Goal: Task Accomplishment & Management: Use online tool/utility

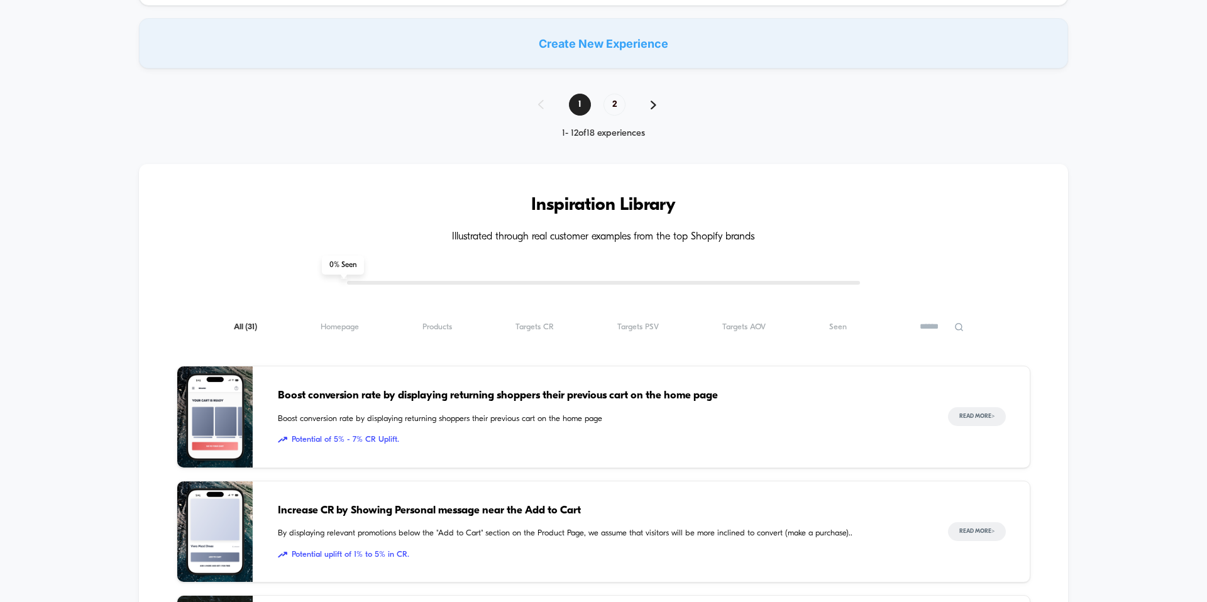
scroll to position [1087, 0]
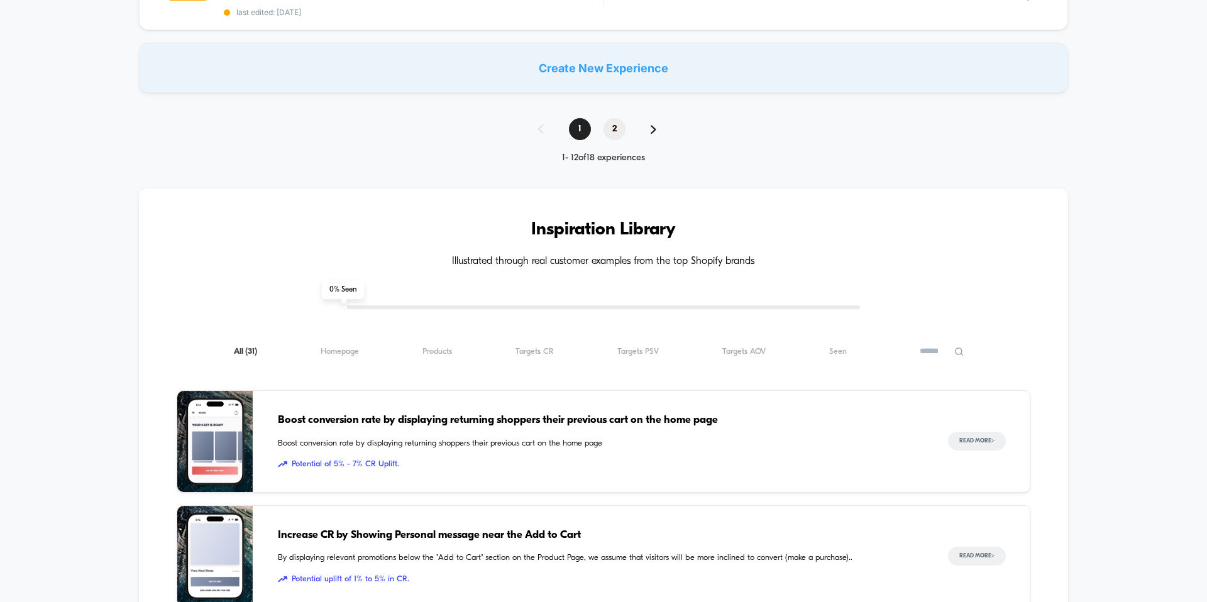
click at [614, 119] on span "2" at bounding box center [614, 129] width 22 height 22
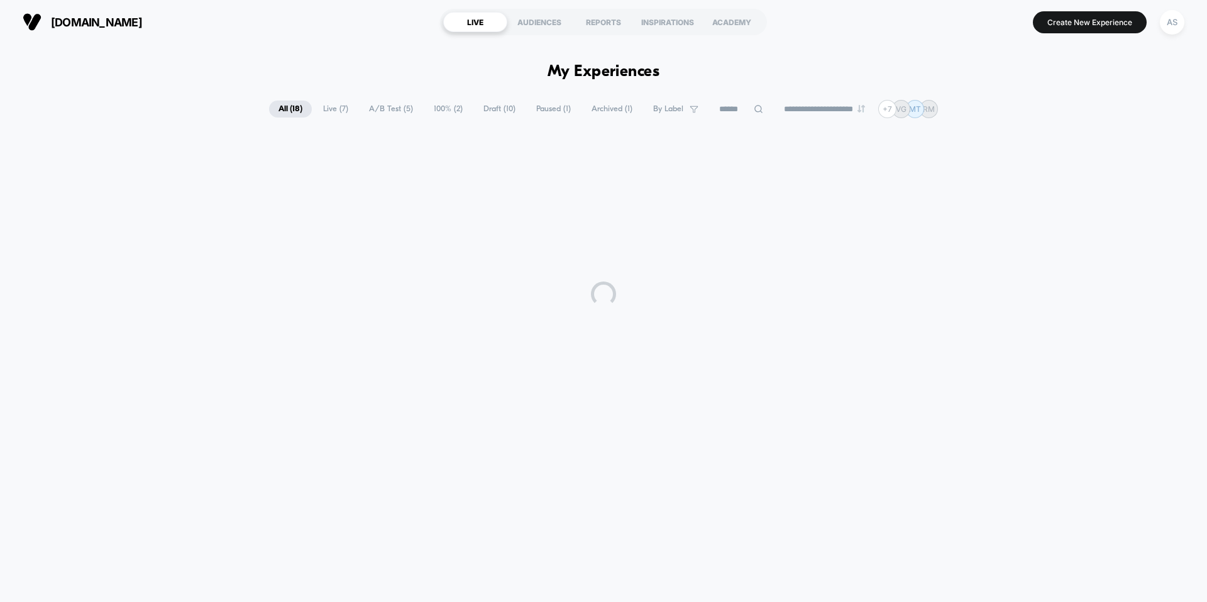
scroll to position [0, 0]
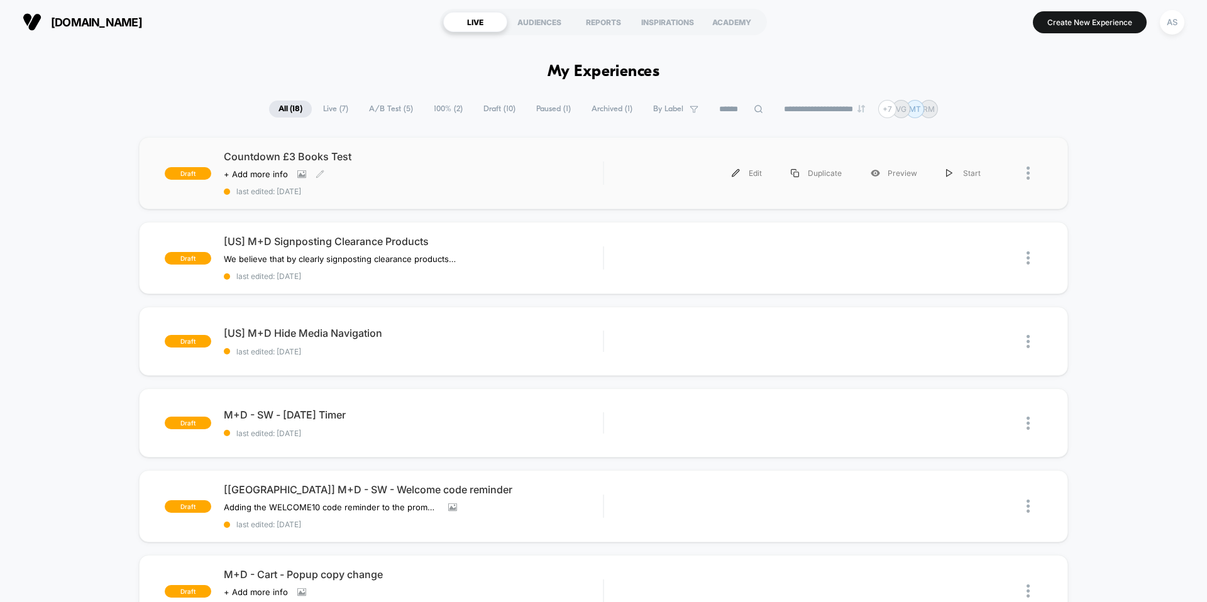
click at [511, 180] on div "Countdown £3 Books Test Click to view images Click to edit experience details +…" at bounding box center [413, 173] width 379 height 46
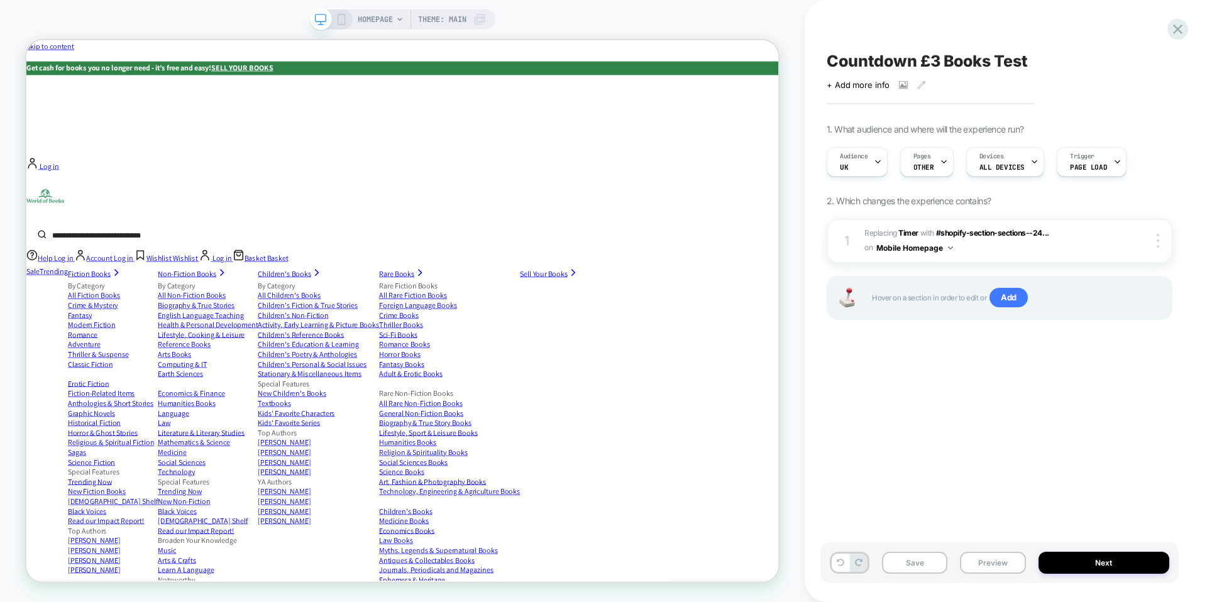
click at [983, 439] on div "Countdown £3 Books Test Click to view images Click to edit experience details +…" at bounding box center [999, 301] width 358 height 577
click at [987, 555] on button "Preview" at bounding box center [992, 563] width 65 height 22
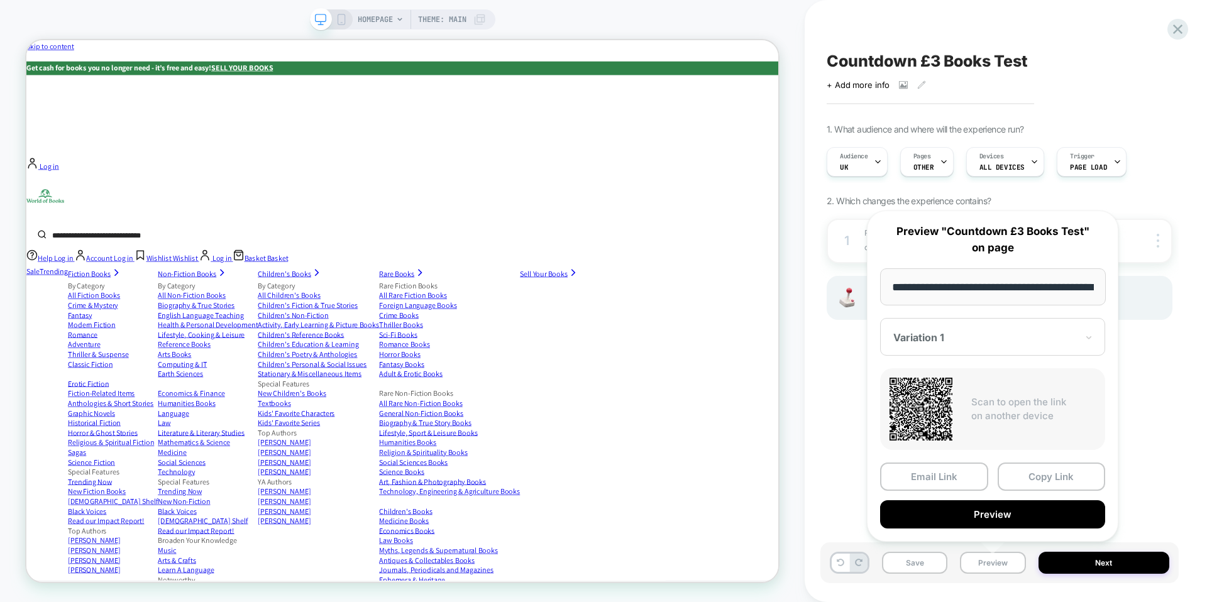
click at [1045, 459] on div "**********" at bounding box center [992, 376] width 251 height 331
click at [1055, 477] on button "Copy Link" at bounding box center [1051, 477] width 108 height 28
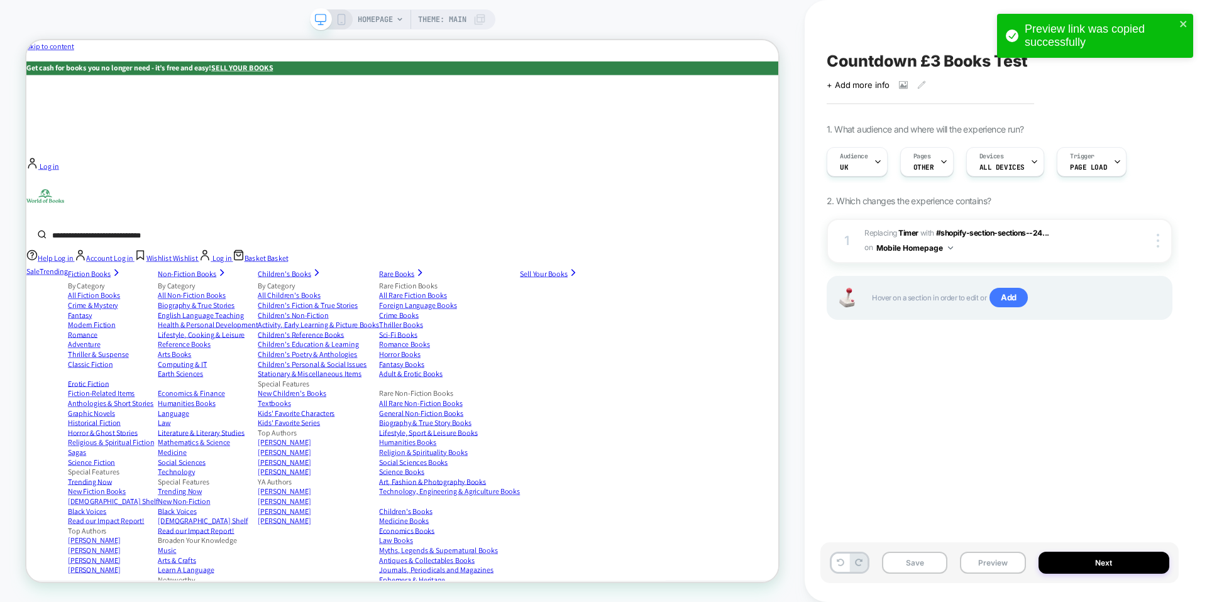
click at [946, 388] on div "Countdown £3 Books Test Click to view images Click to edit experience details +…" at bounding box center [999, 301] width 358 height 577
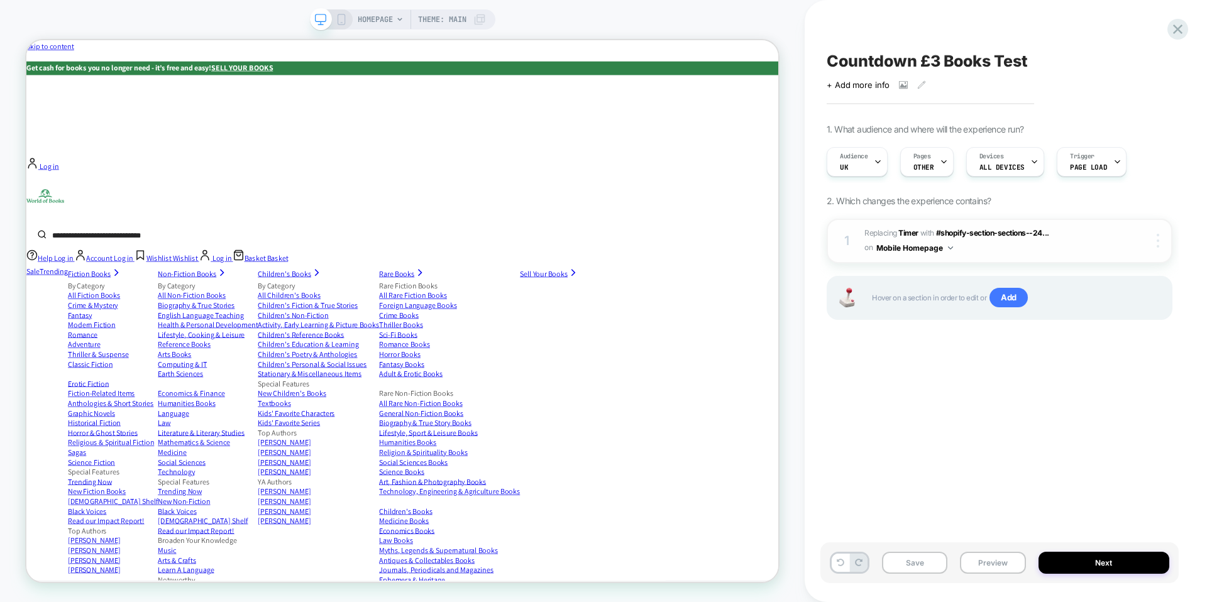
click at [1168, 234] on div at bounding box center [1160, 241] width 24 height 14
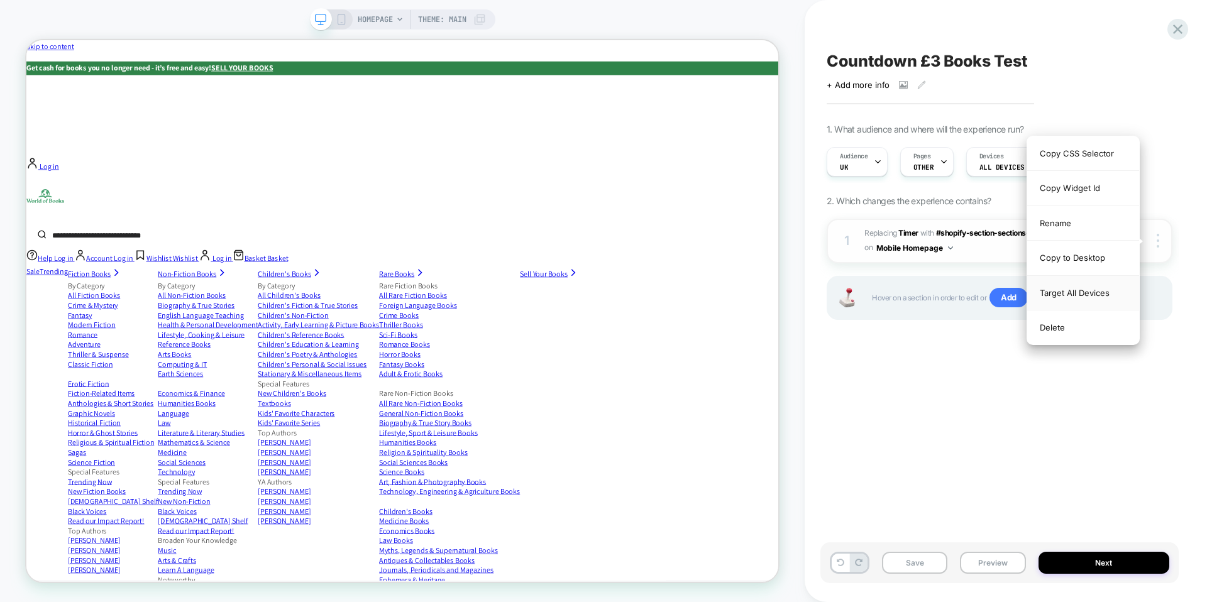
click at [1098, 293] on div "Target All Devices" at bounding box center [1083, 293] width 112 height 35
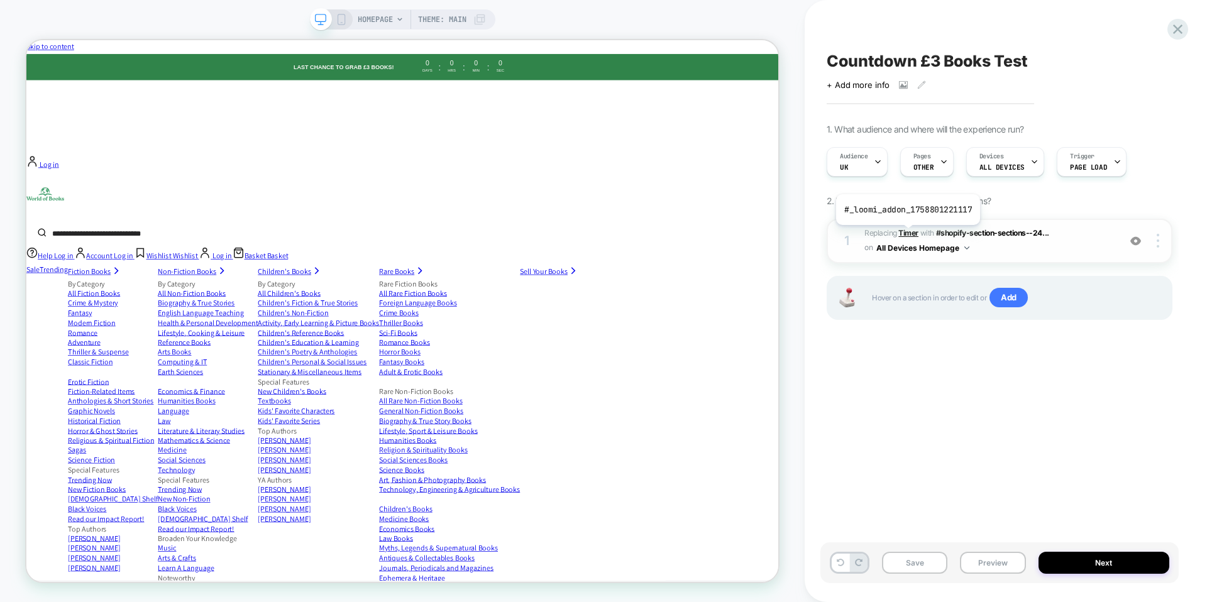
click at [906, 234] on b "Timer" at bounding box center [908, 232] width 20 height 9
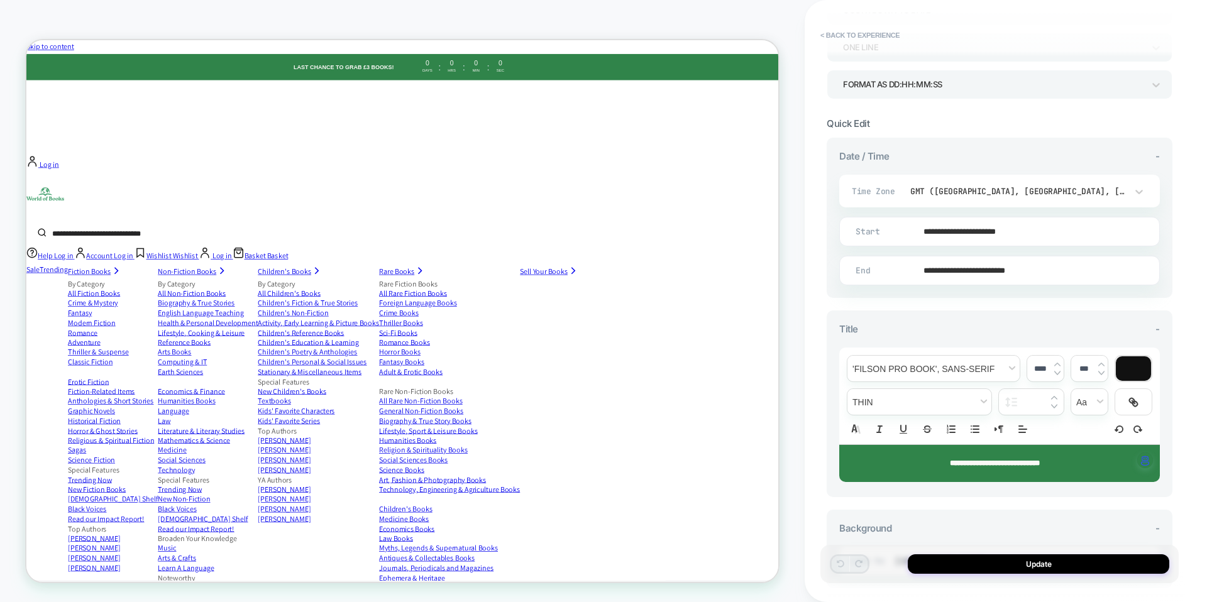
scroll to position [207, 0]
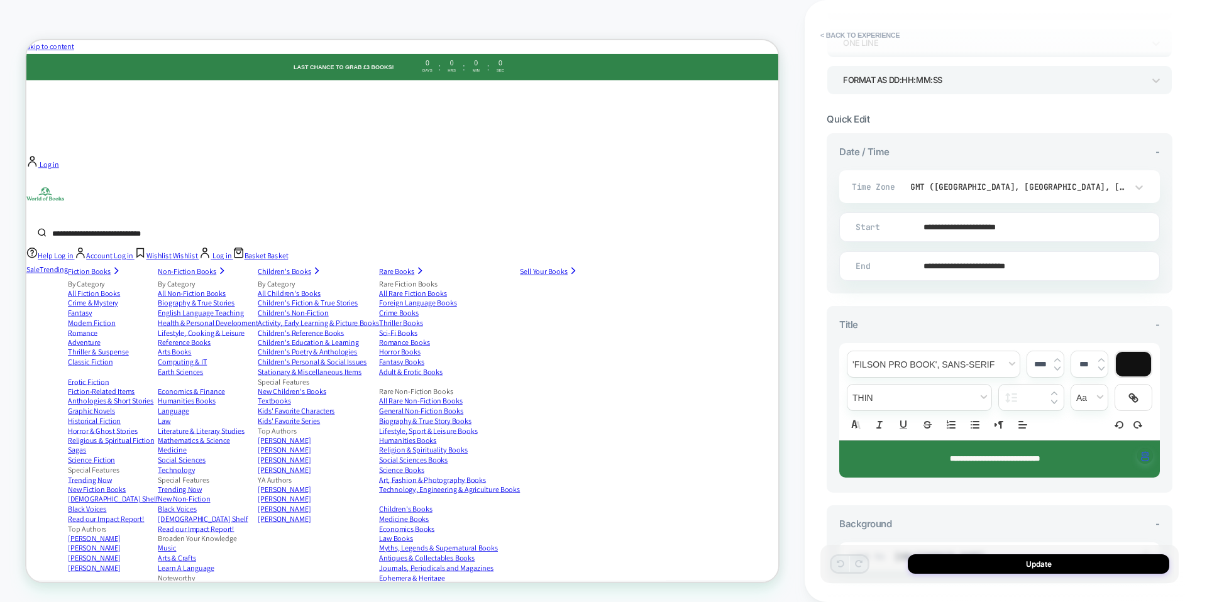
click at [965, 261] on input "**********" at bounding box center [996, 266] width 319 height 30
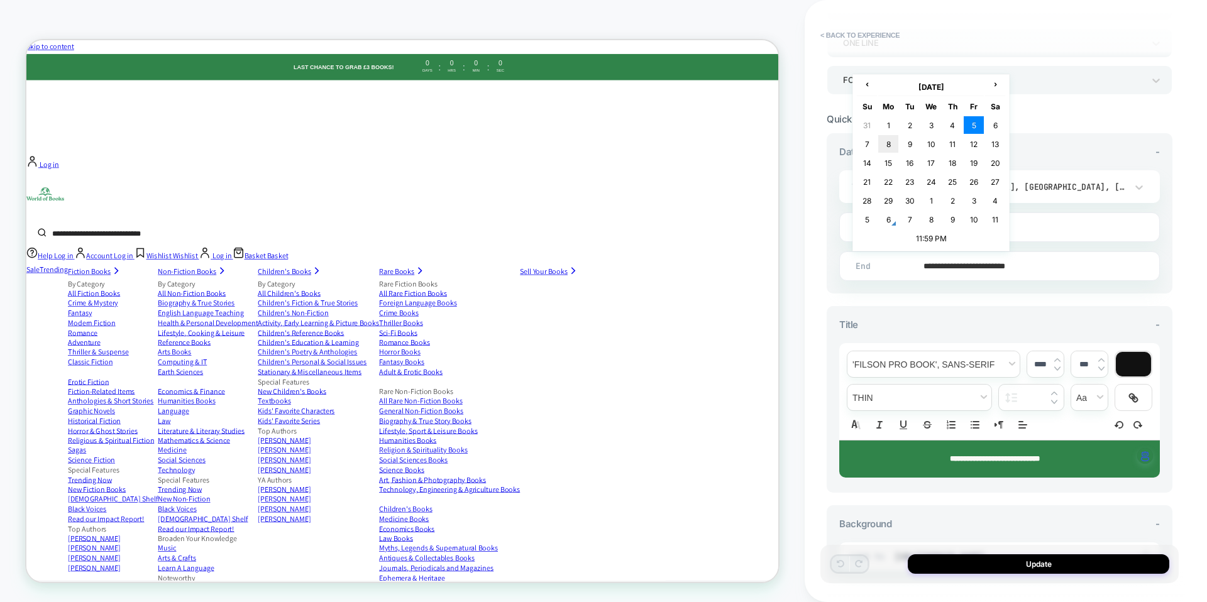
click at [882, 145] on td "8" at bounding box center [888, 144] width 20 height 18
click at [1022, 264] on input "**********" at bounding box center [996, 266] width 319 height 30
click at [940, 236] on td "11:59 PM" at bounding box center [931, 238] width 148 height 18
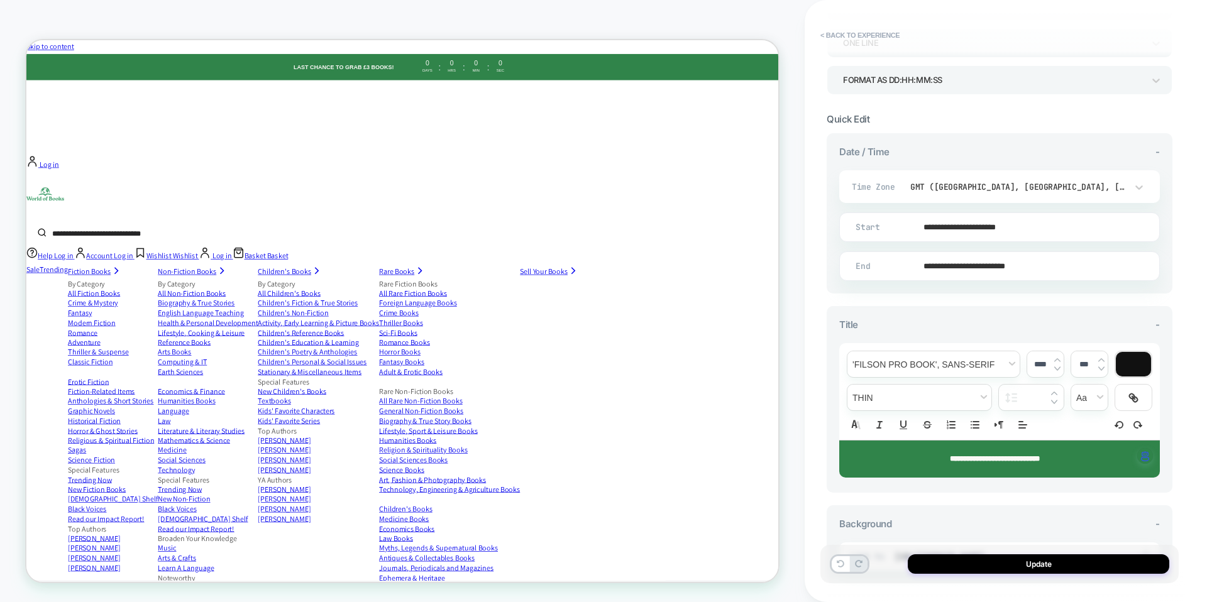
click at [980, 285] on div "**********" at bounding box center [999, 213] width 346 height 160
click at [1015, 226] on input "**********" at bounding box center [996, 227] width 319 height 30
click at [992, 48] on th "›" at bounding box center [995, 49] width 20 height 18
click at [975, 255] on input "**********" at bounding box center [996, 266] width 319 height 30
click at [923, 177] on td "[DATE]" at bounding box center [931, 171] width 148 height 18
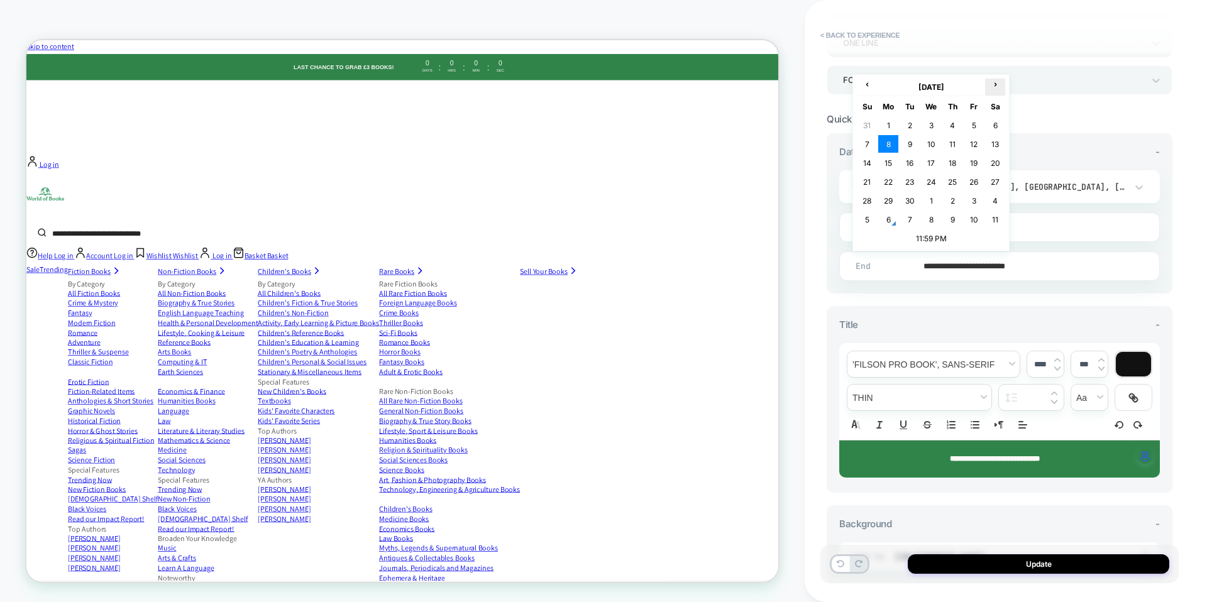
click at [994, 81] on span "›" at bounding box center [994, 83] width 19 height 9
click at [886, 142] on td "6" at bounding box center [888, 144] width 20 height 18
type input "**********"
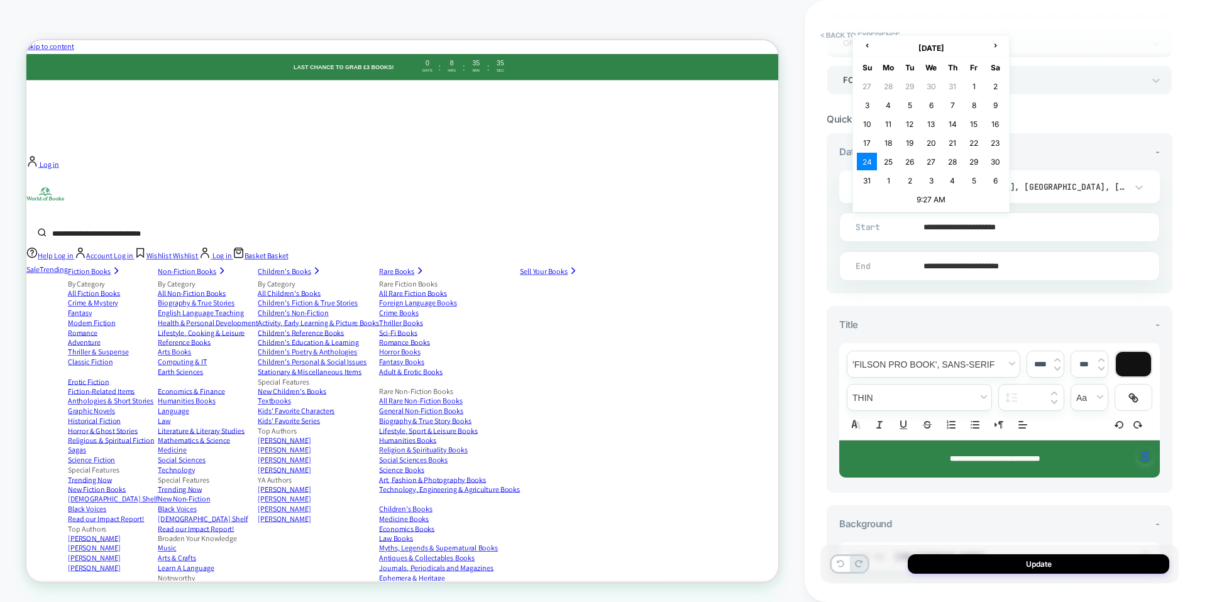
click at [973, 222] on input "**********" at bounding box center [996, 227] width 319 height 30
click at [999, 40] on span "›" at bounding box center [994, 44] width 19 height 9
click at [928, 104] on td "8" at bounding box center [931, 105] width 20 height 18
click at [948, 226] on input "**********" at bounding box center [996, 227] width 319 height 30
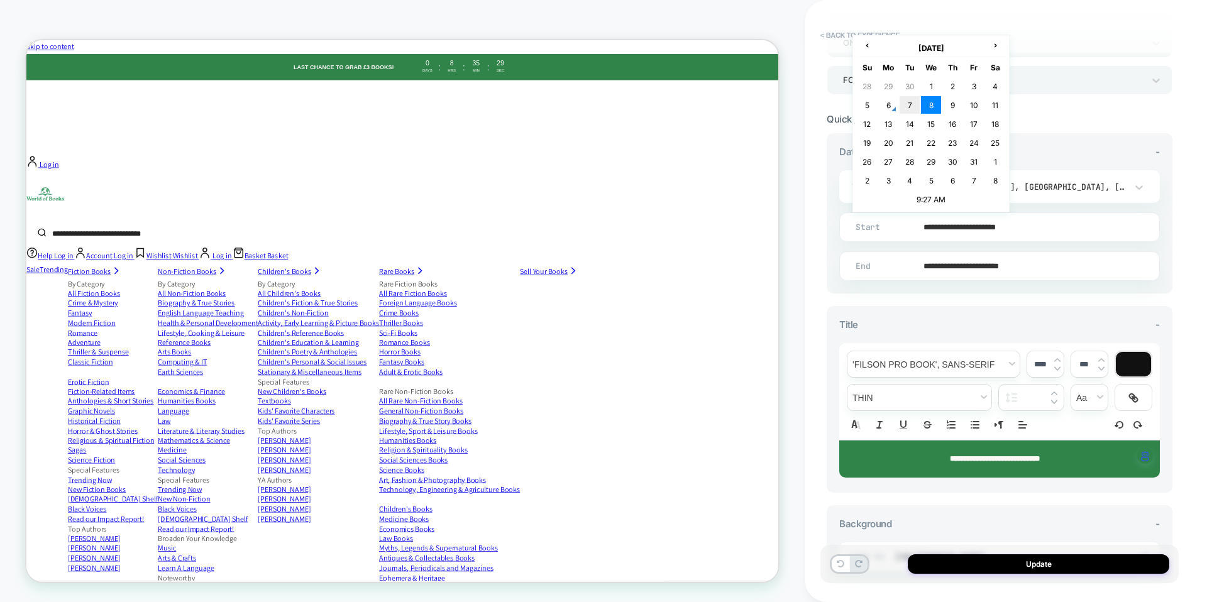
click at [907, 100] on td "7" at bounding box center [909, 105] width 20 height 18
click at [1016, 222] on input "**********" at bounding box center [996, 227] width 319 height 30
click at [935, 206] on table "‹ [DATE] › Su Mo Tu We Th Fr Sa 28 29 30 1 2 3 4 5 6 7 8 9 10 11 12 13 14 15 16…" at bounding box center [930, 123] width 151 height 171
click at [932, 195] on td "9:27 AM" at bounding box center [931, 199] width 148 height 18
click at [906, 155] on span "▲" at bounding box center [904, 155] width 25 height 25
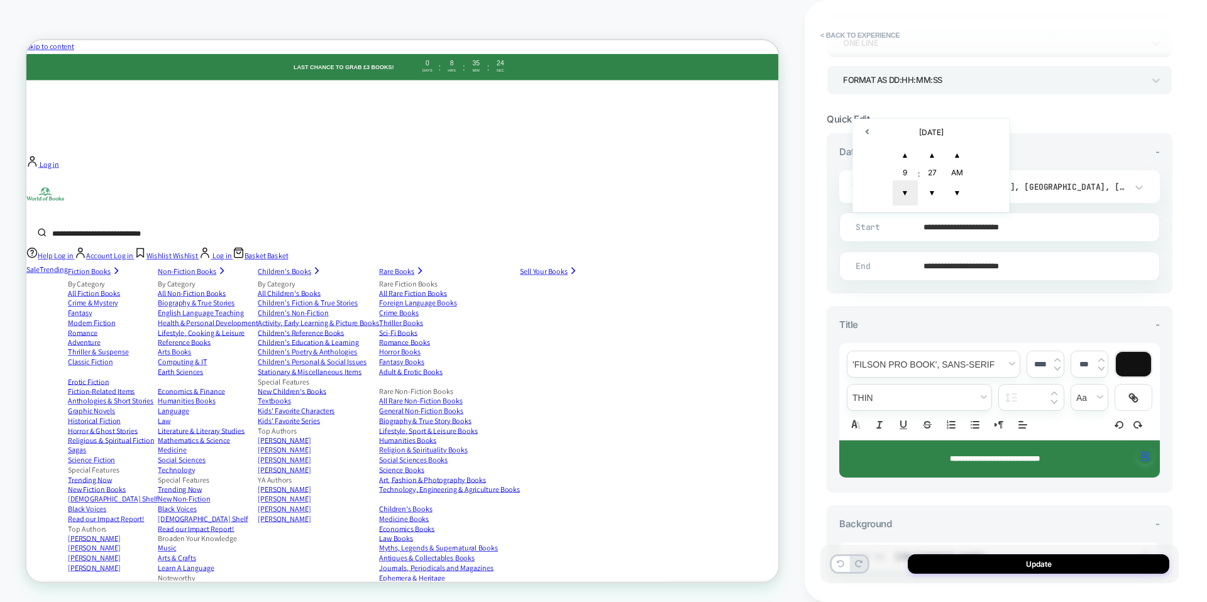
click at [907, 194] on span "▼" at bounding box center [904, 192] width 25 height 25
click at [936, 190] on span "▼" at bounding box center [931, 192] width 25 height 25
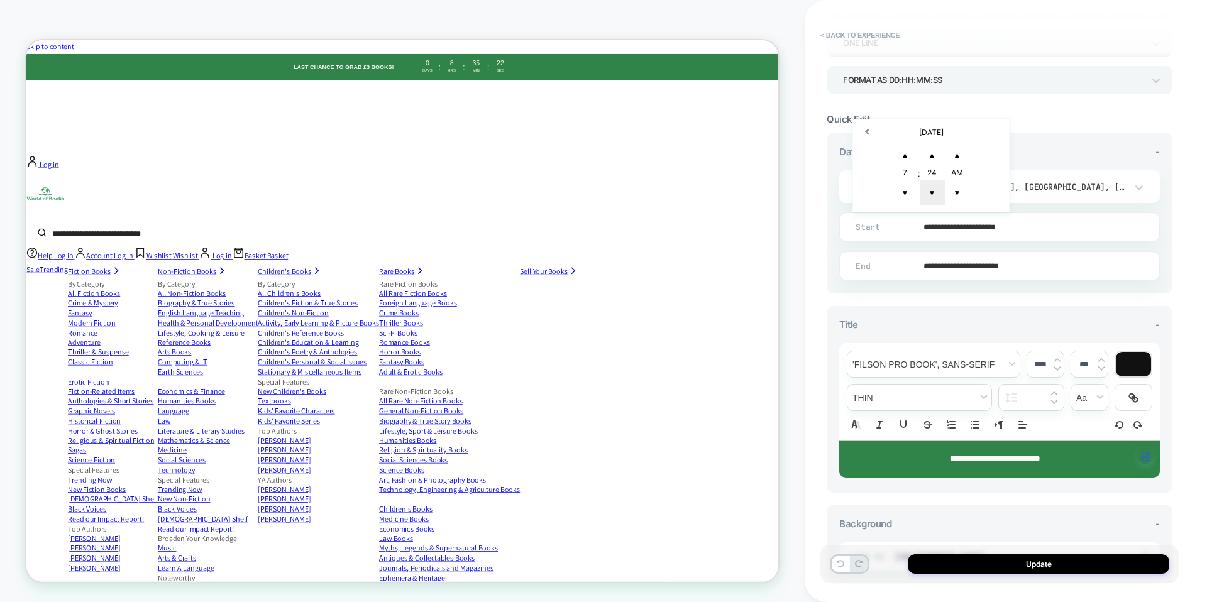
click at [936, 190] on span "▼" at bounding box center [931, 192] width 25 height 25
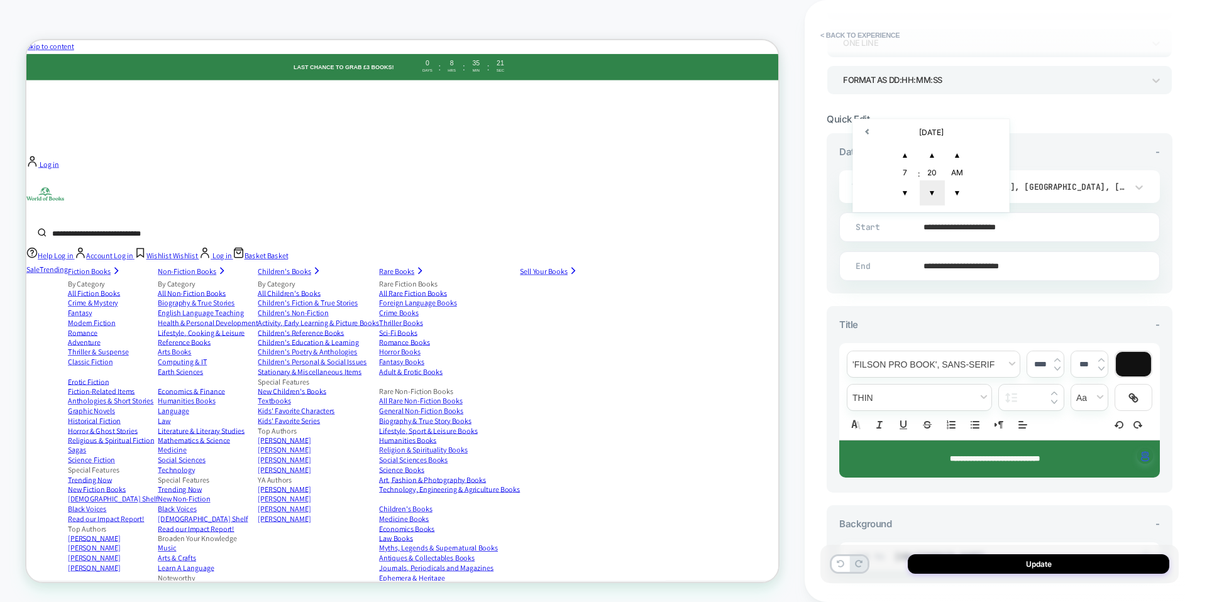
click at [936, 190] on span "▼" at bounding box center [931, 192] width 25 height 25
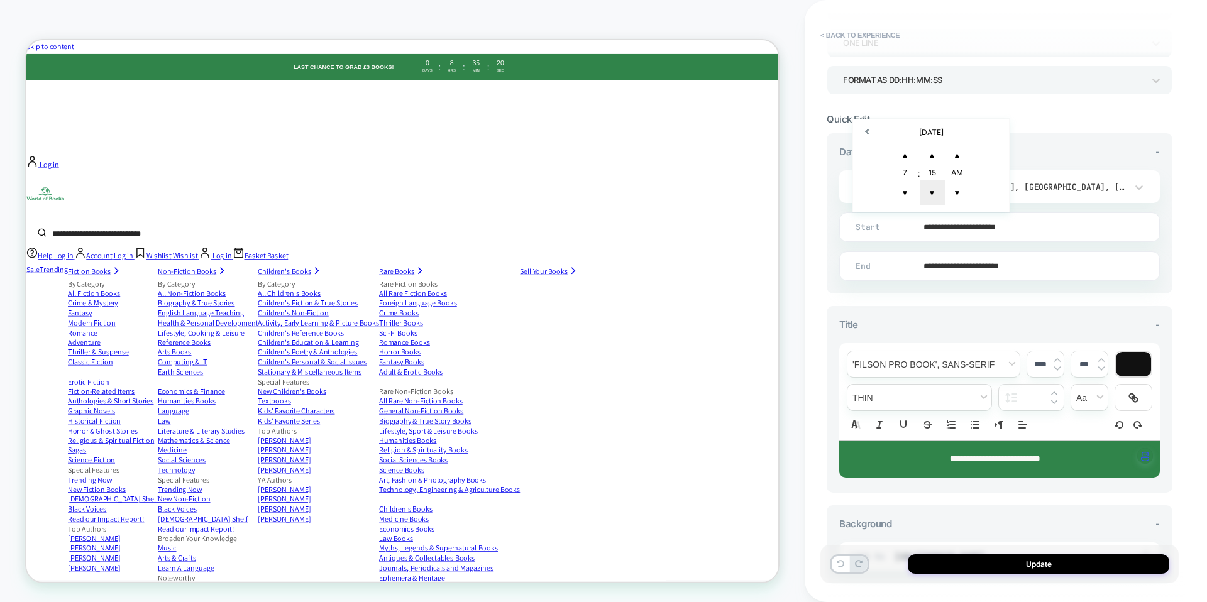
click at [936, 190] on span "▼" at bounding box center [931, 192] width 25 height 25
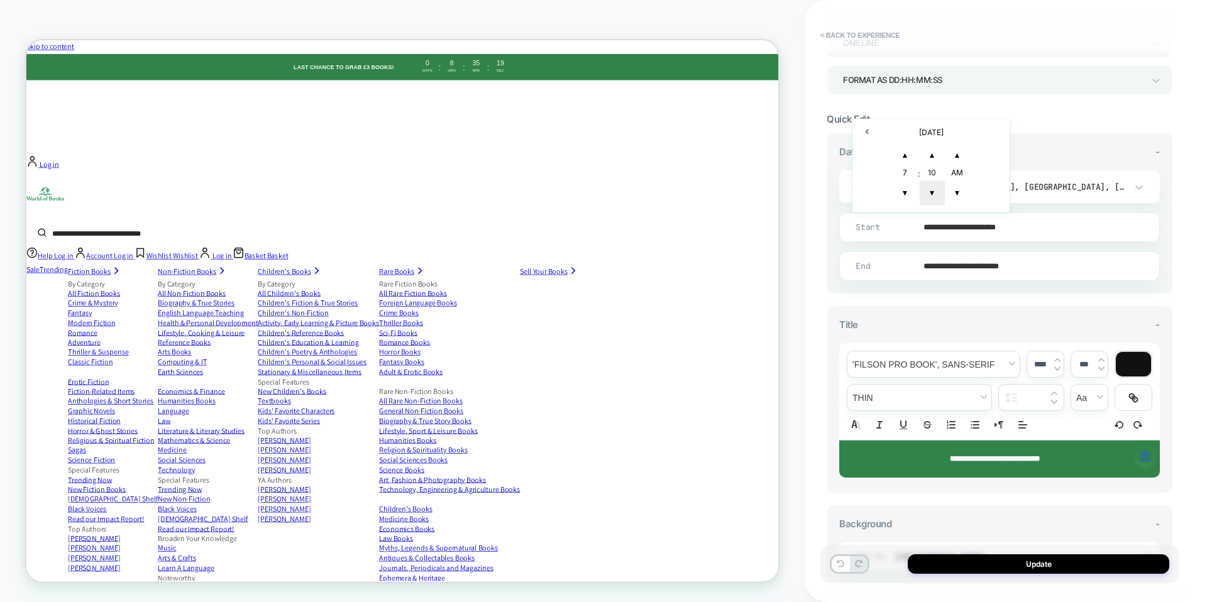
click at [936, 190] on span "▼" at bounding box center [931, 192] width 25 height 25
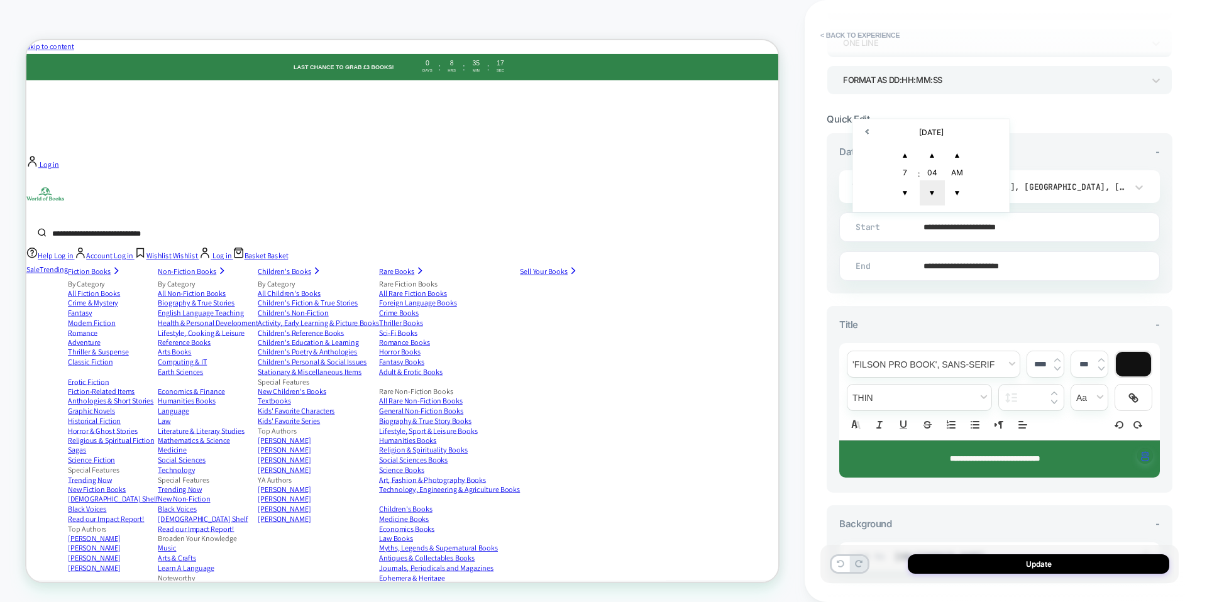
click at [936, 190] on span "▼" at bounding box center [931, 192] width 25 height 25
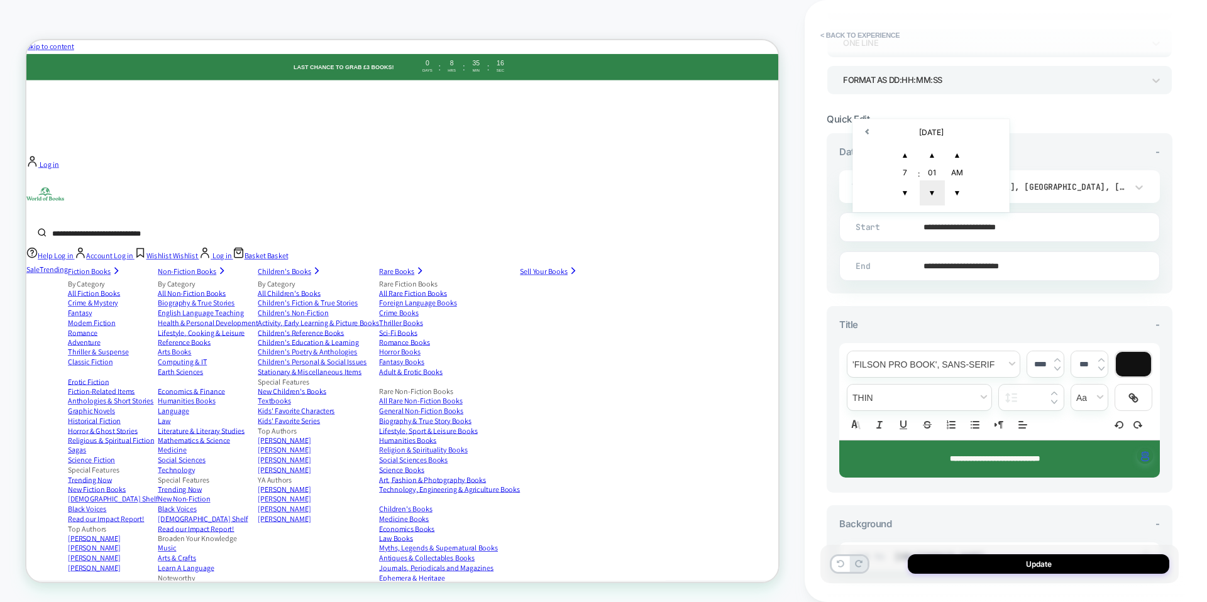
type input "**********"
click at [957, 260] on input "**********" at bounding box center [996, 266] width 319 height 30
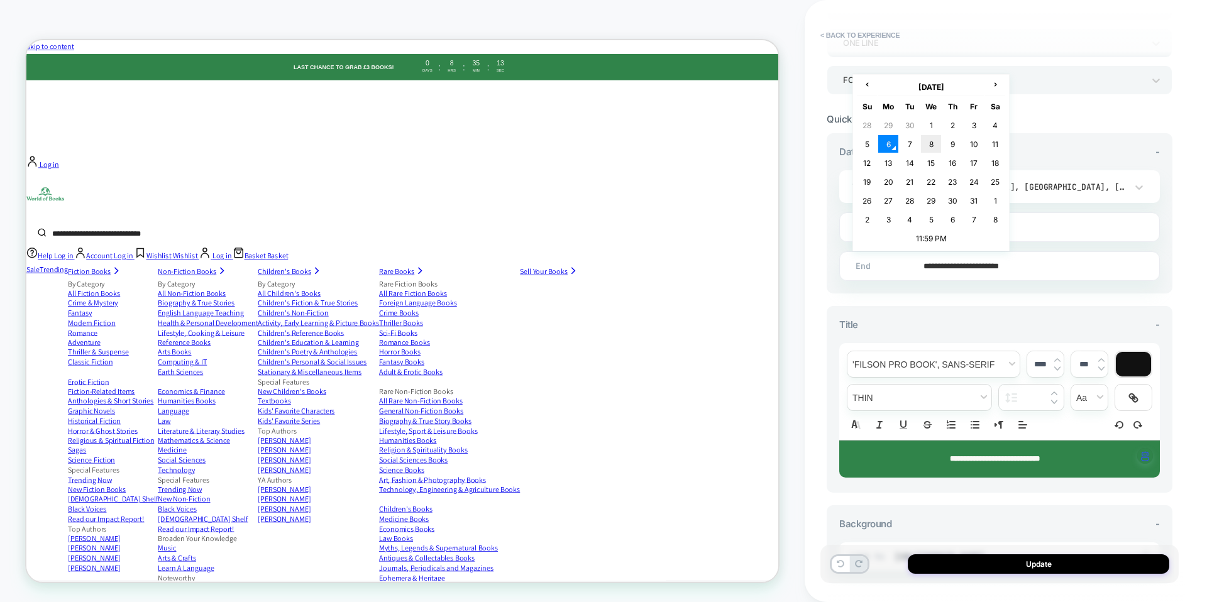
click at [932, 138] on td "8" at bounding box center [931, 144] width 20 height 18
type input "**********"
click at [1016, 264] on input "**********" at bounding box center [996, 266] width 319 height 30
click at [933, 238] on td "11:59 PM" at bounding box center [931, 238] width 148 height 18
click at [1067, 297] on div "**********" at bounding box center [999, 358] width 346 height 450
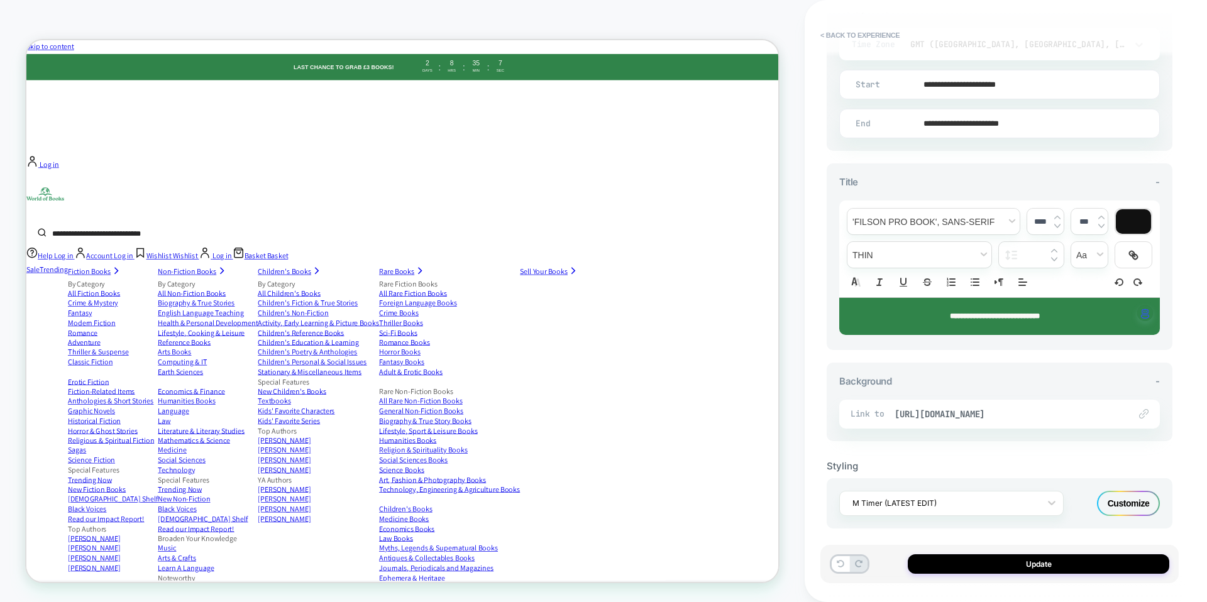
scroll to position [354, 0]
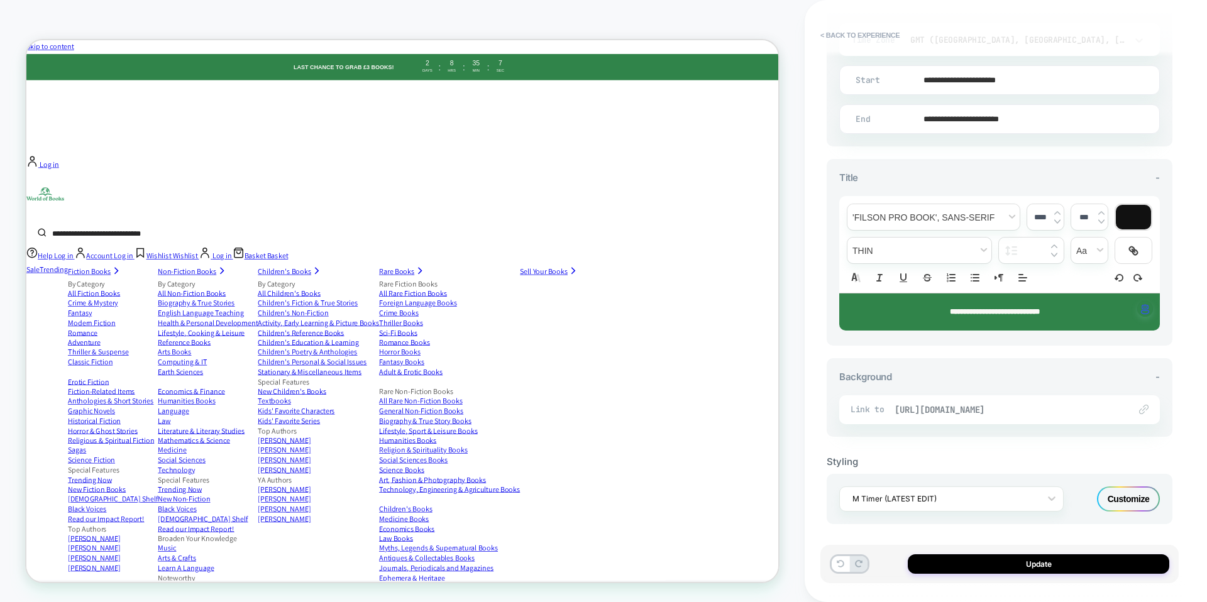
click at [1050, 407] on span "[URL][DOMAIN_NAME]" at bounding box center [1005, 409] width 222 height 11
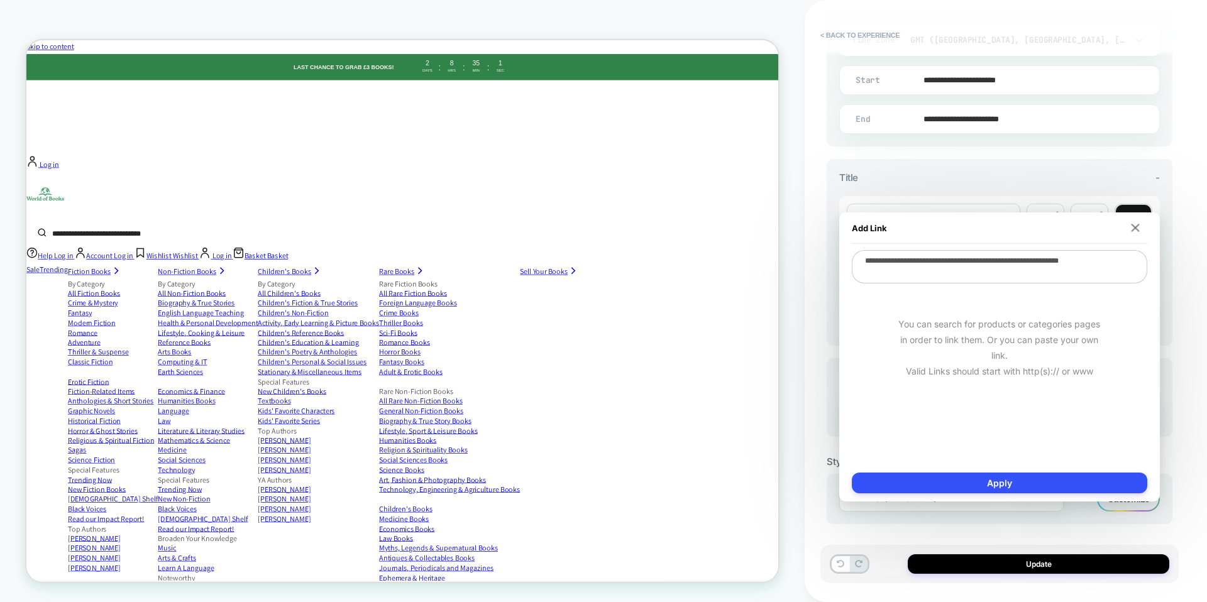
click at [1082, 255] on textarea "**********" at bounding box center [999, 266] width 295 height 33
click at [1080, 261] on textarea "**********" at bounding box center [999, 266] width 295 height 33
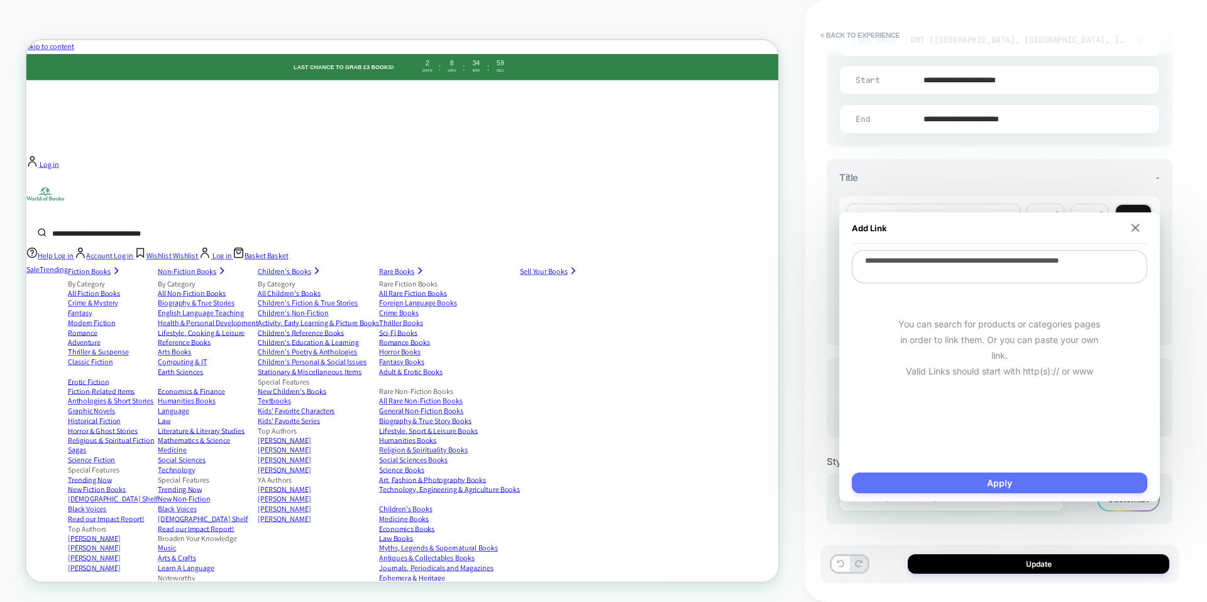
click at [1031, 480] on button "Apply" at bounding box center [999, 483] width 295 height 21
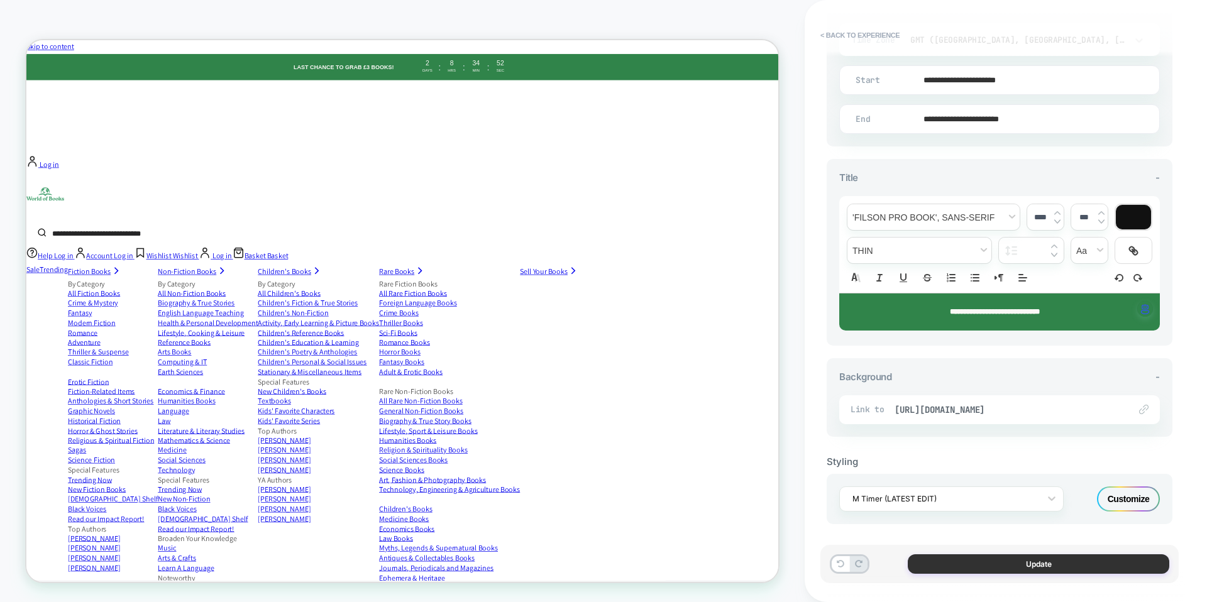
click at [1036, 564] on button "Update" at bounding box center [1037, 563] width 261 height 19
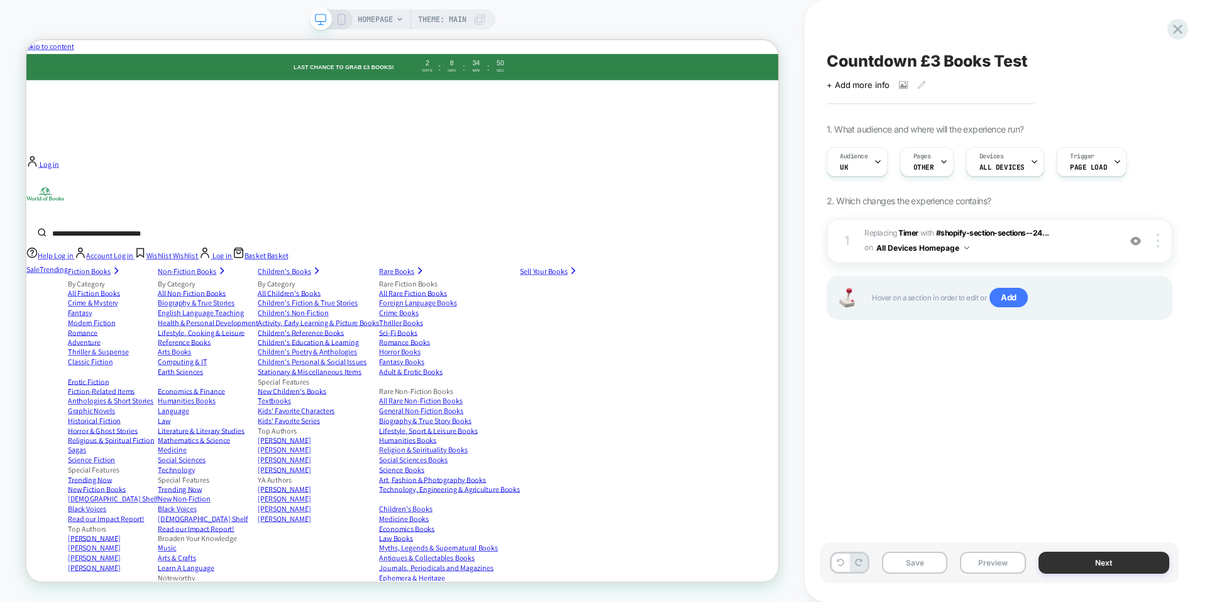
click at [1060, 557] on button "Next" at bounding box center [1103, 563] width 131 height 22
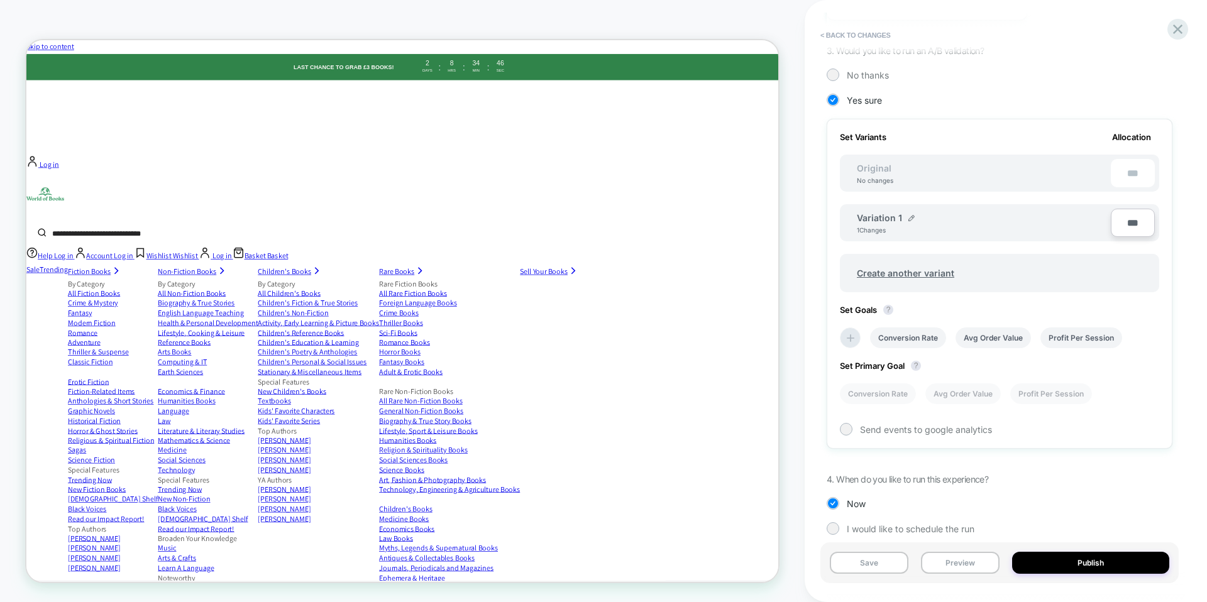
scroll to position [310, 0]
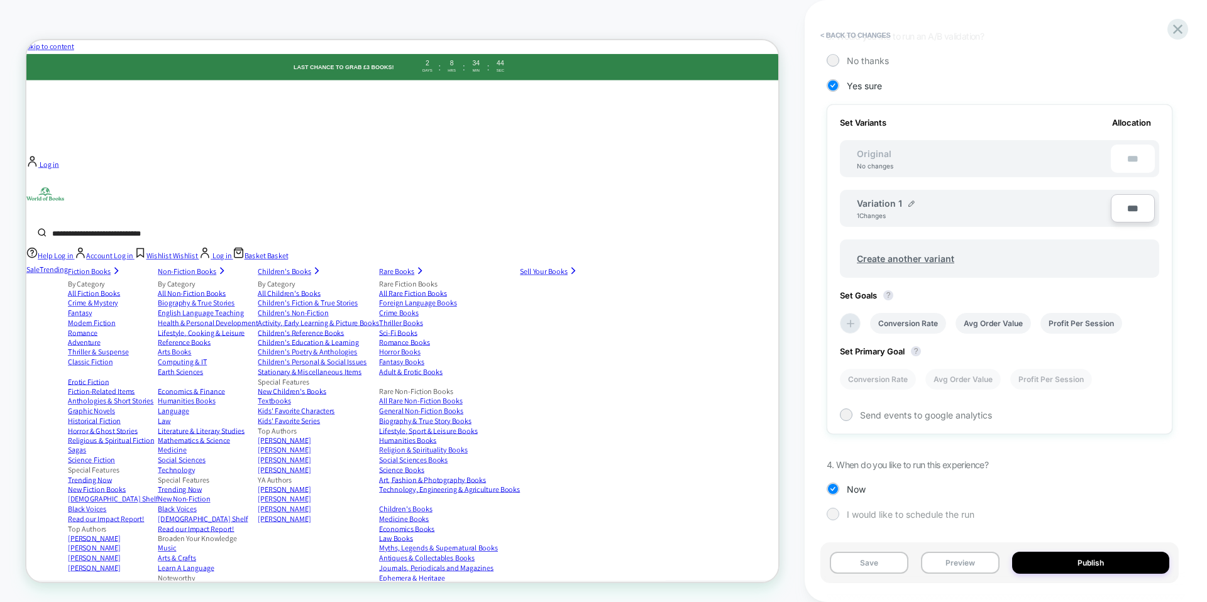
click at [880, 513] on span "I would like to schedule the run" at bounding box center [911, 514] width 128 height 11
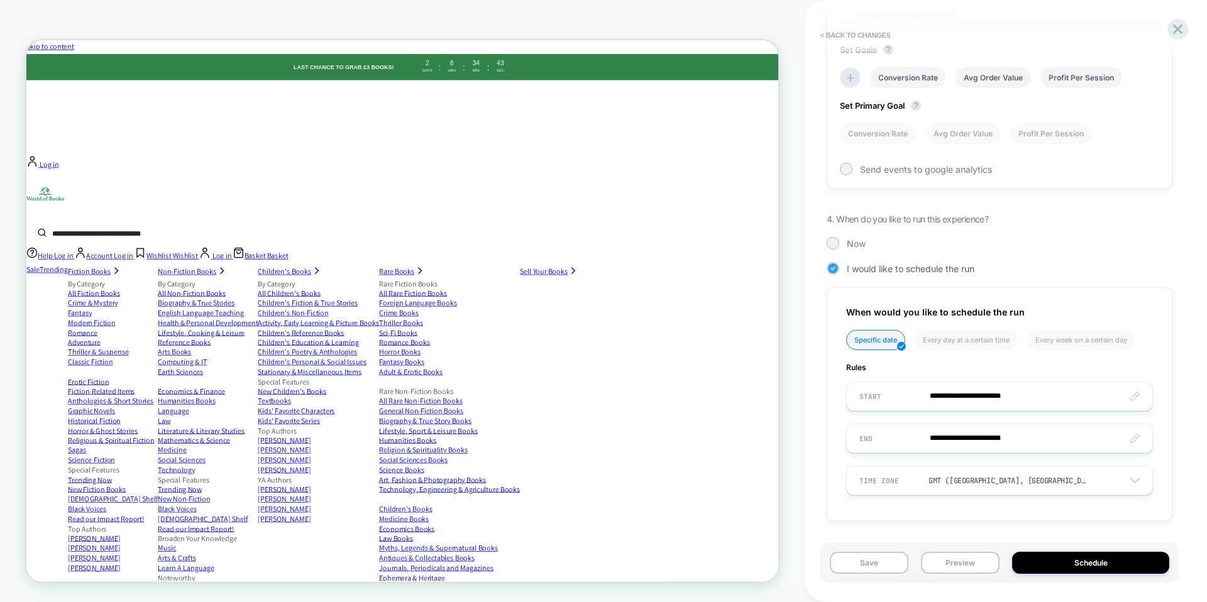
scroll to position [556, 0]
click at [956, 395] on input "**********" at bounding box center [999, 396] width 305 height 30
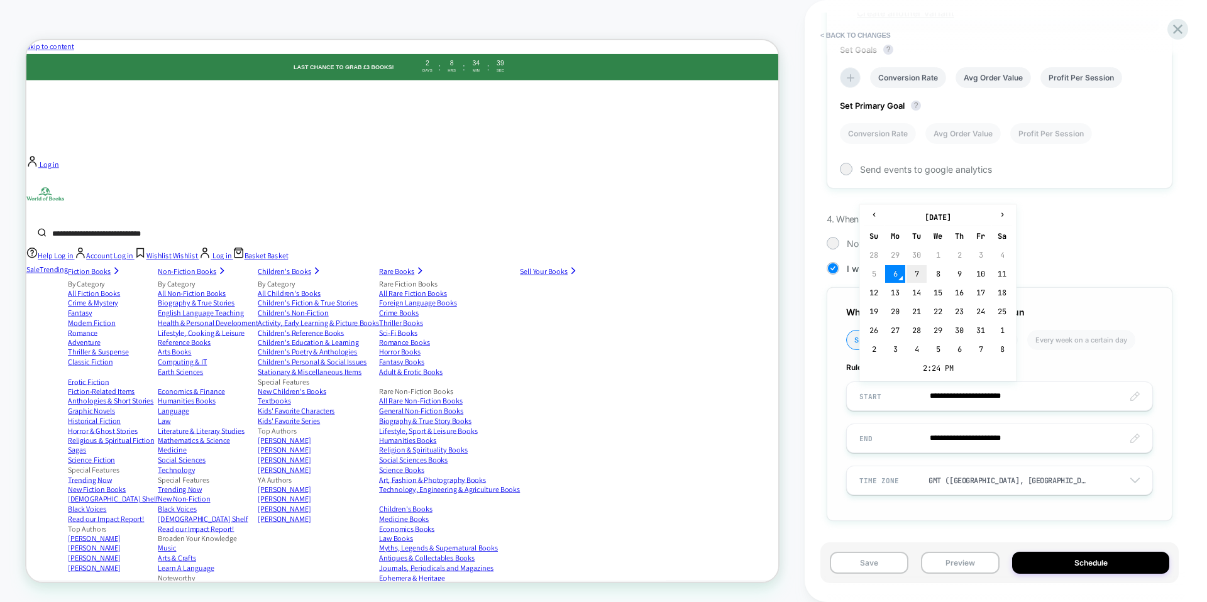
click at [918, 273] on td "7" at bounding box center [916, 274] width 20 height 18
type input "**********"
click at [1013, 397] on input "**********" at bounding box center [999, 396] width 305 height 30
click at [951, 364] on td "2:24 PM" at bounding box center [937, 368] width 148 height 18
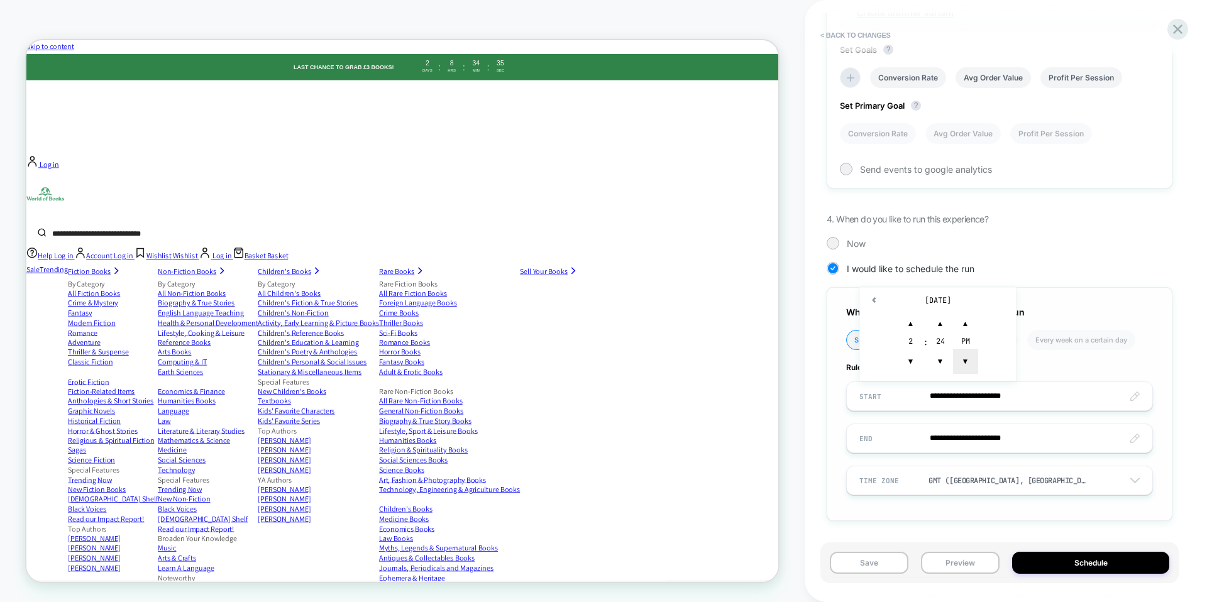
click at [967, 362] on span "▼" at bounding box center [965, 361] width 25 height 25
click at [911, 323] on span "▲" at bounding box center [910, 323] width 25 height 25
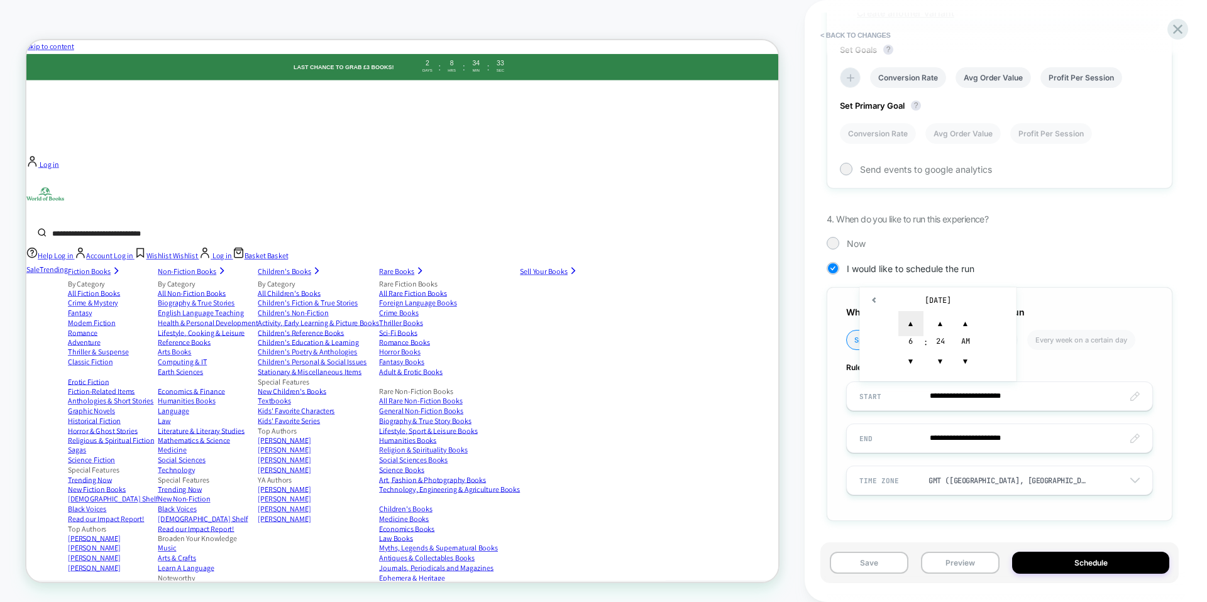
click at [911, 323] on span "▲" at bounding box center [910, 323] width 25 height 25
click at [942, 359] on span "▼" at bounding box center [940, 361] width 25 height 25
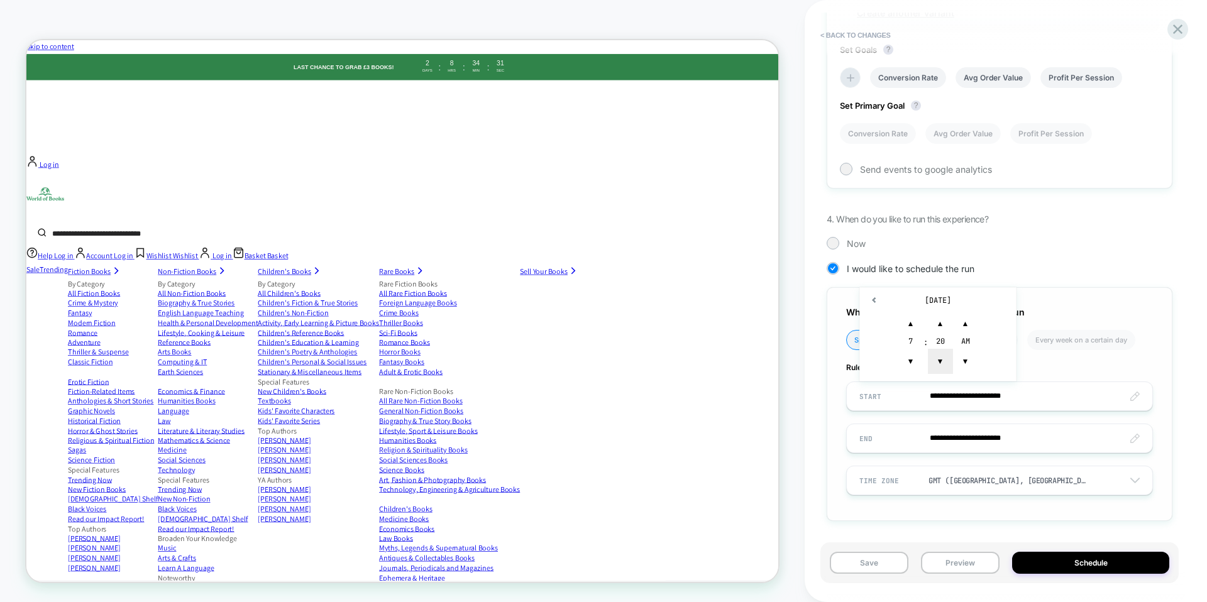
click at [942, 359] on span "▼" at bounding box center [940, 361] width 25 height 25
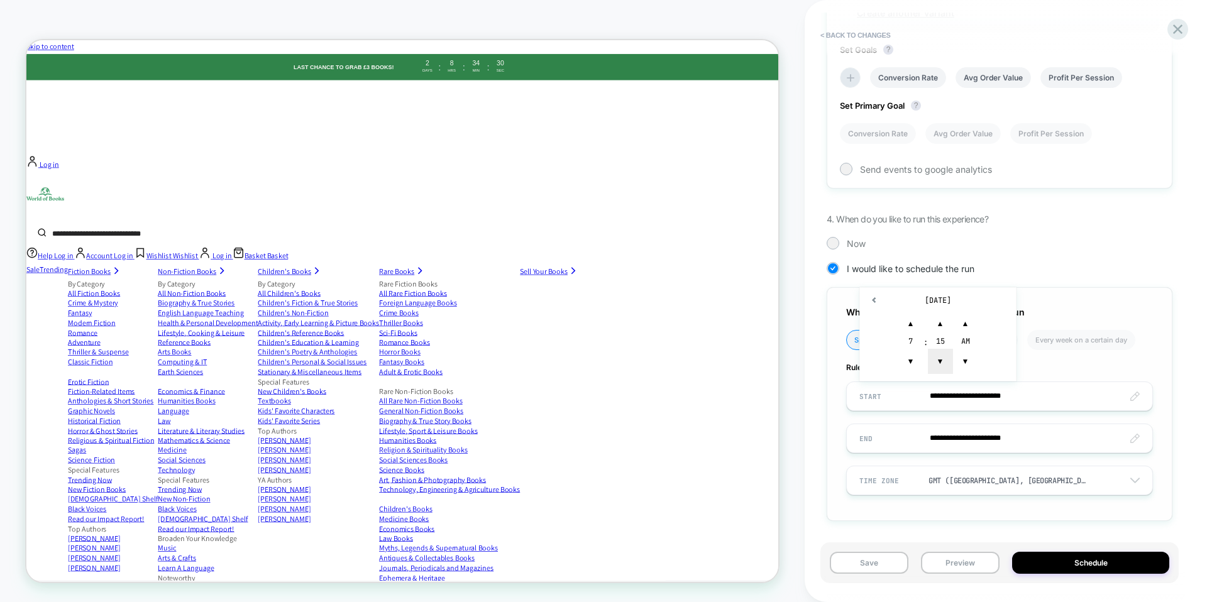
click at [942, 359] on span "▼" at bounding box center [940, 361] width 25 height 25
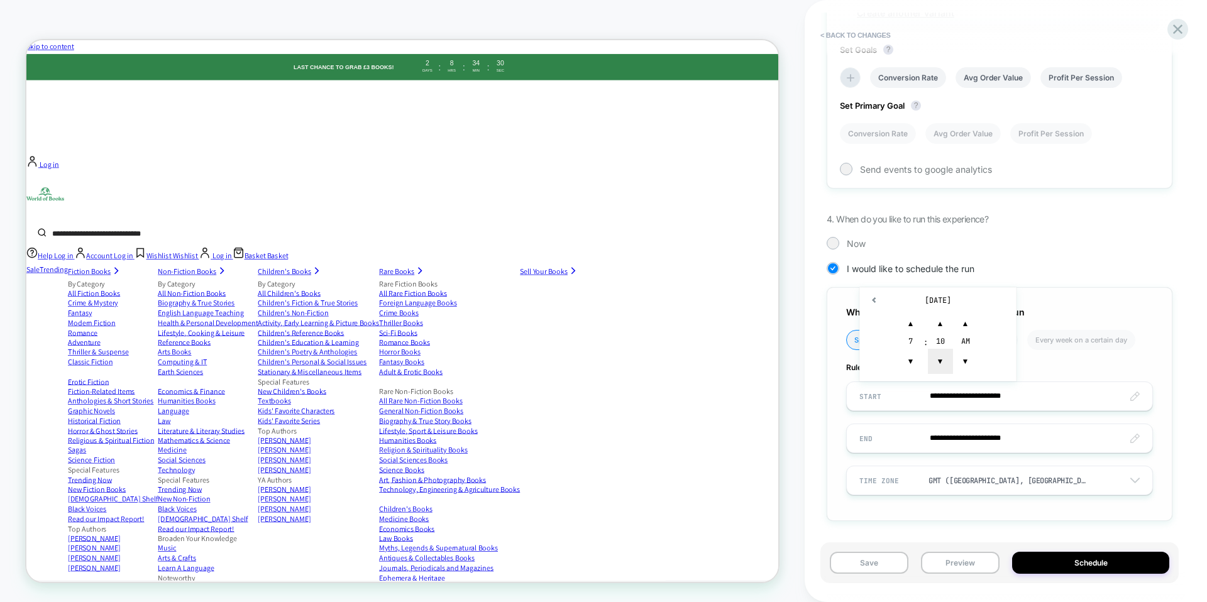
click at [942, 359] on span "▼" at bounding box center [940, 361] width 25 height 25
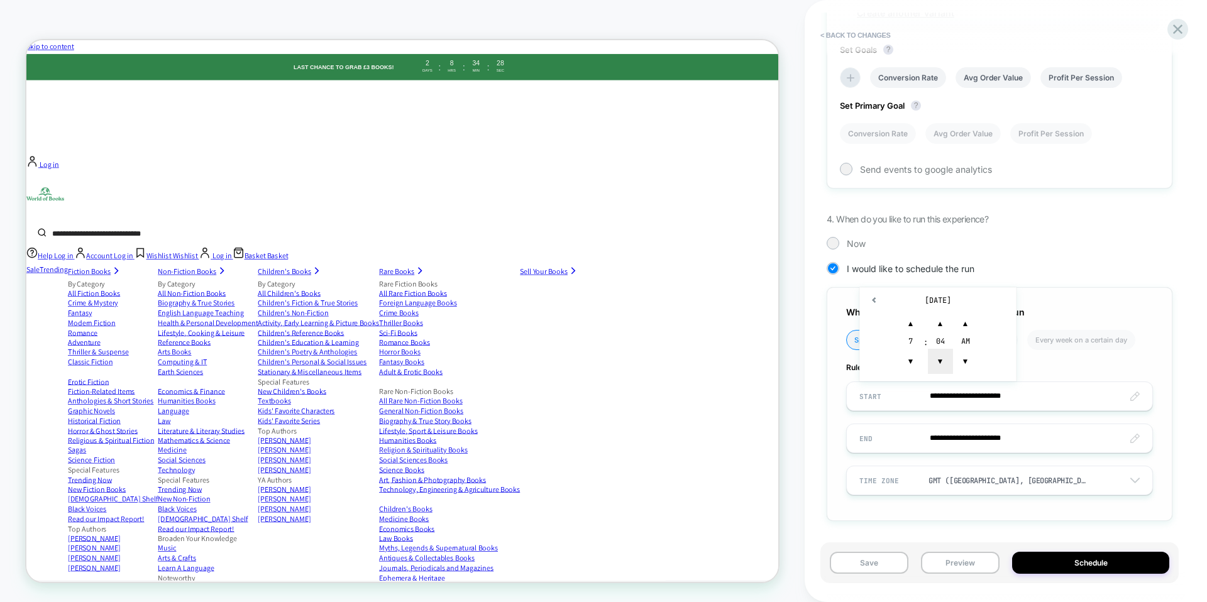
click at [942, 359] on span "▼" at bounding box center [940, 361] width 25 height 25
click at [942, 358] on span "▼" at bounding box center [940, 361] width 25 height 25
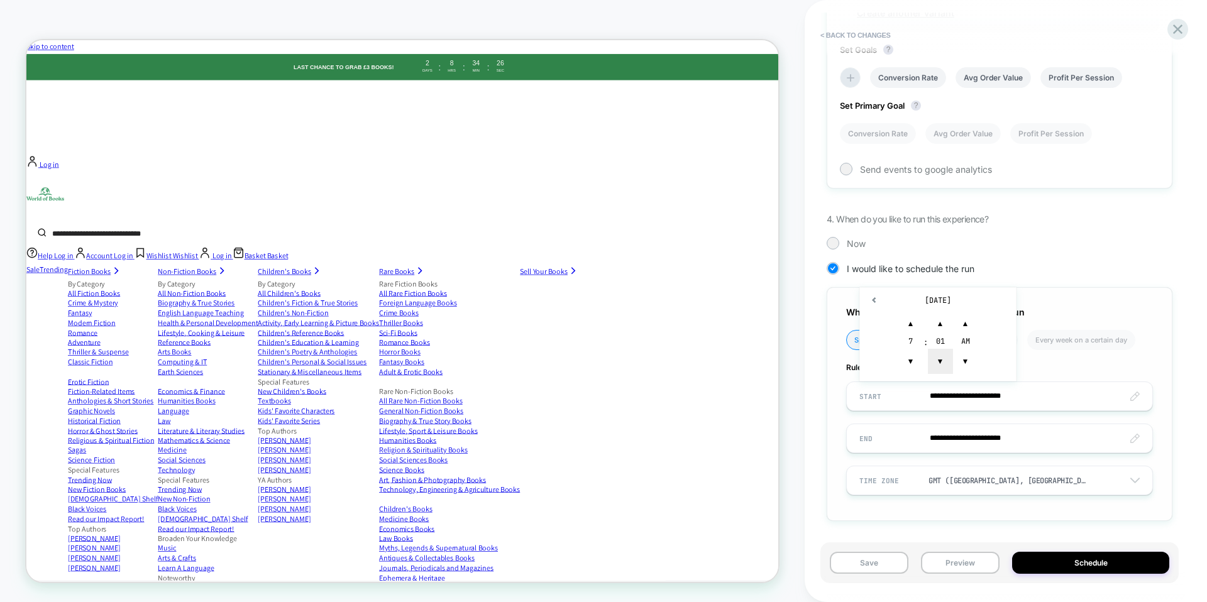
type input "**********"
click at [956, 436] on input "**********" at bounding box center [999, 439] width 305 height 30
click at [972, 412] on td "2:24 PM" at bounding box center [937, 411] width 148 height 18
click at [911, 404] on span "▼" at bounding box center [910, 403] width 25 height 25
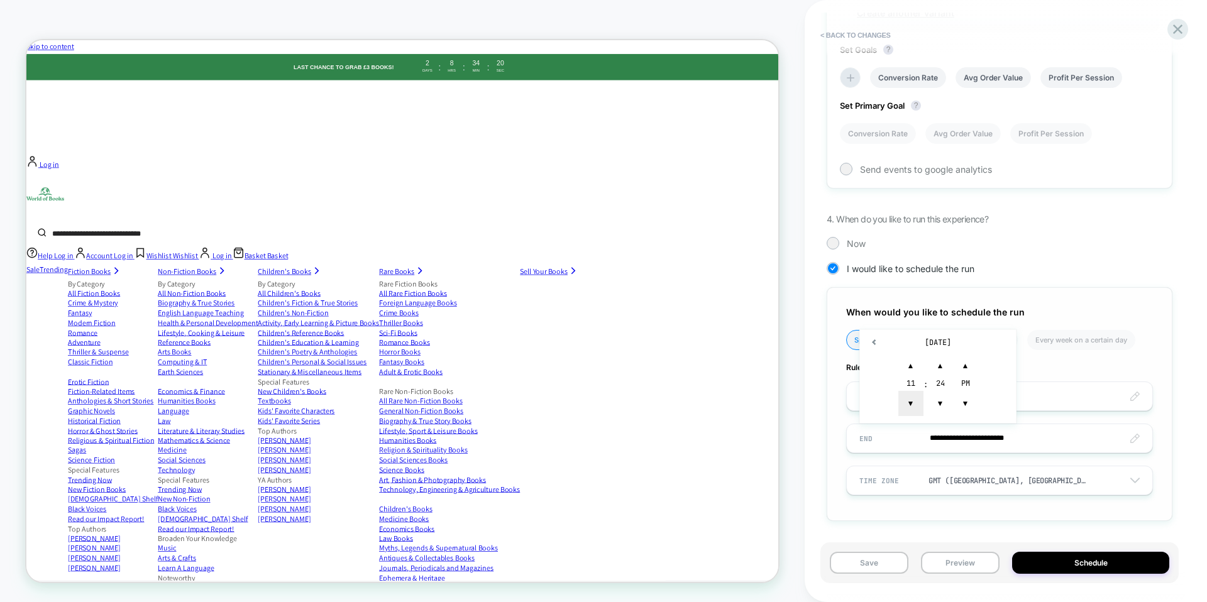
click at [911, 404] on span "▼" at bounding box center [910, 403] width 25 height 25
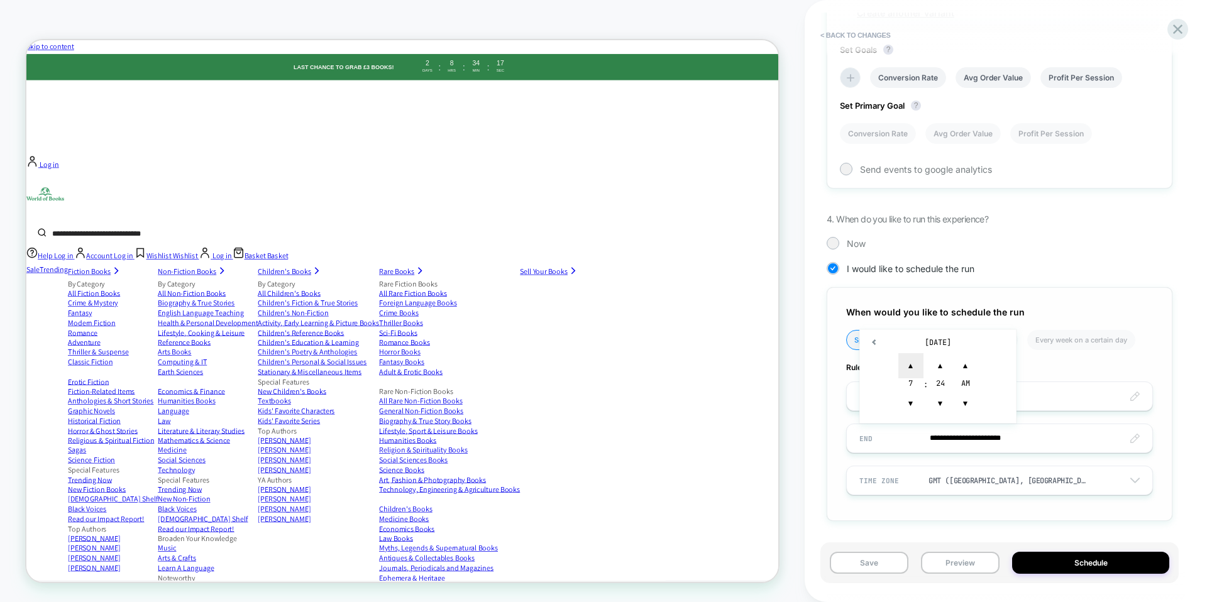
click at [911, 358] on span "▲" at bounding box center [910, 365] width 25 height 25
click at [966, 354] on span "▲" at bounding box center [965, 365] width 25 height 25
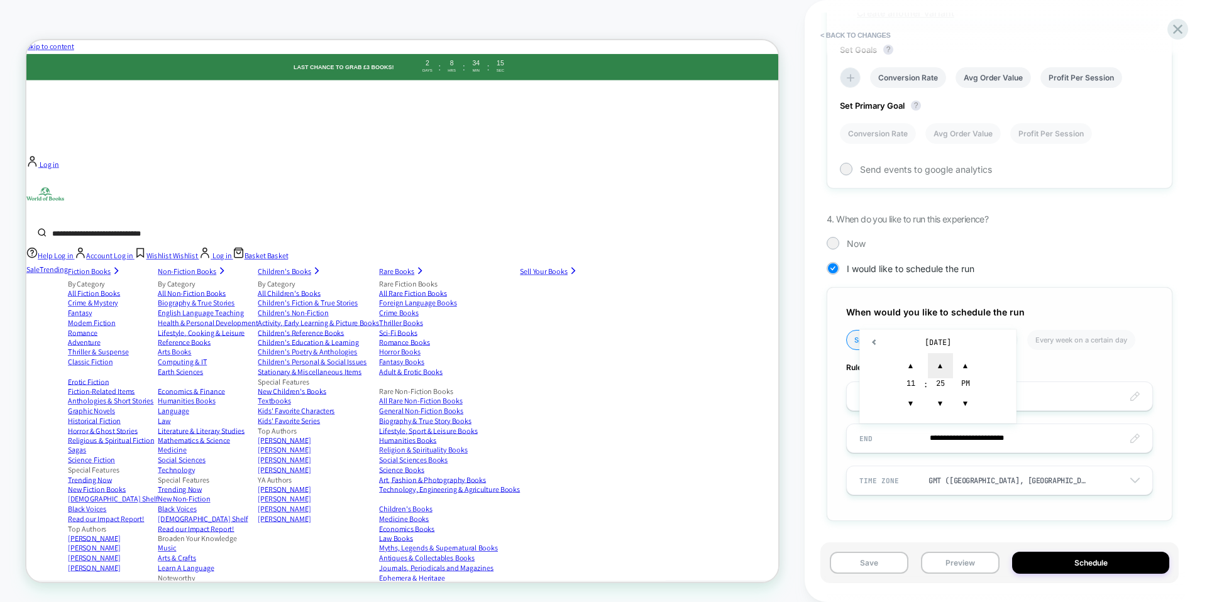
click at [946, 358] on span "▲" at bounding box center [940, 365] width 25 height 25
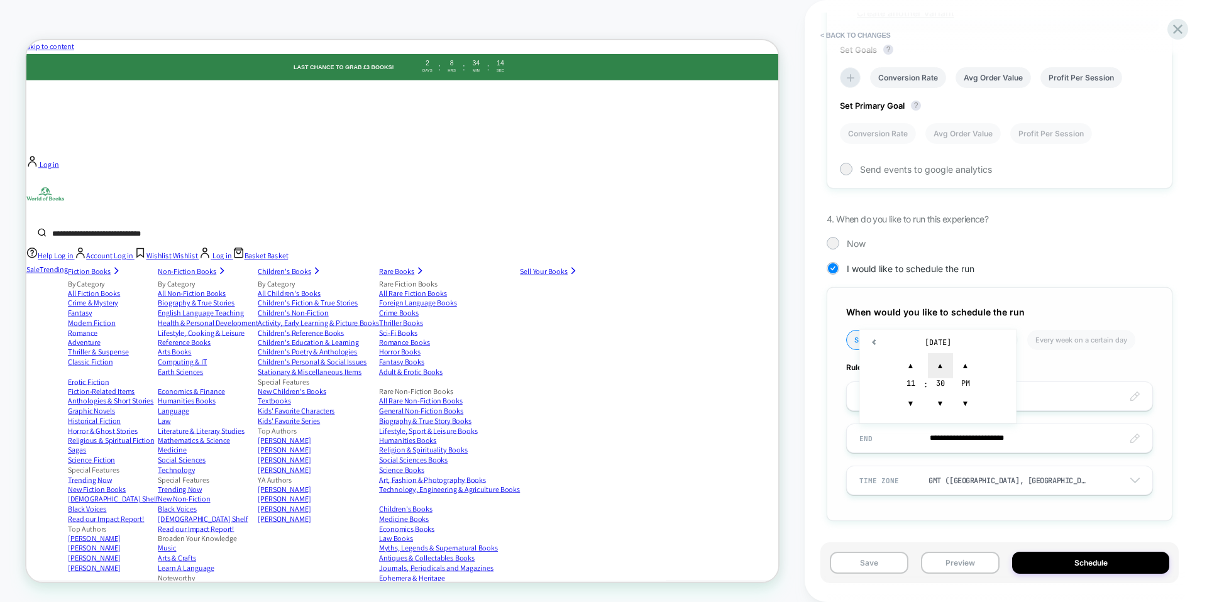
click at [946, 358] on span "▲" at bounding box center [940, 365] width 25 height 25
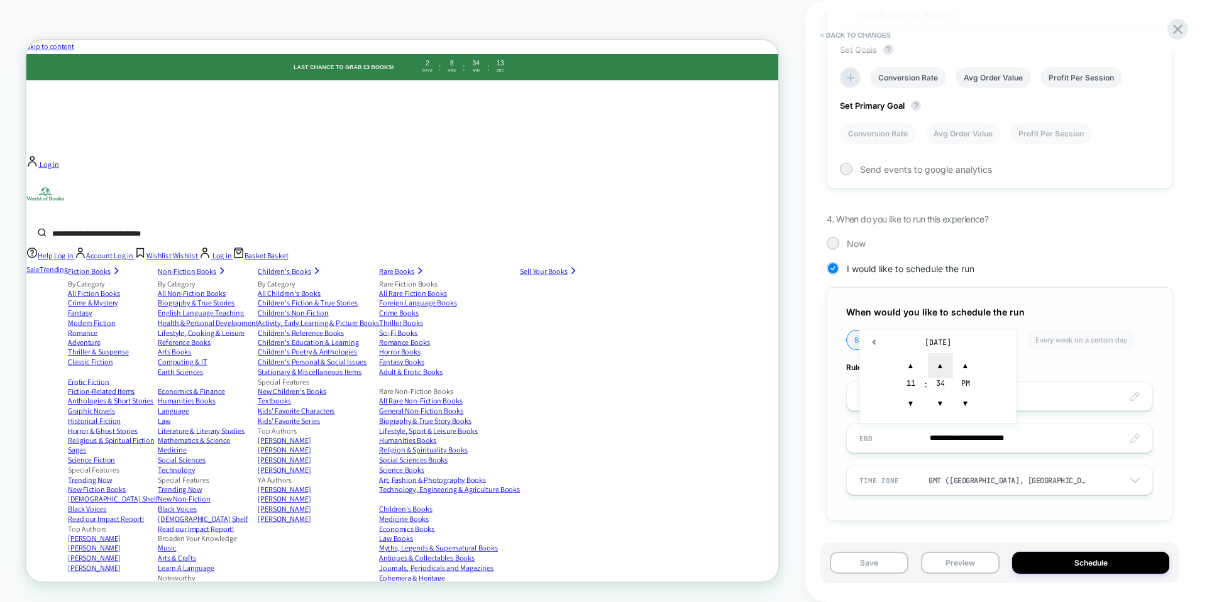
click at [946, 358] on span "▲" at bounding box center [940, 365] width 25 height 25
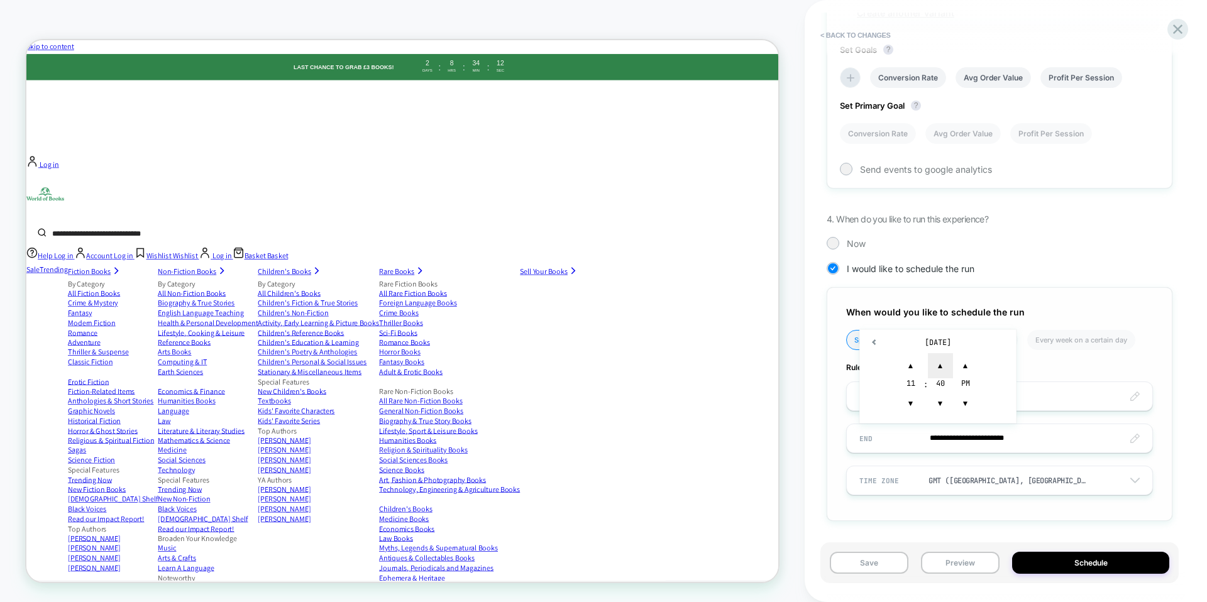
click at [946, 358] on span "▲" at bounding box center [940, 365] width 25 height 25
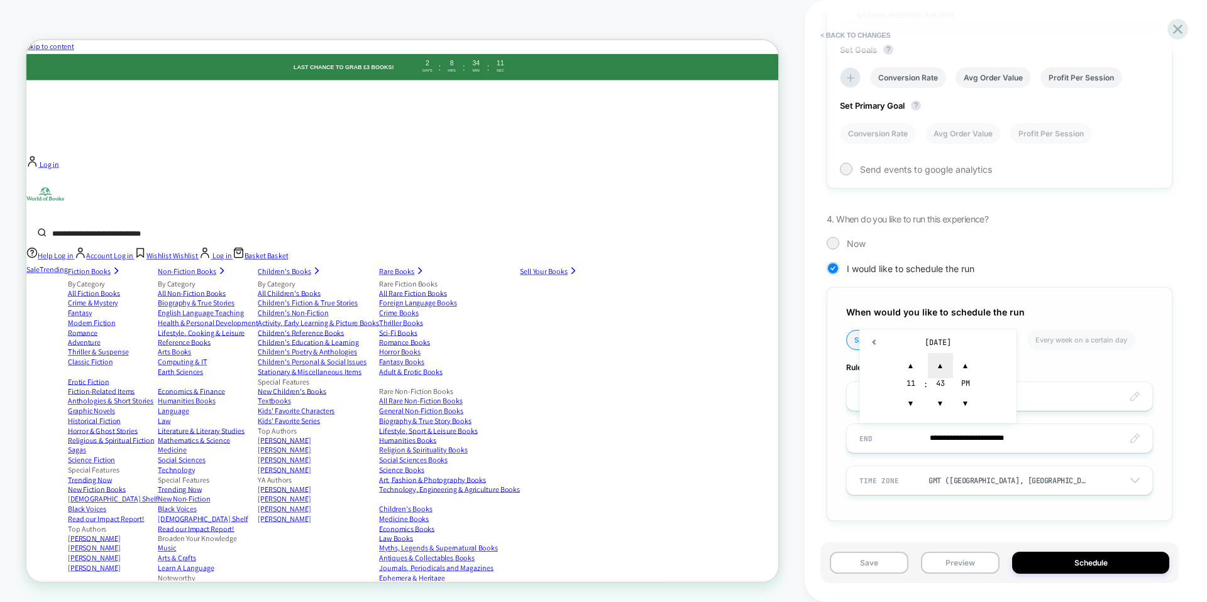
click at [946, 358] on span "▲" at bounding box center [940, 365] width 25 height 25
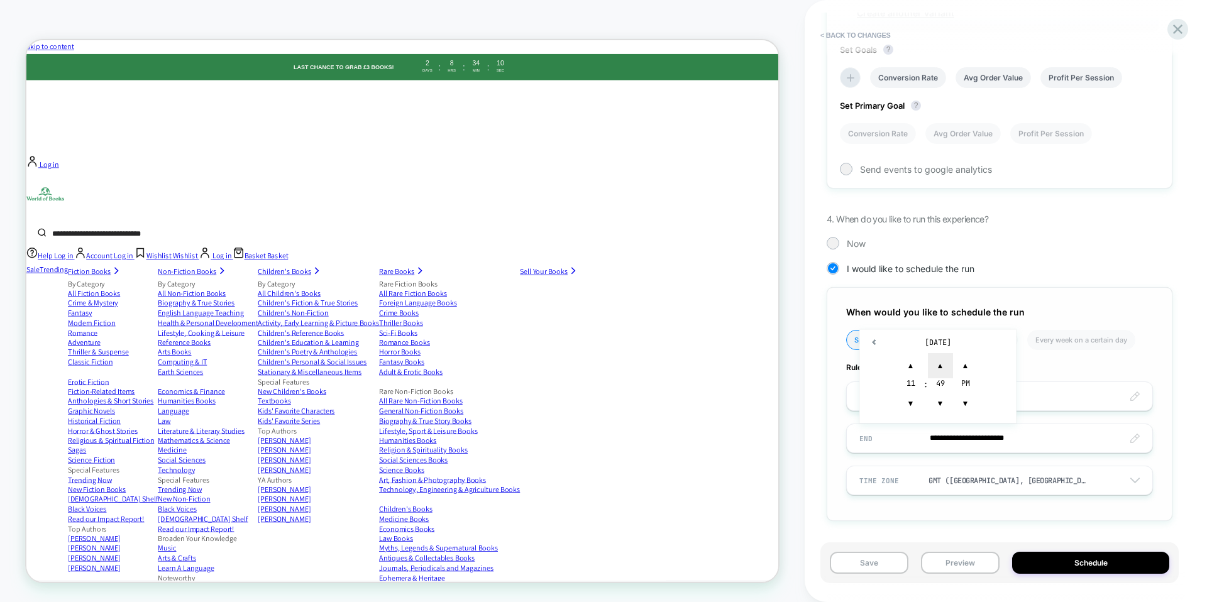
click at [946, 358] on span "▲" at bounding box center [940, 365] width 25 height 25
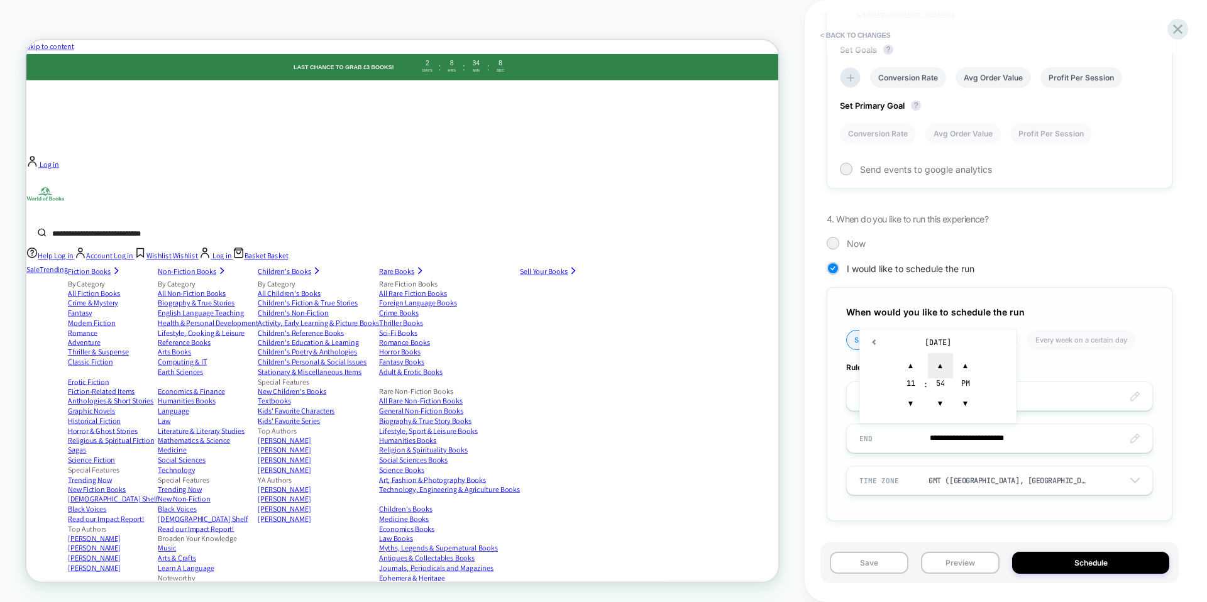
click at [946, 358] on span "▲" at bounding box center [940, 365] width 25 height 25
click at [943, 362] on span "▲" at bounding box center [940, 365] width 25 height 25
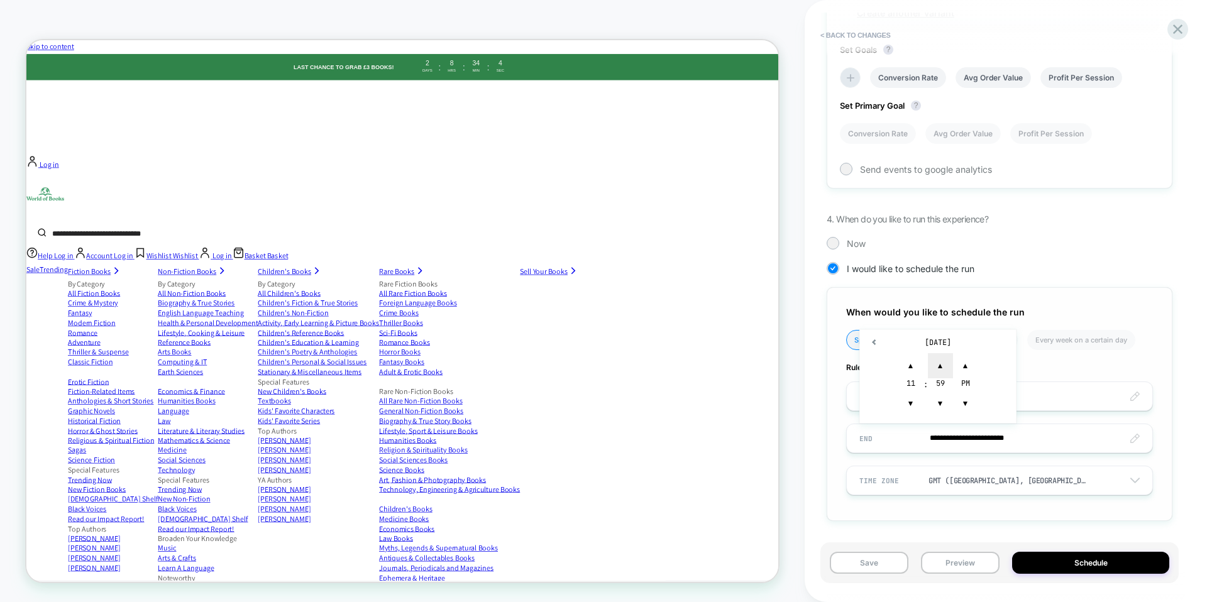
type input "**********"
click at [974, 439] on input "**********" at bounding box center [999, 439] width 305 height 30
click at [909, 513] on div "**********" at bounding box center [999, 404] width 346 height 234
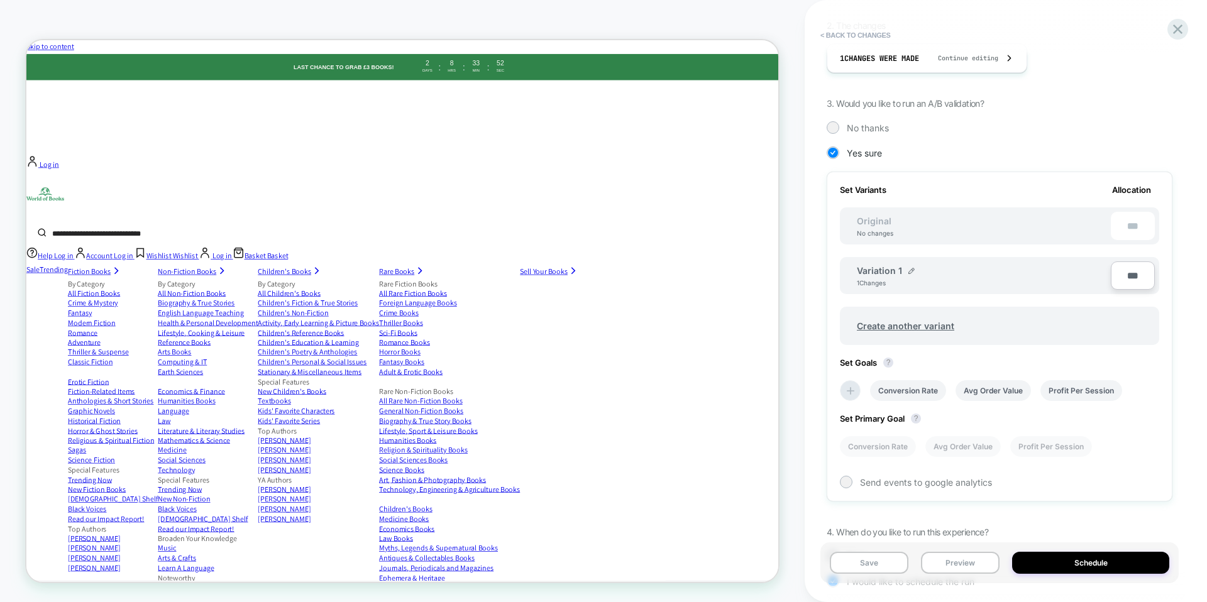
scroll to position [222, 0]
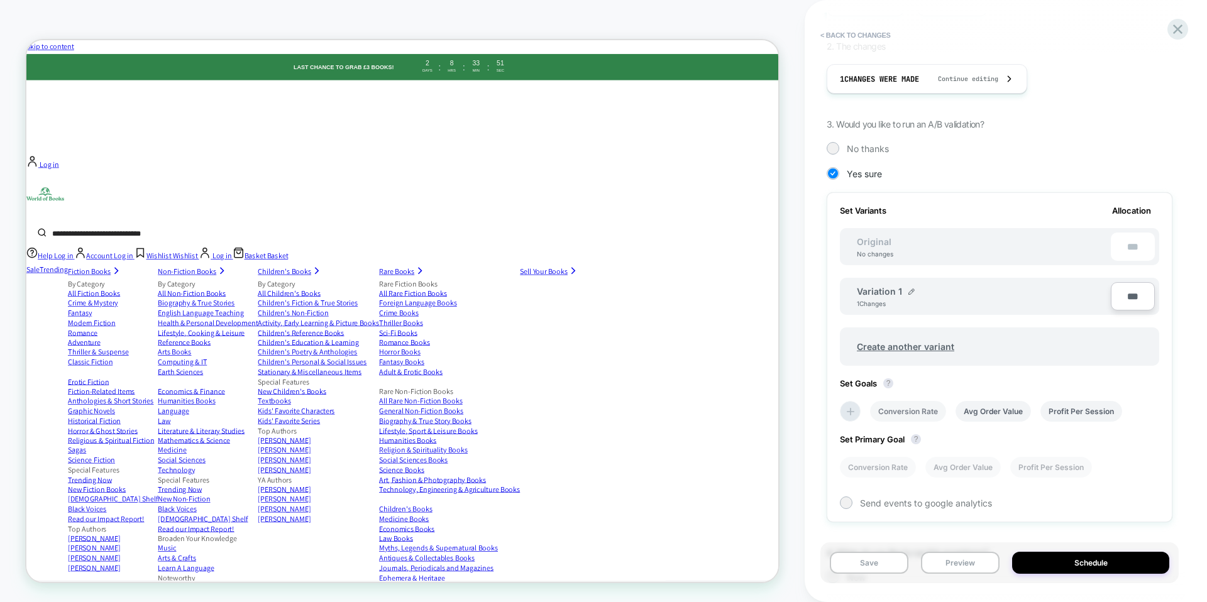
click at [914, 408] on li "Conversion Rate" at bounding box center [908, 411] width 76 height 21
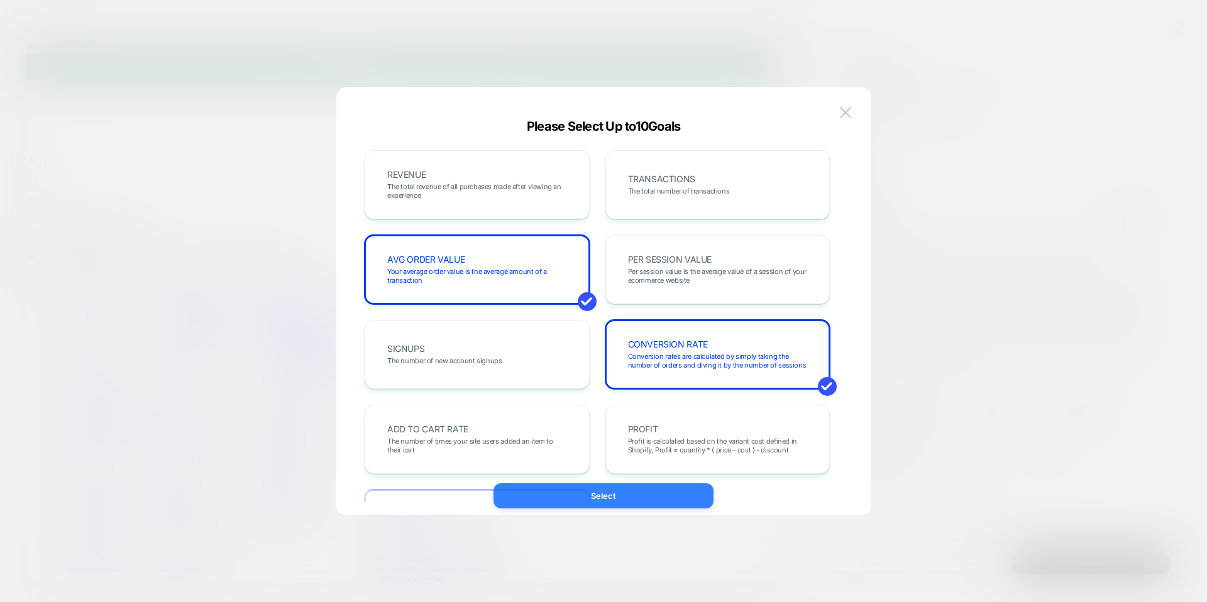
click at [659, 496] on button "Select" at bounding box center [603, 495] width 220 height 25
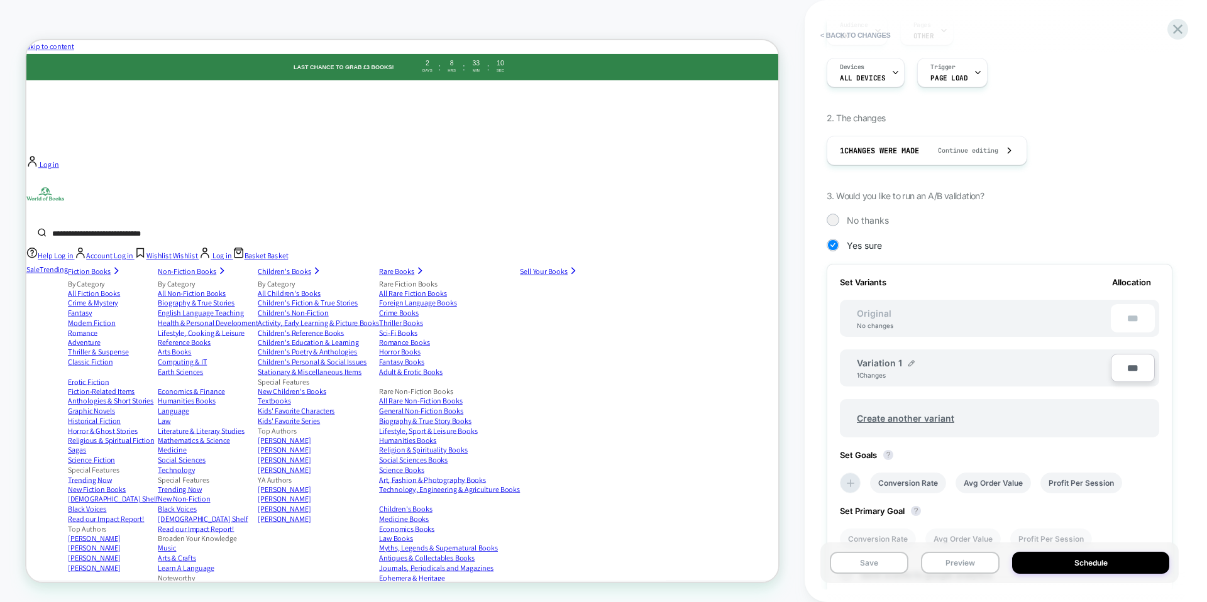
scroll to position [298, 0]
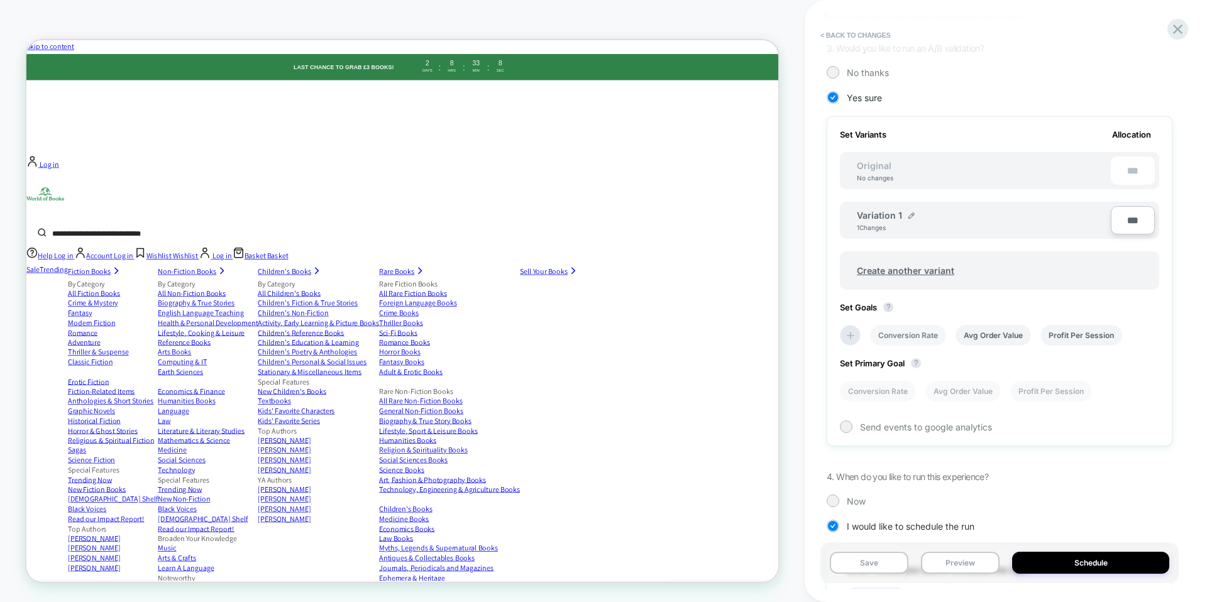
click at [885, 336] on li "Conversion Rate" at bounding box center [908, 335] width 76 height 21
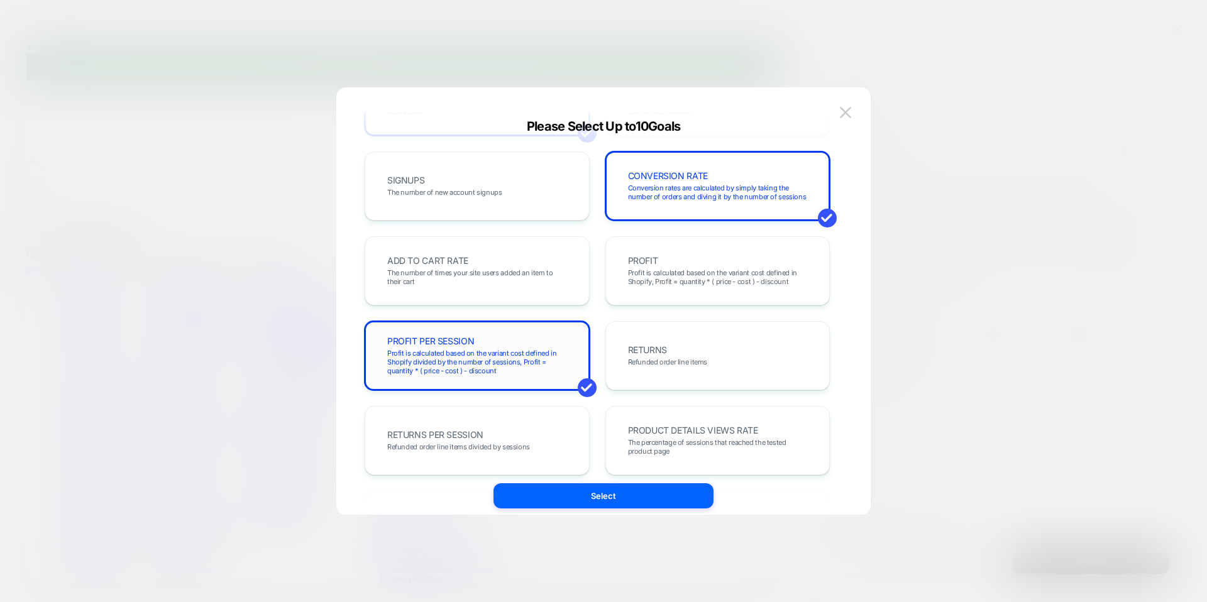
scroll to position [144, 0]
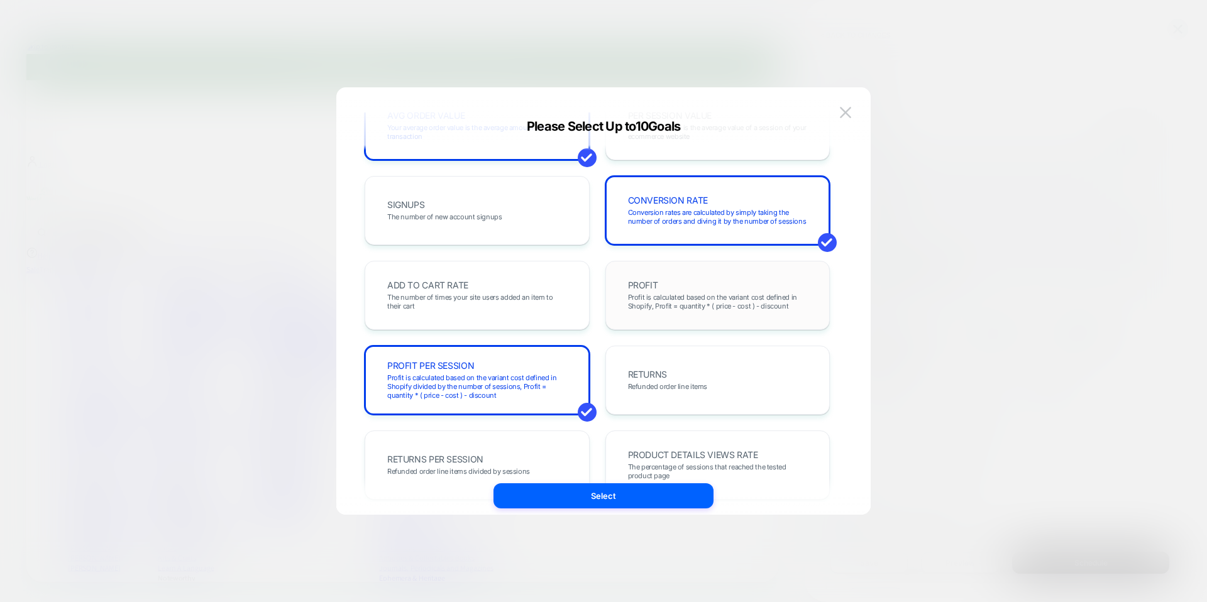
click at [650, 290] on span "PROFIT" at bounding box center [643, 285] width 30 height 9
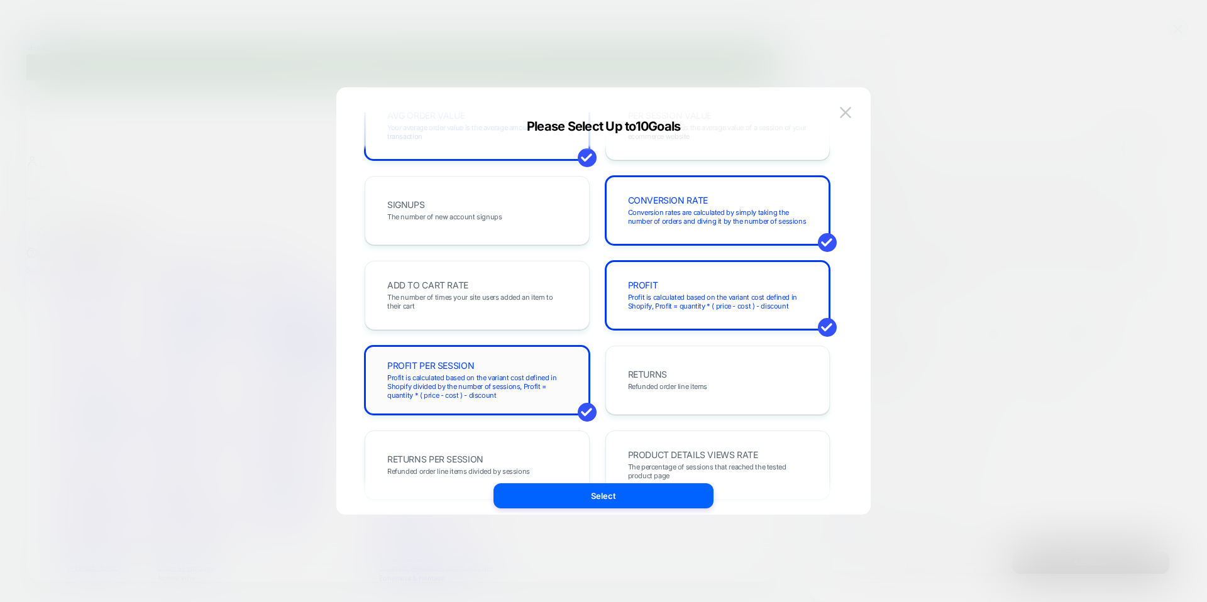
click at [512, 398] on span "Profit is calculated based on the variant cost defined in Shopify divided by th…" at bounding box center [477, 386] width 180 height 26
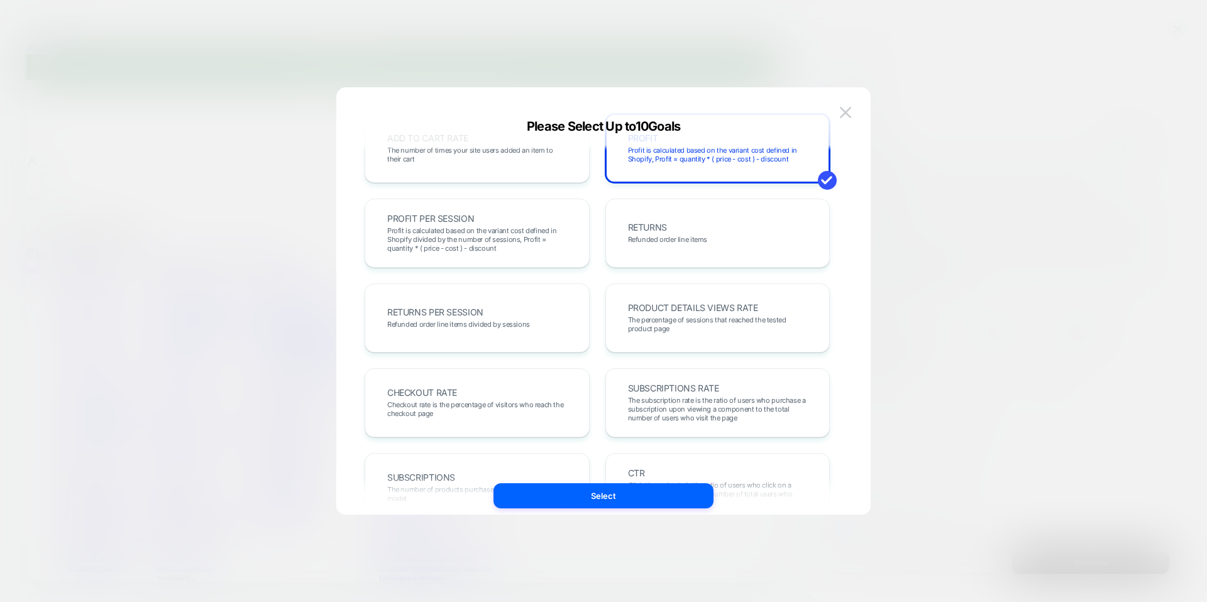
scroll to position [434, 0]
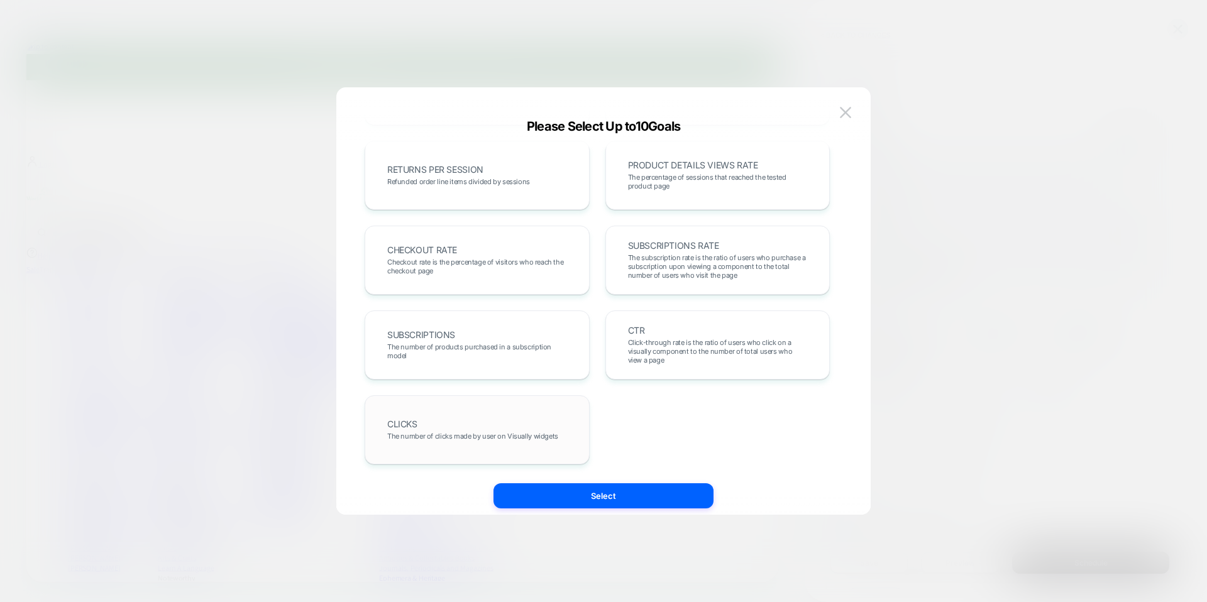
click at [502, 447] on div "CLICKS The number of clicks made by user on Visually widgets" at bounding box center [477, 429] width 199 height 43
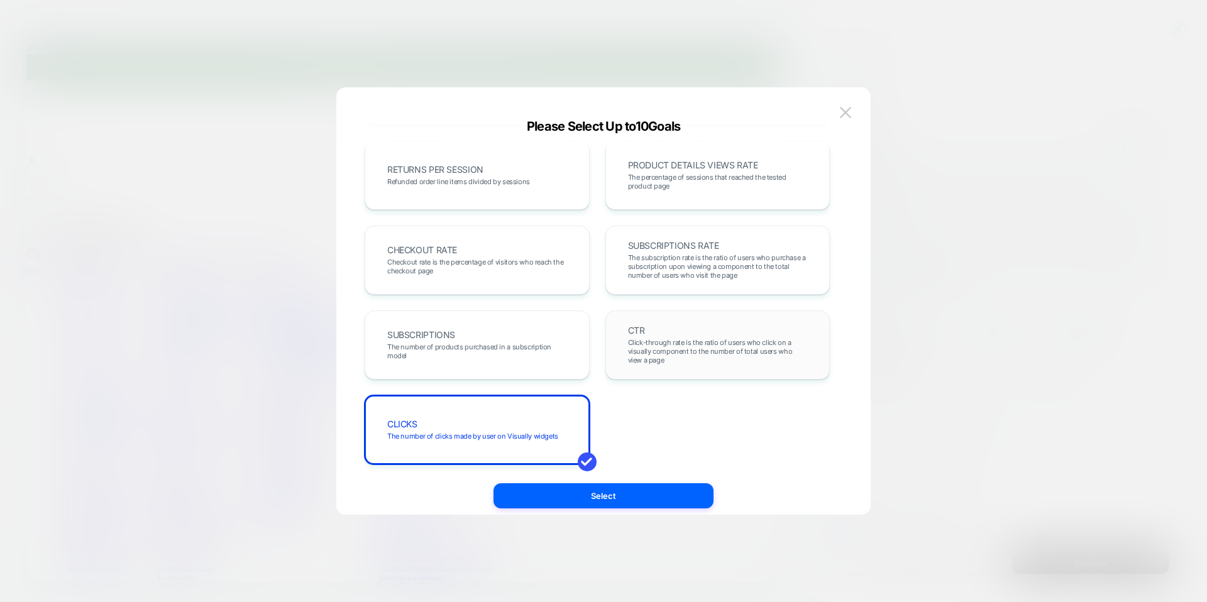
click at [688, 371] on div "CTR Click-through rate is the ratio of users who click on a visually component …" at bounding box center [717, 344] width 225 height 69
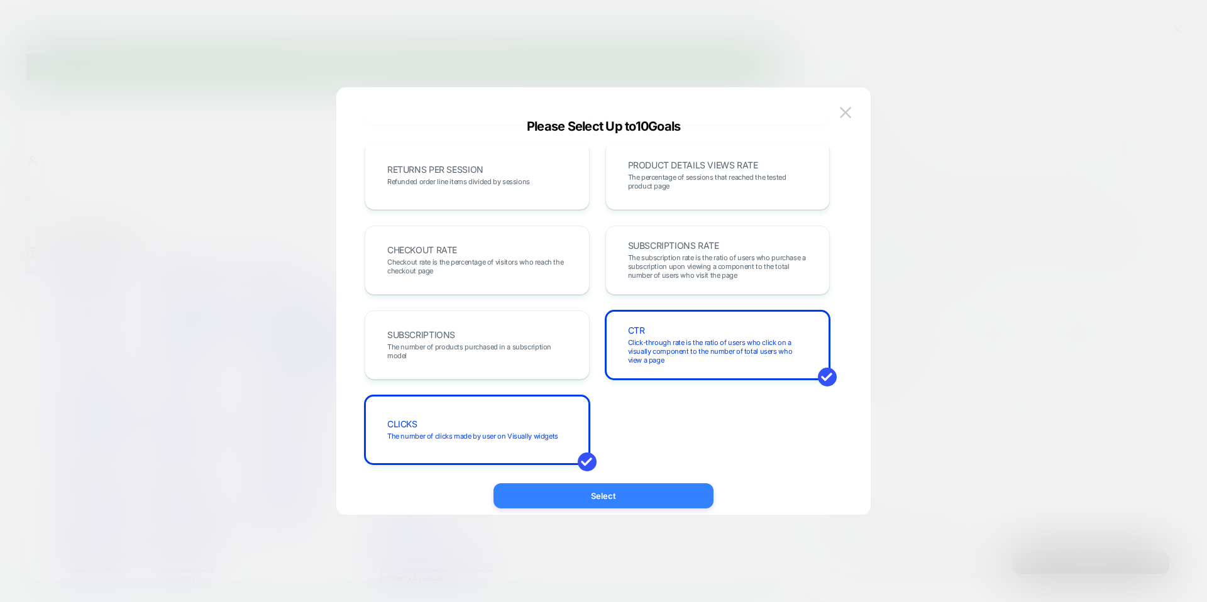
click at [677, 498] on button "Select" at bounding box center [603, 495] width 220 height 25
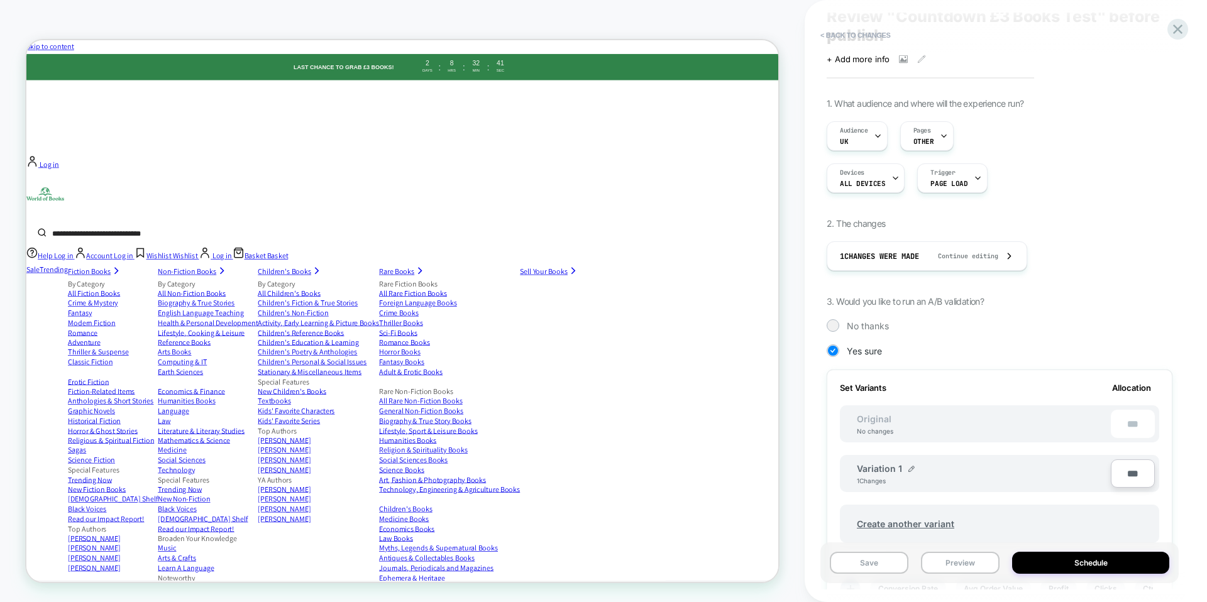
scroll to position [0, 0]
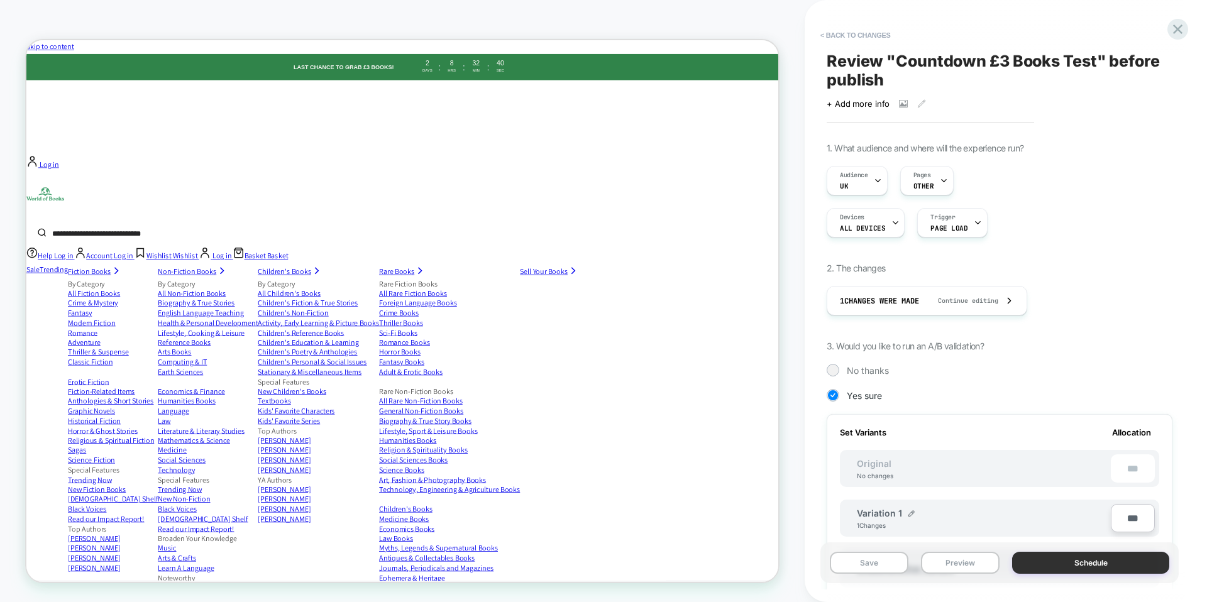
click at [1083, 565] on button "Schedule" at bounding box center [1090, 563] width 157 height 22
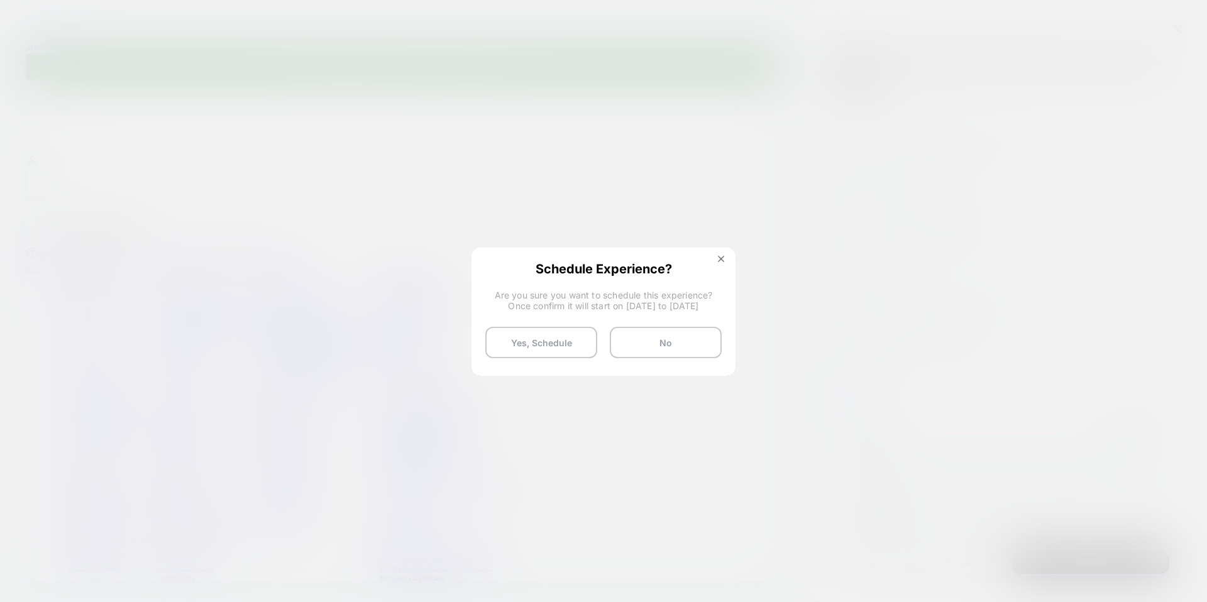
click at [583, 302] on span "Are you sure you want to schedule this experience? Once confirm it will start o…" at bounding box center [603, 300] width 236 height 21
click at [549, 348] on button "Yes, Schedule" at bounding box center [541, 342] width 112 height 31
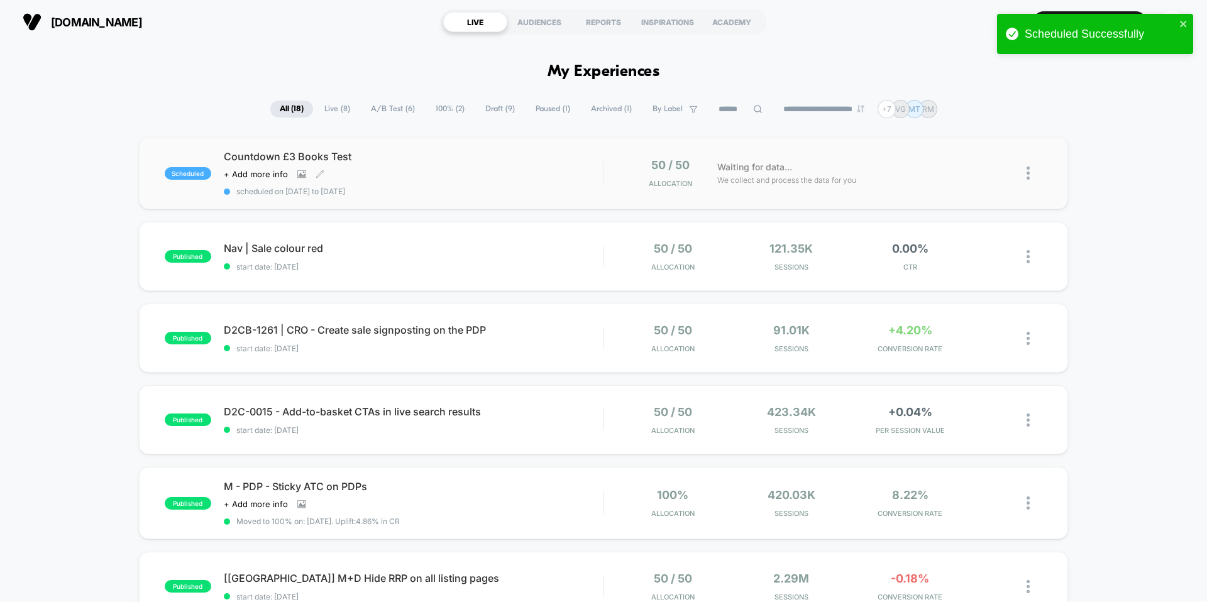
click at [292, 156] on span "Countdown £3 Books Test" at bounding box center [413, 156] width 379 height 13
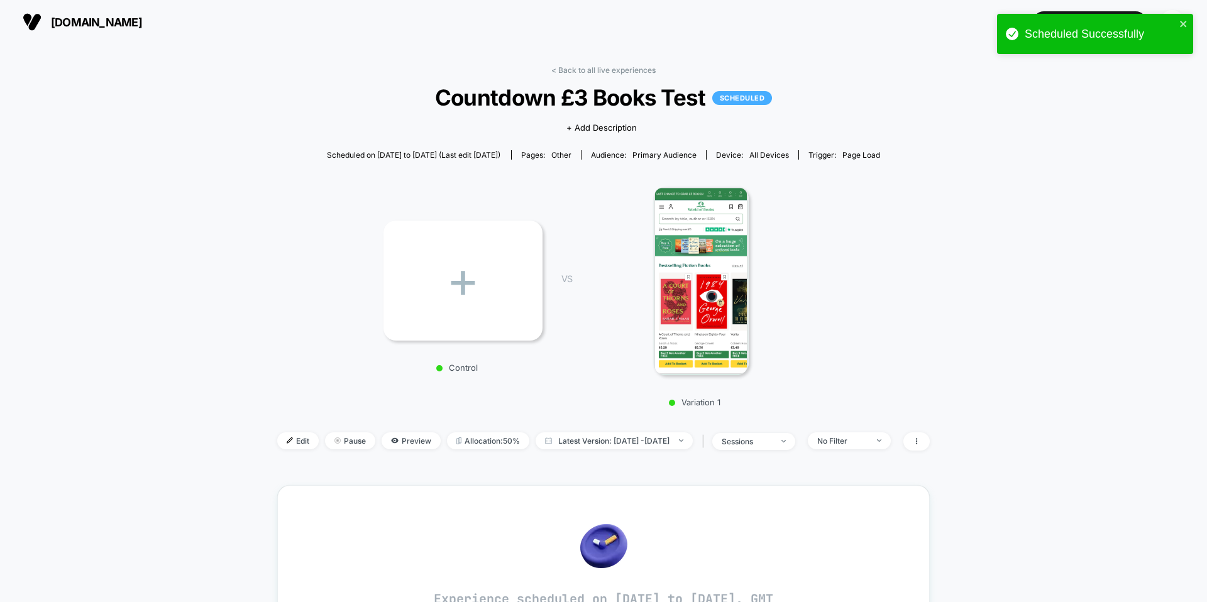
click at [706, 211] on img at bounding box center [701, 281] width 96 height 189
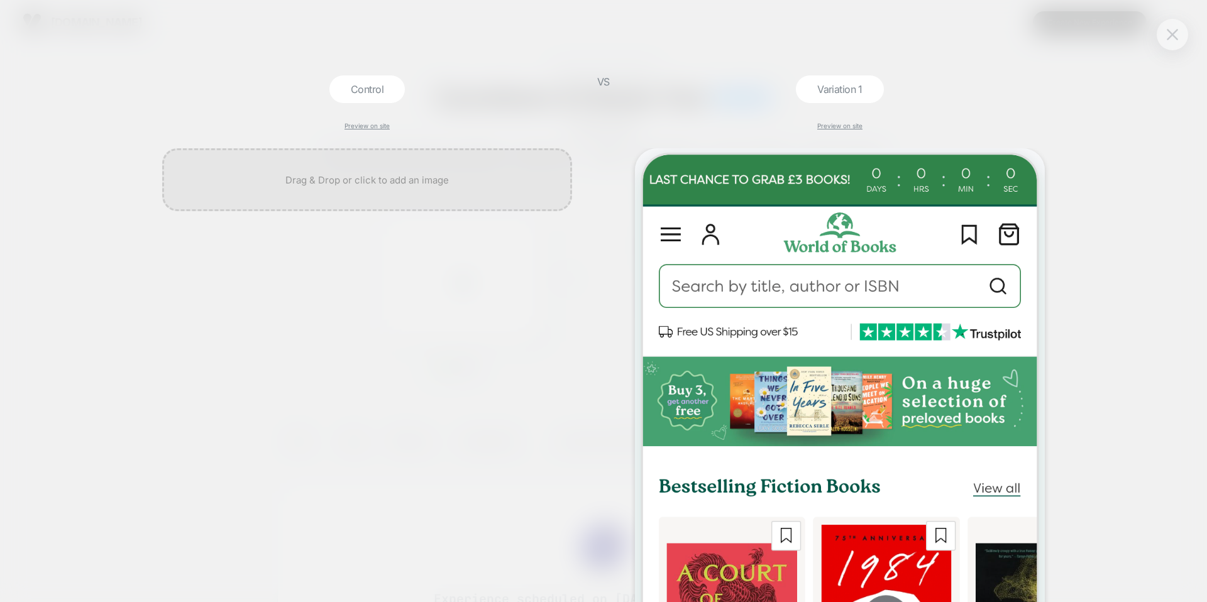
click at [1177, 40] on button at bounding box center [1172, 34] width 19 height 19
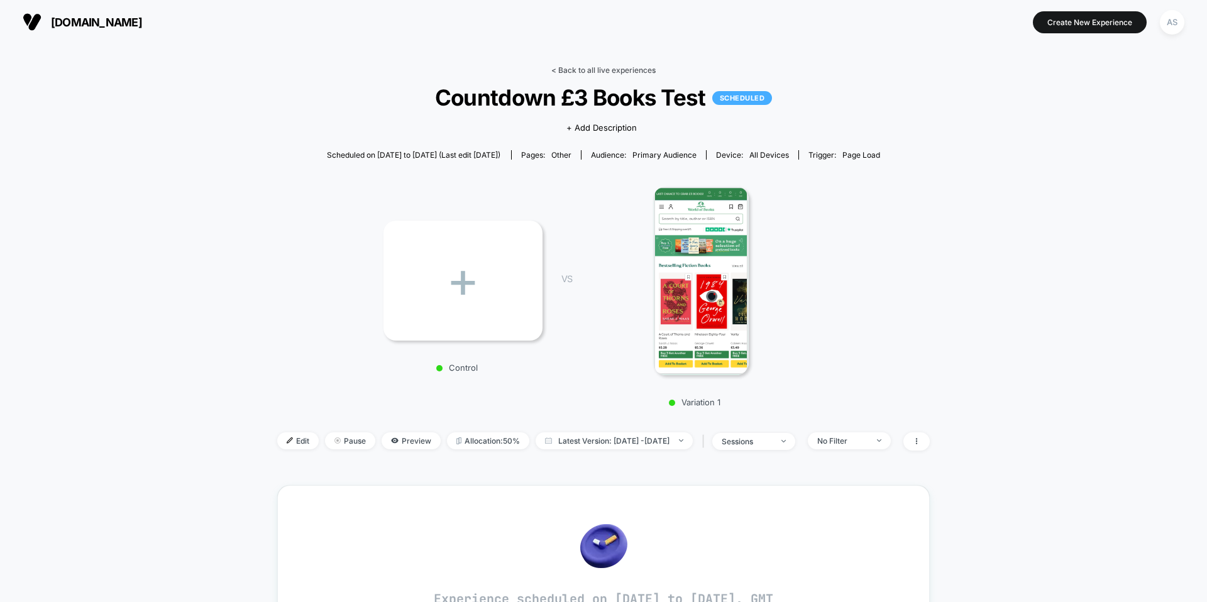
click at [579, 68] on link "< Back to all live experiences" at bounding box center [603, 69] width 104 height 9
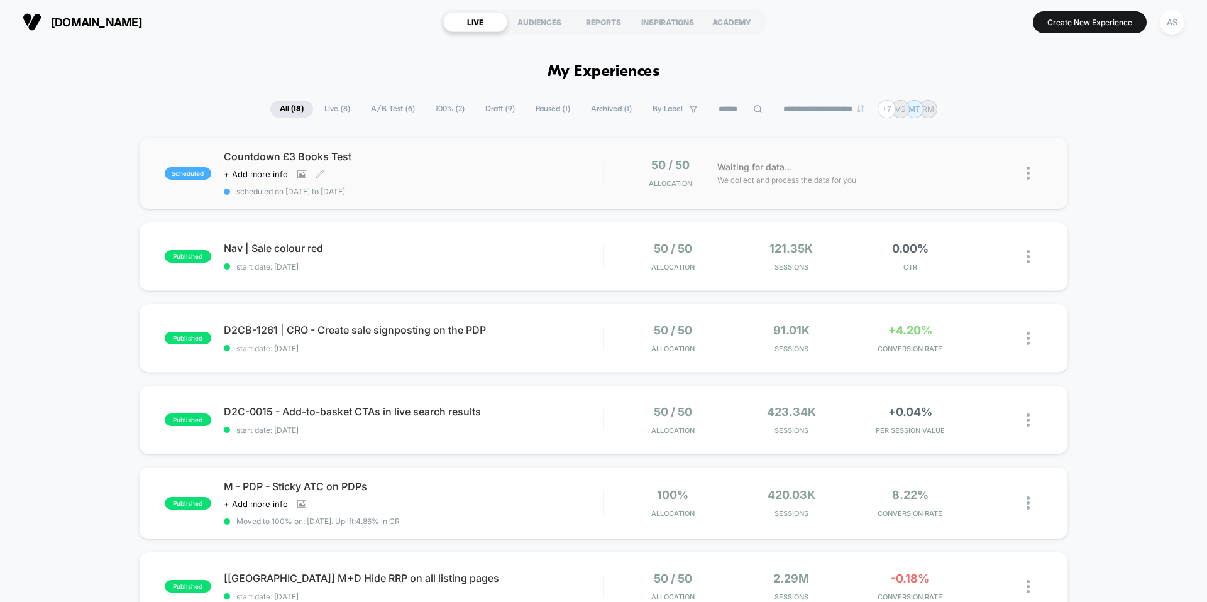
click at [308, 158] on span "Countdown £3 Books Test" at bounding box center [413, 156] width 379 height 13
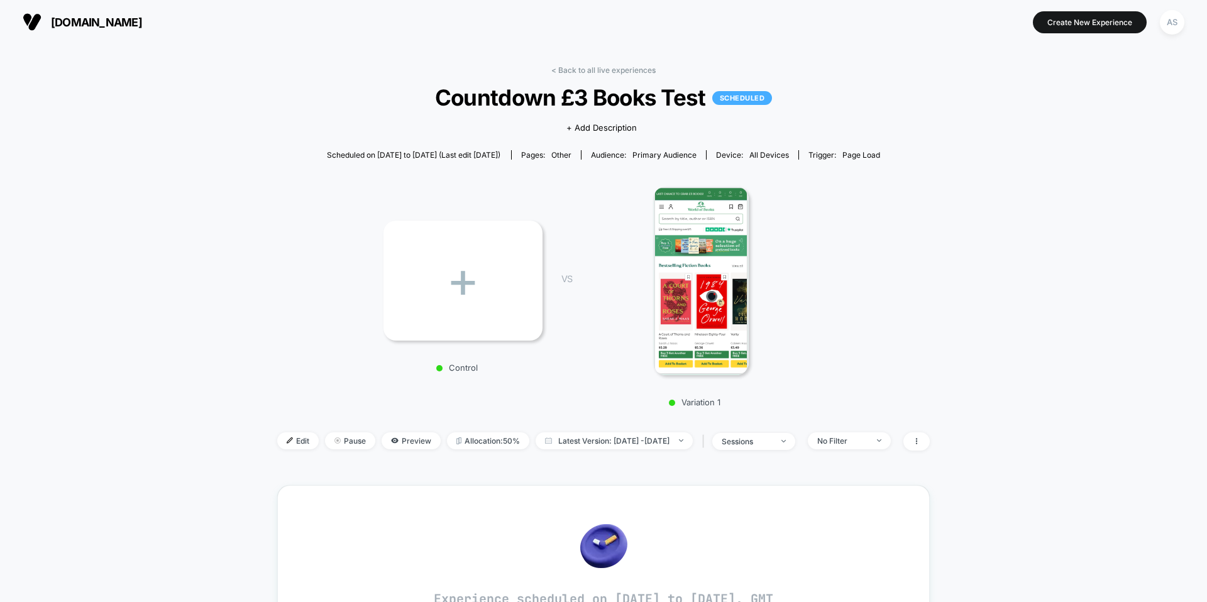
click at [879, 196] on div "+ Control VS Variation 1" at bounding box center [597, 292] width 652 height 241
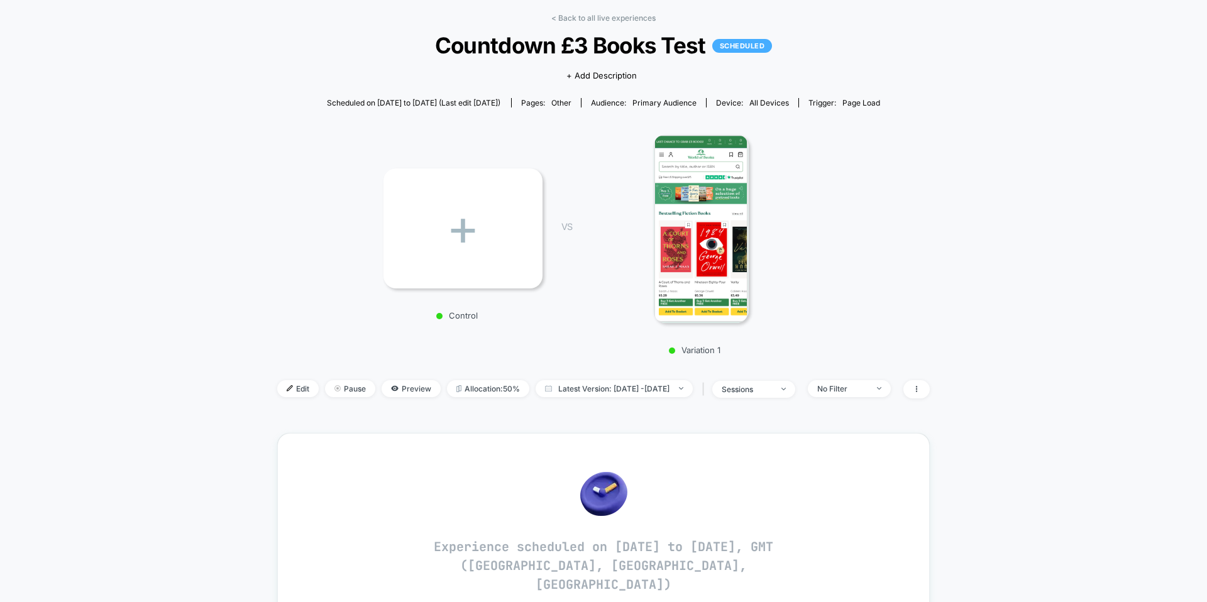
scroll to position [53, 0]
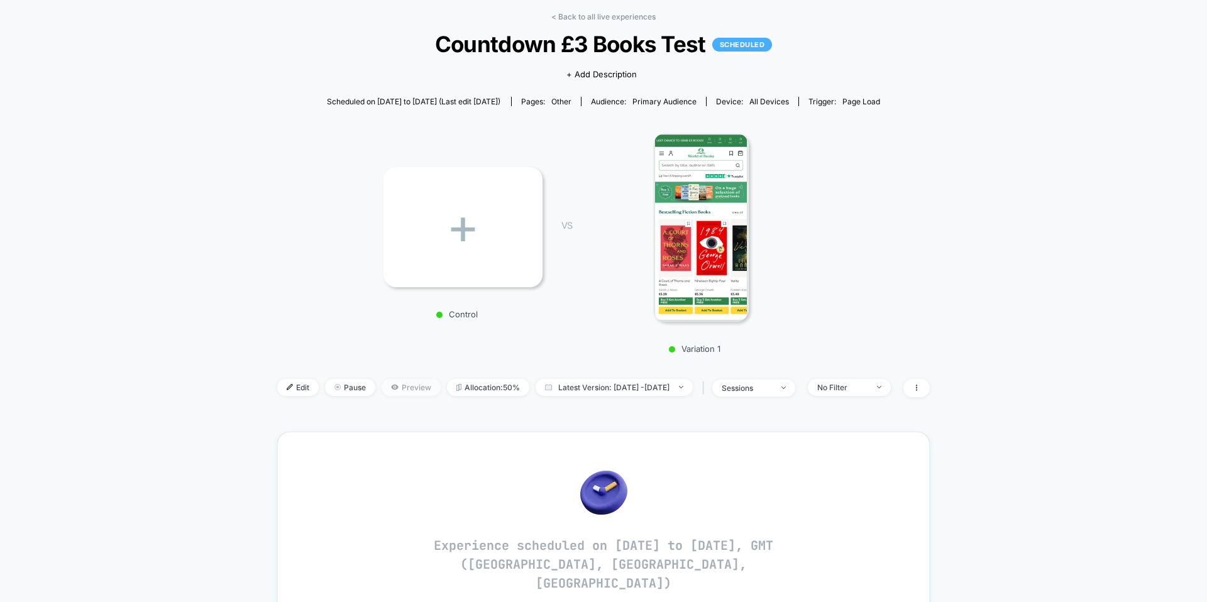
click at [402, 385] on span "Preview" at bounding box center [410, 387] width 59 height 17
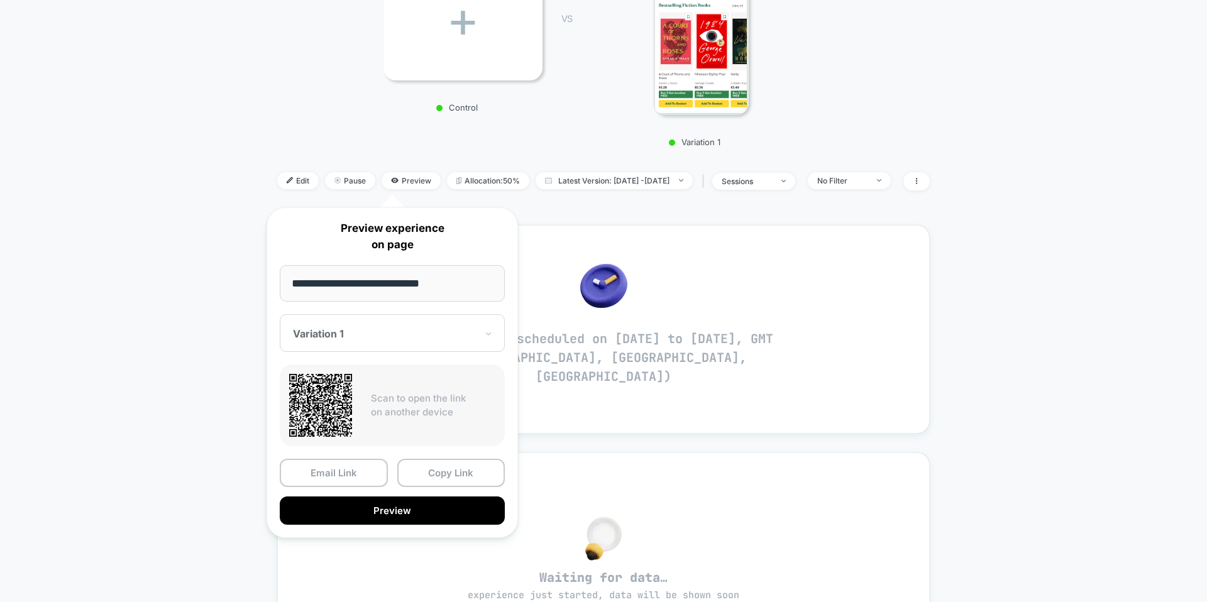
scroll to position [261, 0]
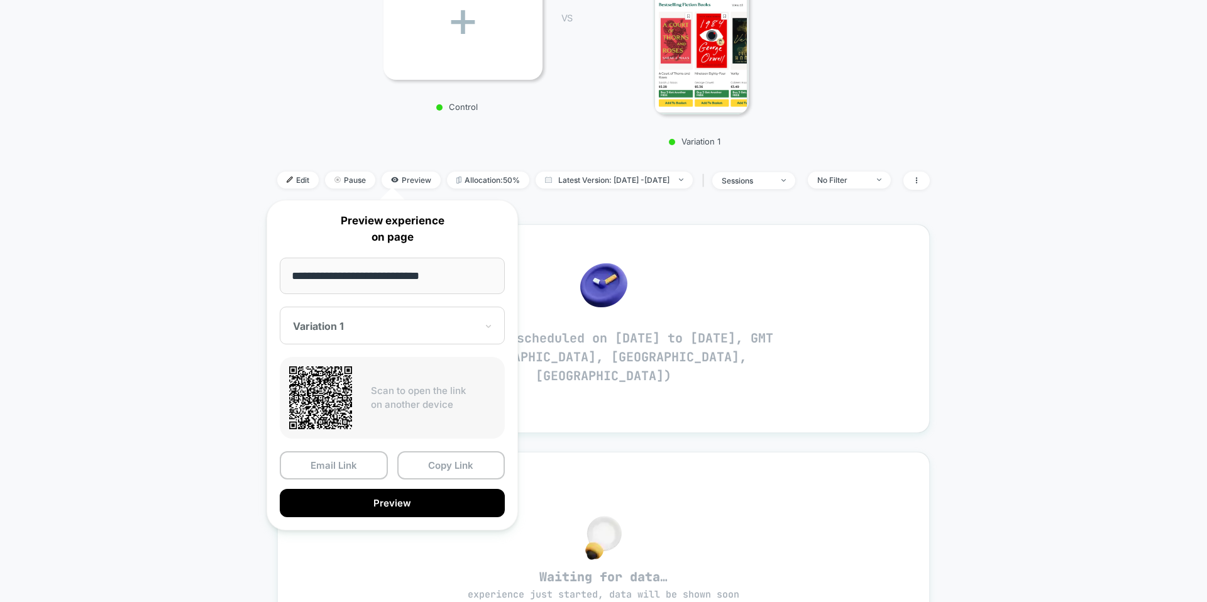
click at [429, 486] on div "Email Link Copy Link Preview" at bounding box center [392, 484] width 225 height 66
click at [429, 476] on button "Copy Link" at bounding box center [451, 465] width 108 height 28
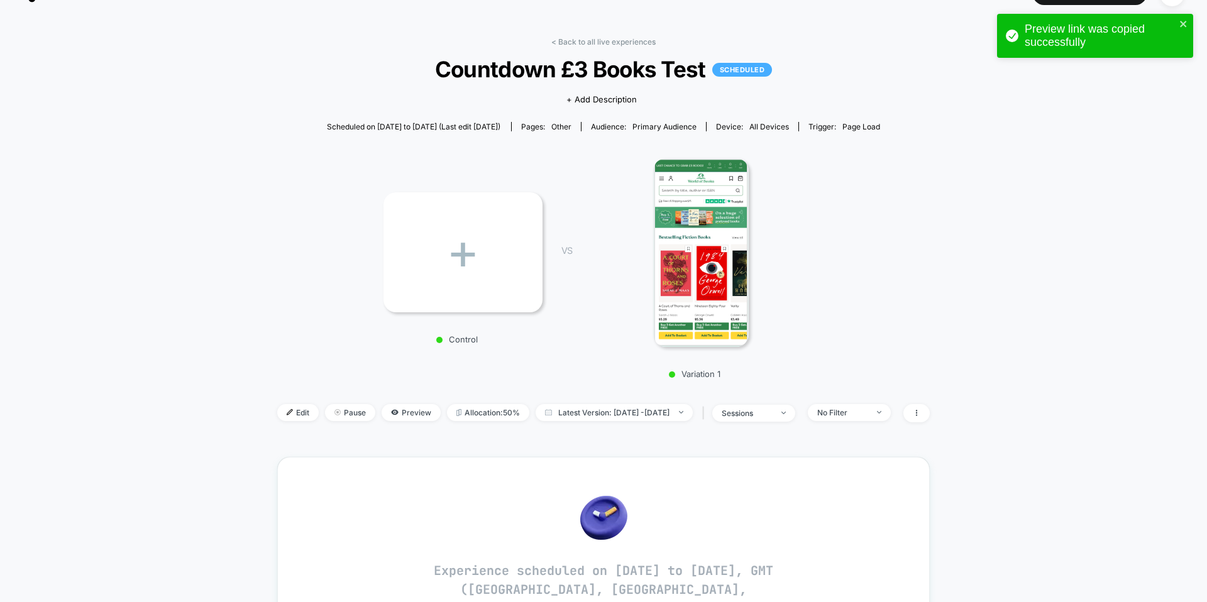
scroll to position [0, 0]
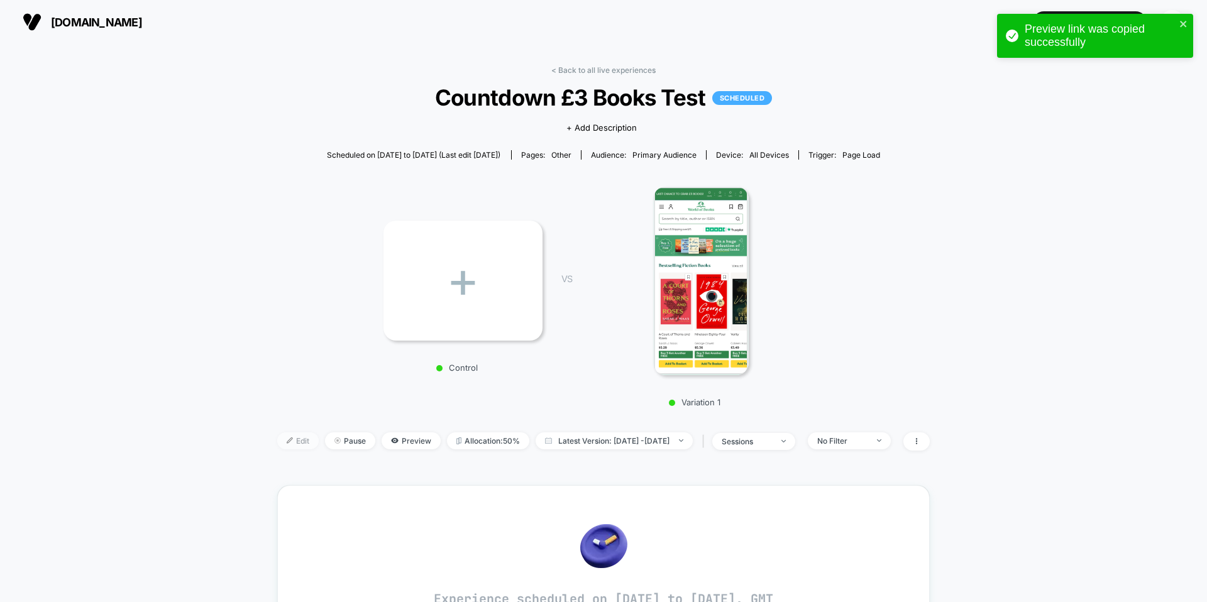
click at [284, 442] on span "Edit" at bounding box center [297, 440] width 41 height 17
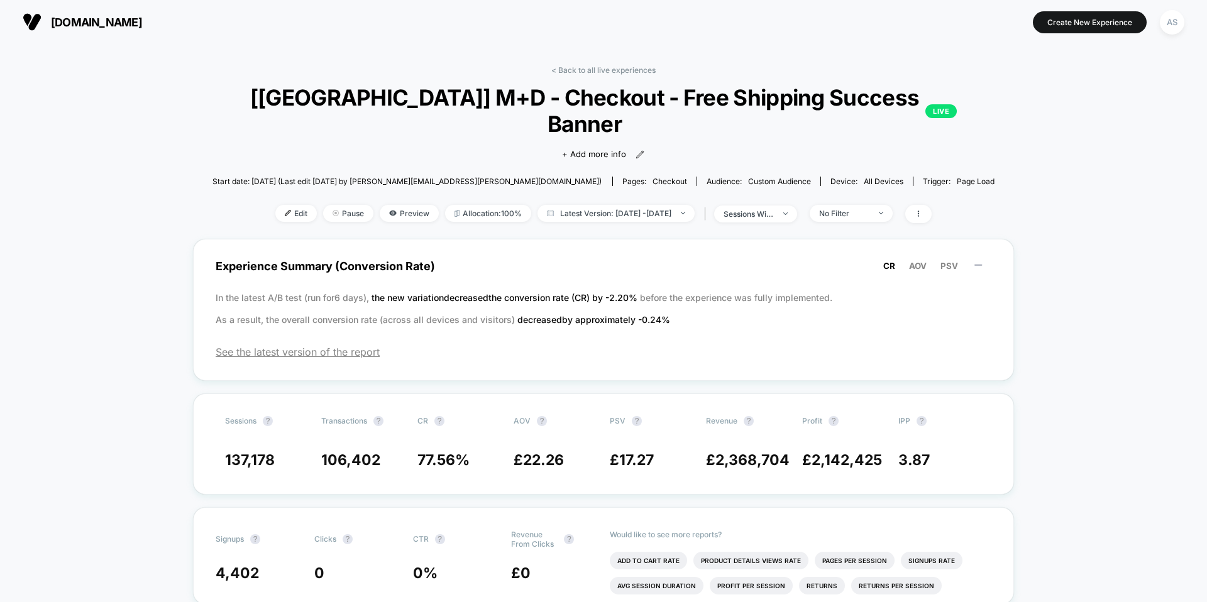
click at [142, 23] on span "[DOMAIN_NAME]" at bounding box center [96, 22] width 91 height 13
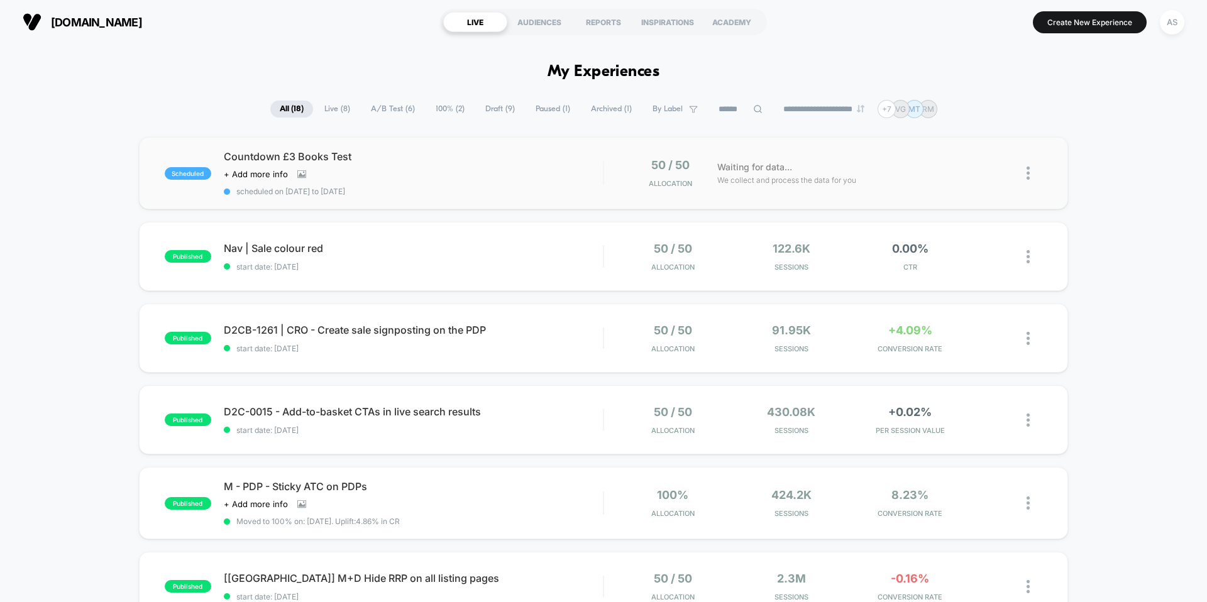
click at [258, 151] on span "Countdown £3 Books Test" at bounding box center [413, 156] width 379 height 13
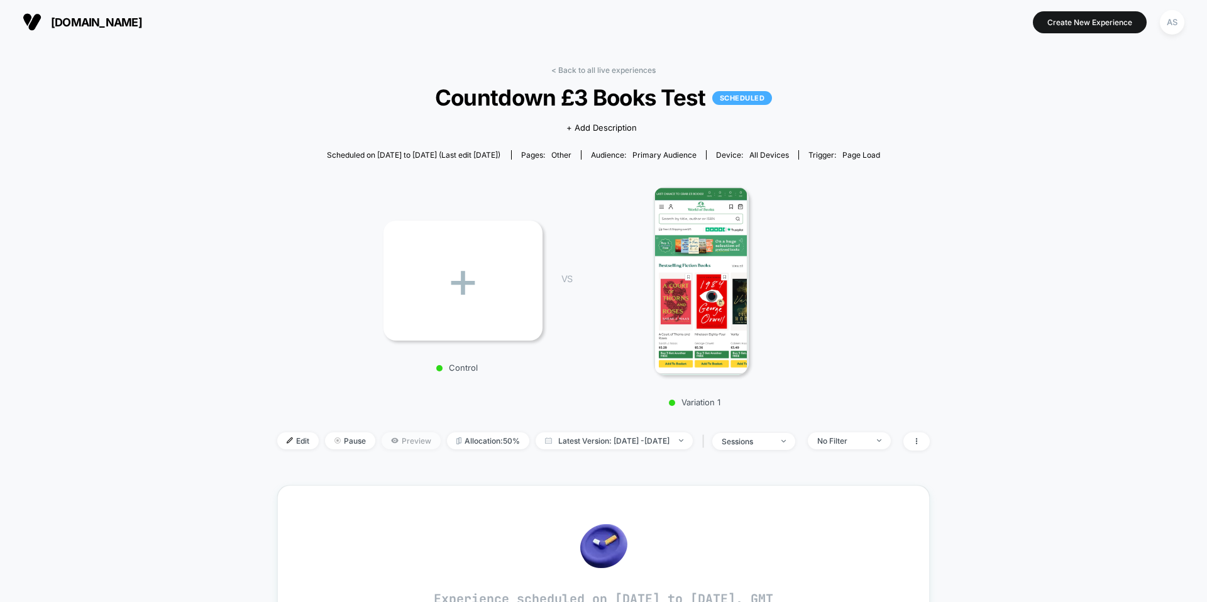
click at [403, 434] on span "Preview" at bounding box center [410, 440] width 59 height 17
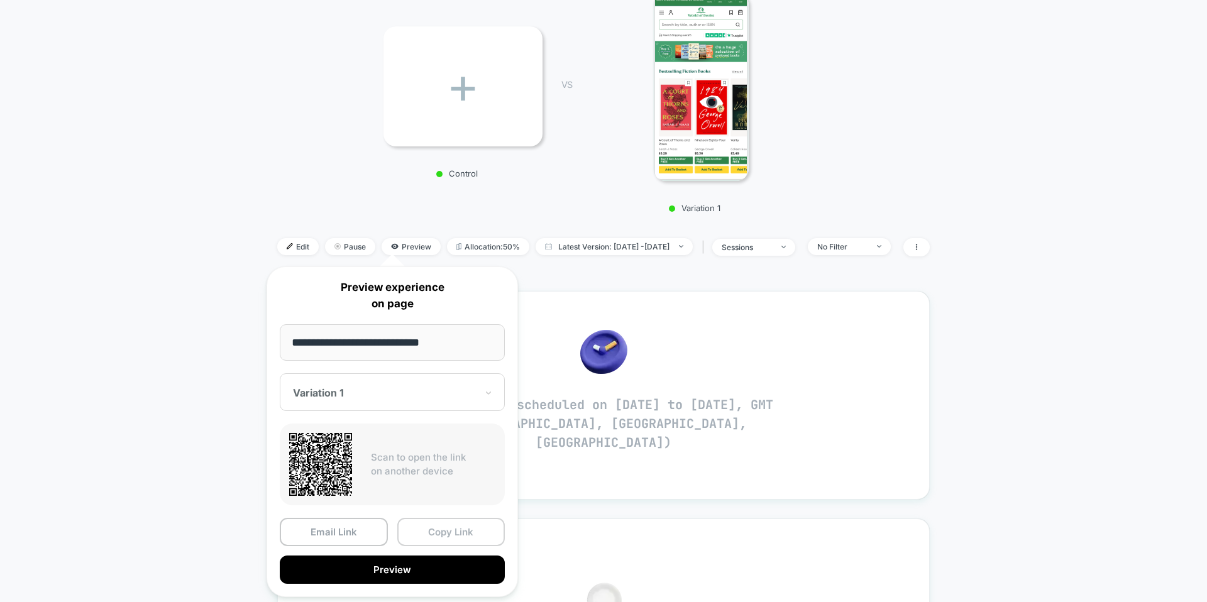
click at [452, 534] on button "Copy Link" at bounding box center [451, 532] width 108 height 28
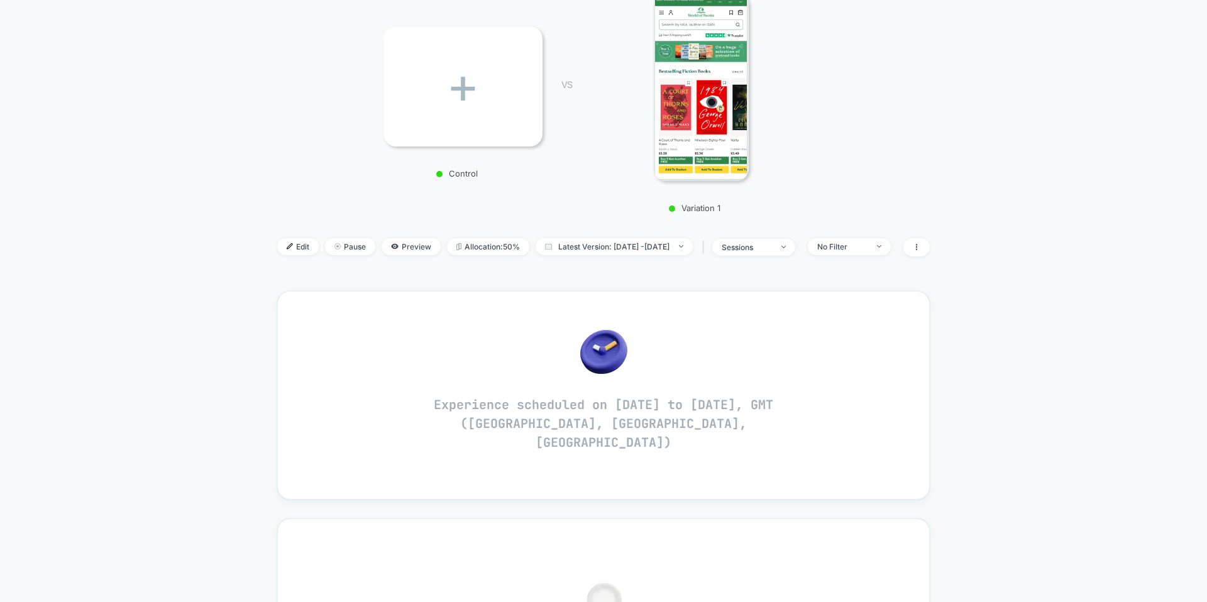
click at [1029, 58] on div "< Back to all live experiences Countdown £3 Books Test SCHEDULED Click to view …" at bounding box center [603, 441] width 1207 height 1183
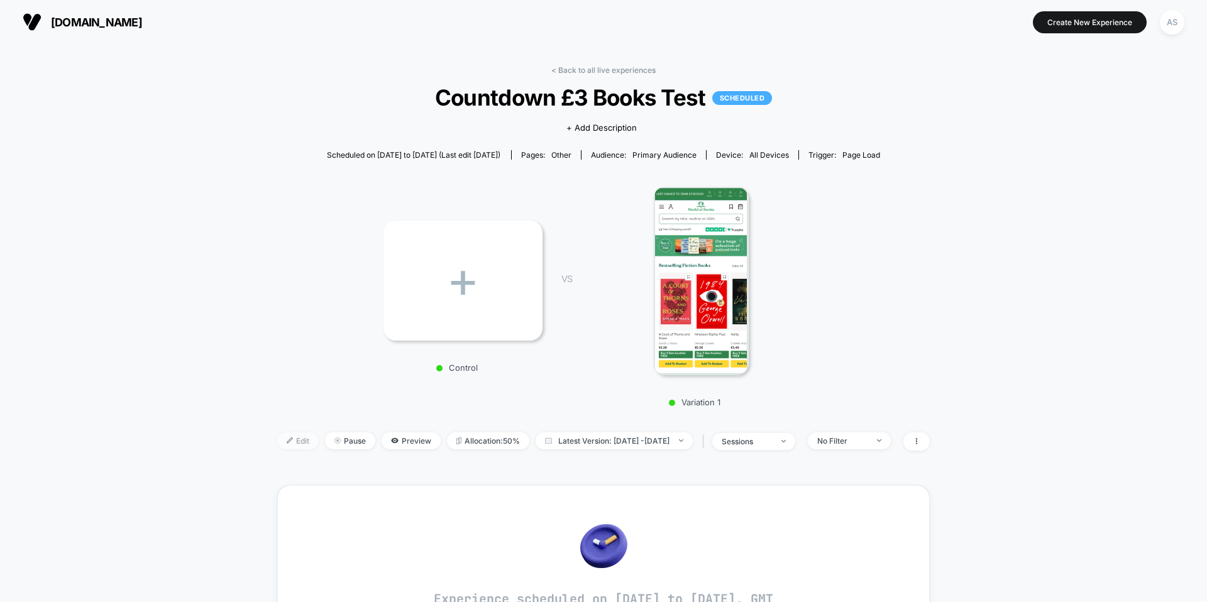
click at [277, 446] on span "Edit" at bounding box center [297, 440] width 41 height 17
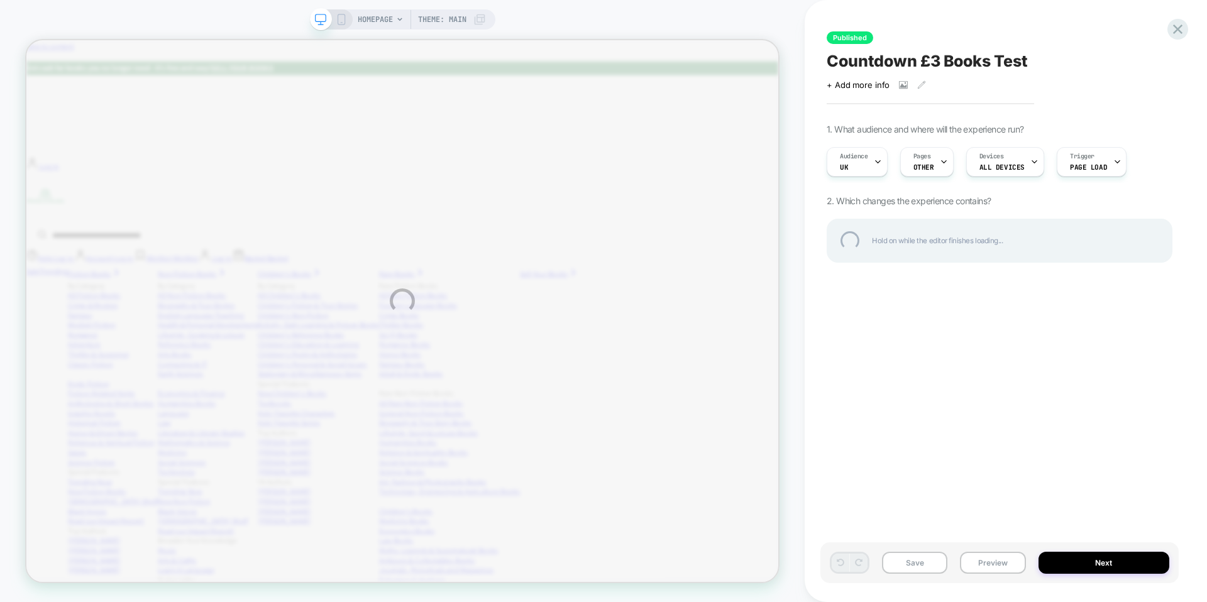
click at [1104, 164] on div "HOMEPAGE Theme: MAIN Published Countdown £3 Books Test Click to view images Cli…" at bounding box center [603, 301] width 1207 height 602
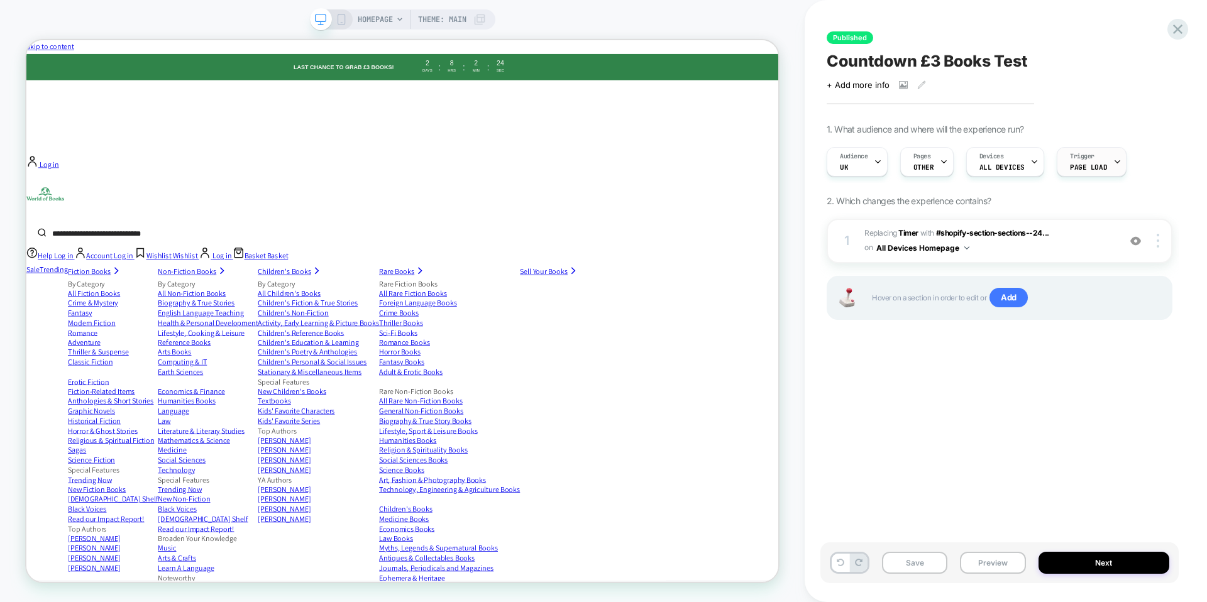
click at [1101, 158] on div "Trigger Page Load" at bounding box center [1088, 162] width 62 height 28
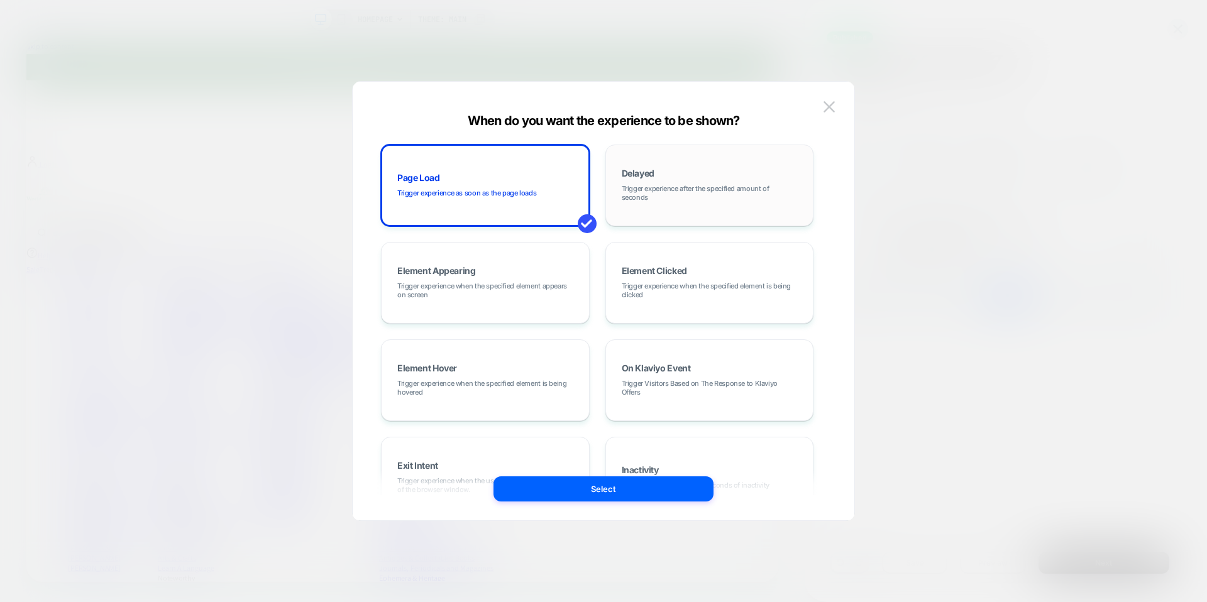
click at [728, 197] on span "Trigger experience after the specified amount of seconds" at bounding box center [710, 193] width 176 height 18
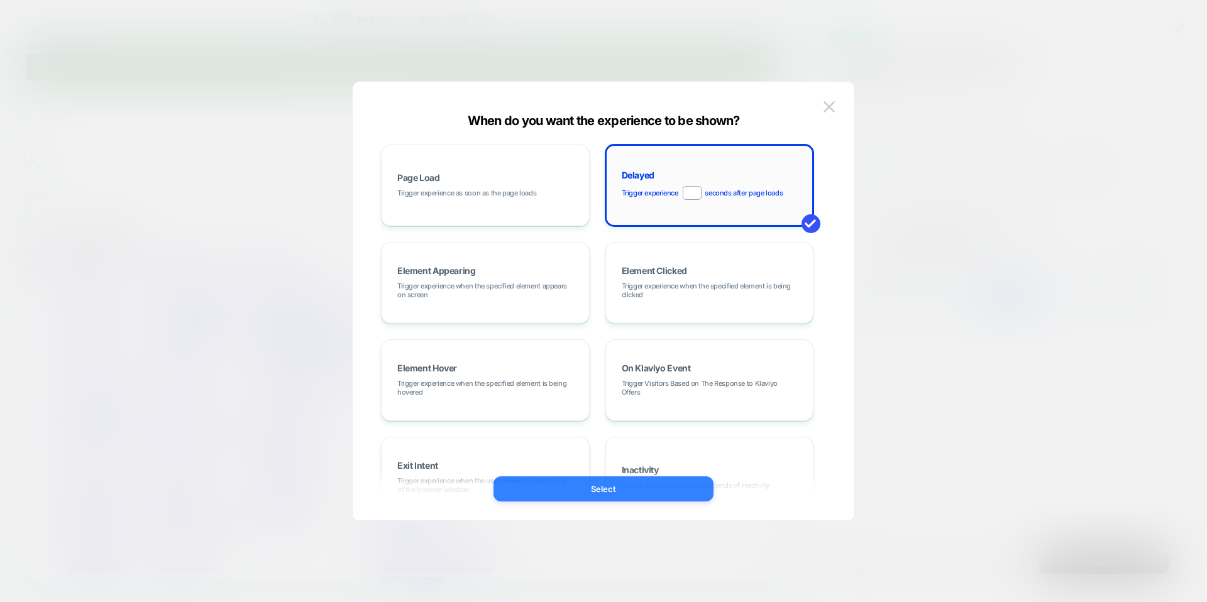
click at [610, 491] on button "Select" at bounding box center [603, 488] width 220 height 25
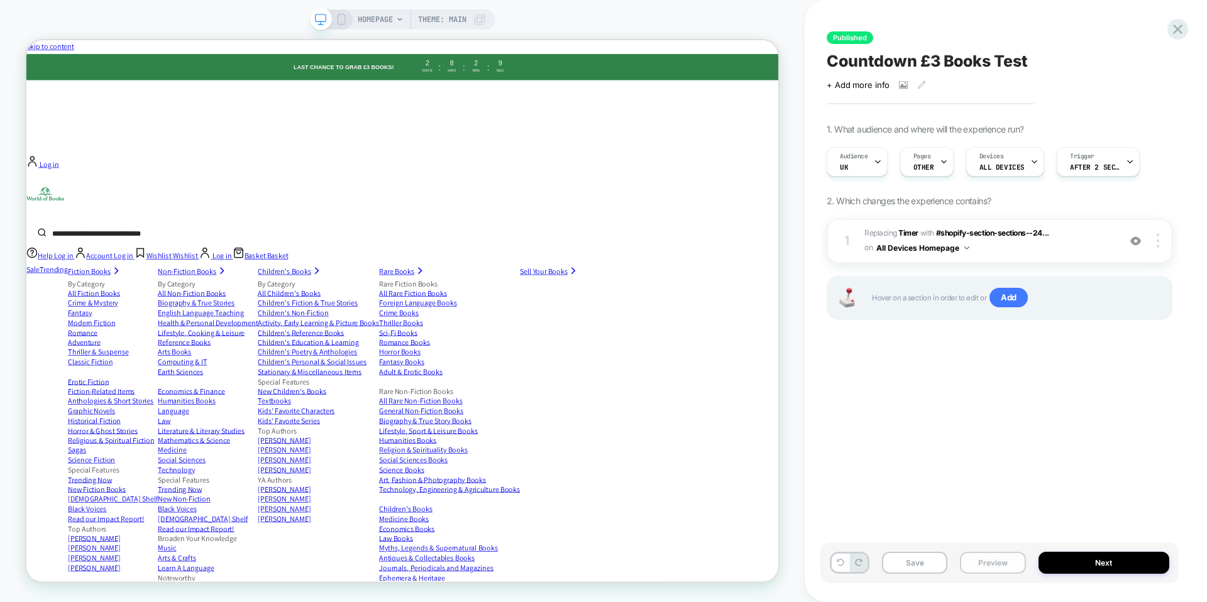
click at [980, 554] on button "Preview" at bounding box center [992, 563] width 65 height 22
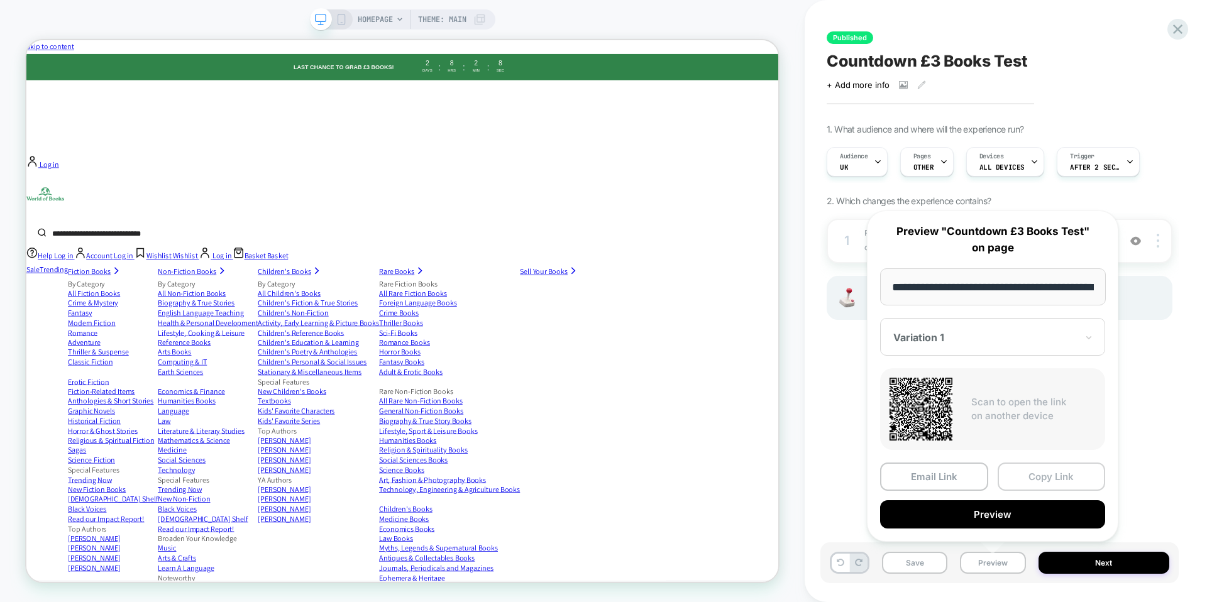
click at [1047, 476] on button "Copy Link" at bounding box center [1051, 477] width 108 height 28
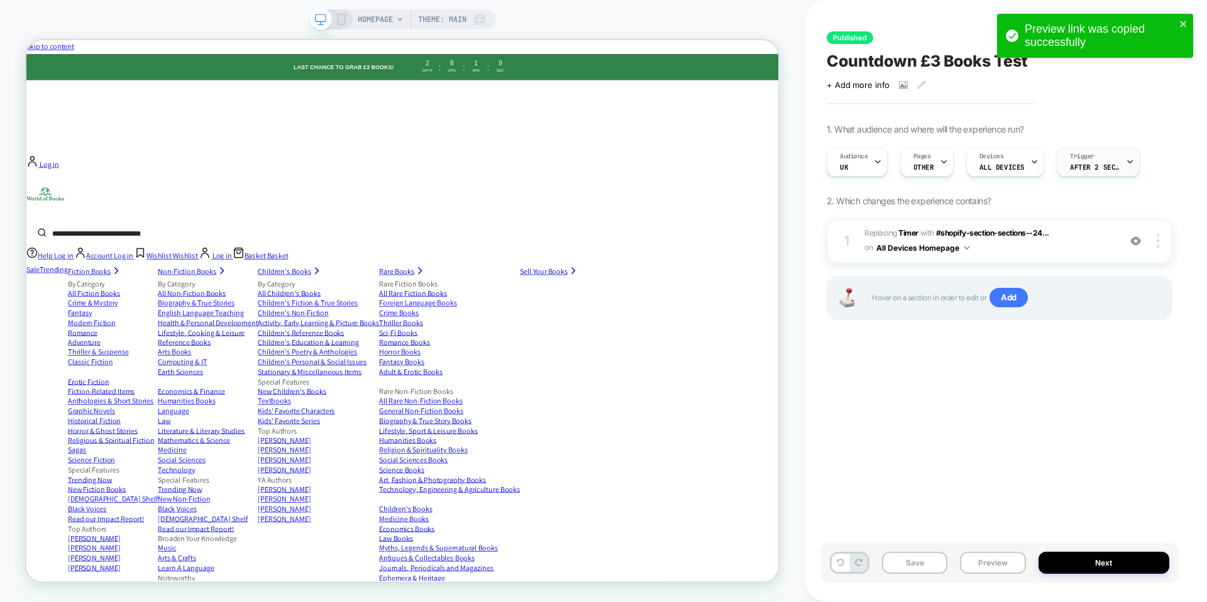
click at [1086, 167] on span "After 2 Seconds" at bounding box center [1095, 167] width 50 height 9
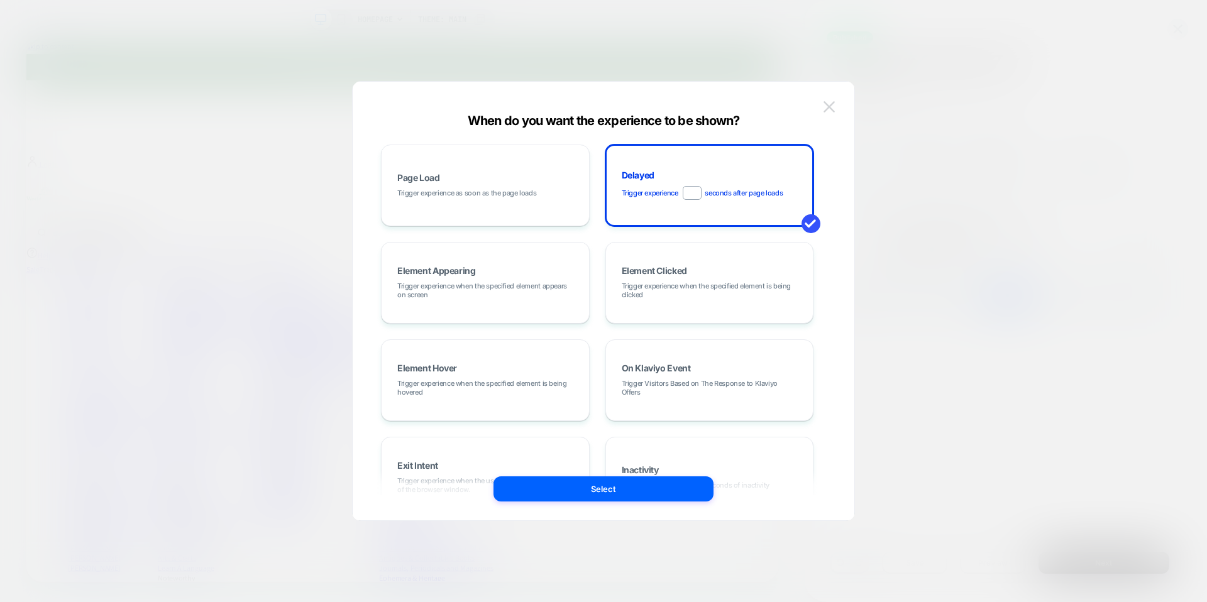
click at [834, 102] on img at bounding box center [828, 106] width 11 height 11
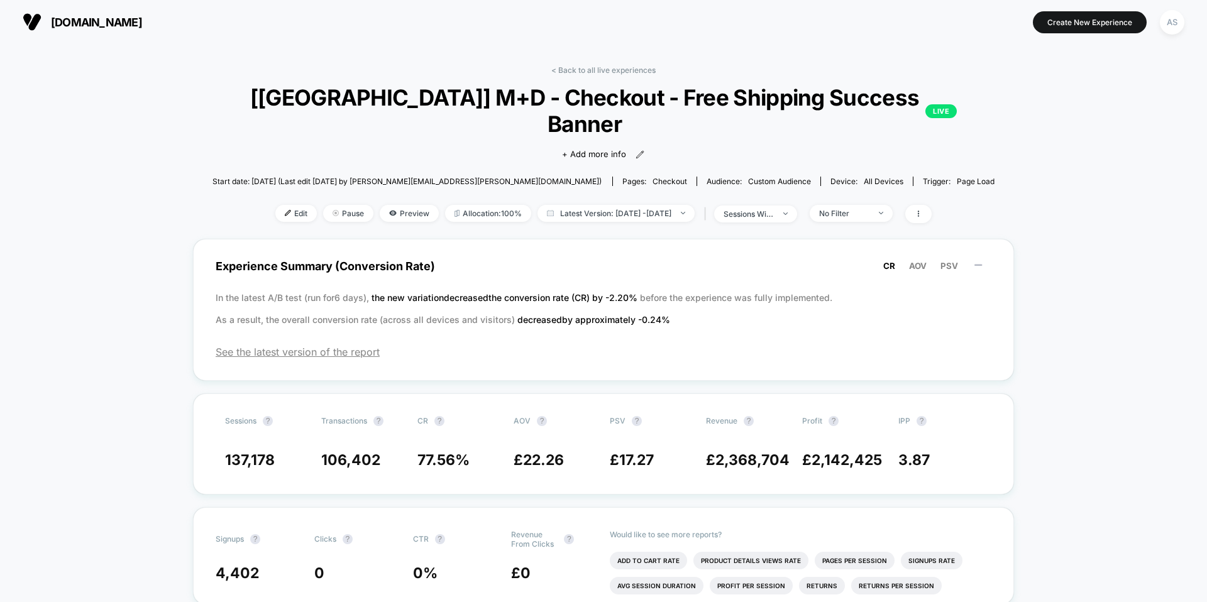
click at [178, 35] on section "[DOMAIN_NAME]" at bounding box center [210, 21] width 383 height 31
click at [142, 22] on span "[DOMAIN_NAME]" at bounding box center [96, 22] width 91 height 13
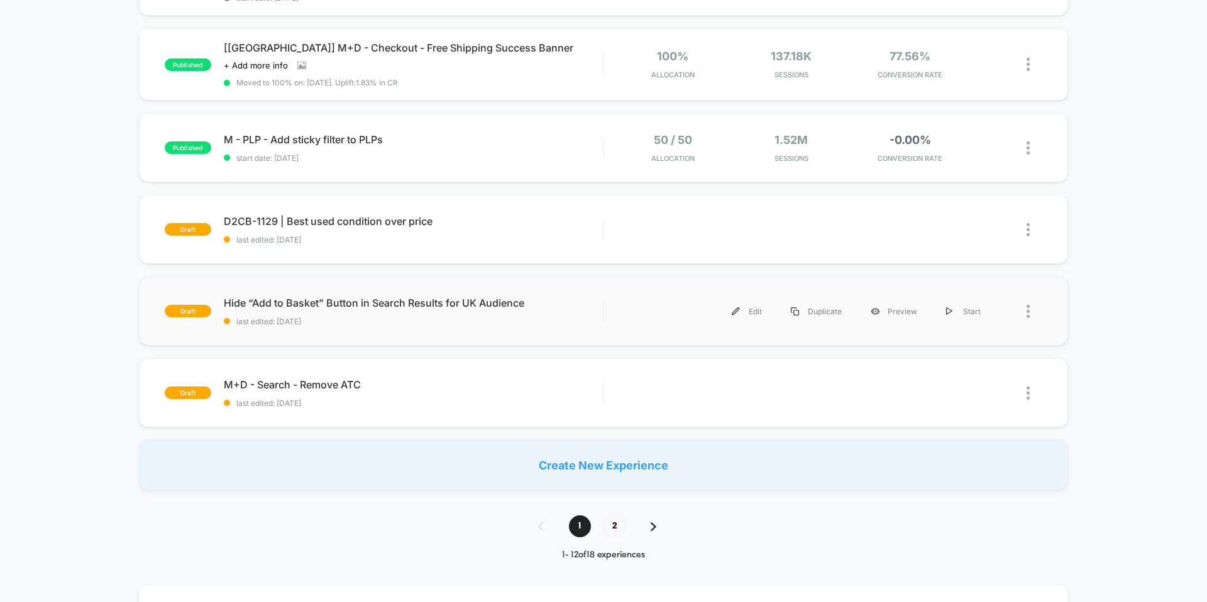
scroll to position [692, 0]
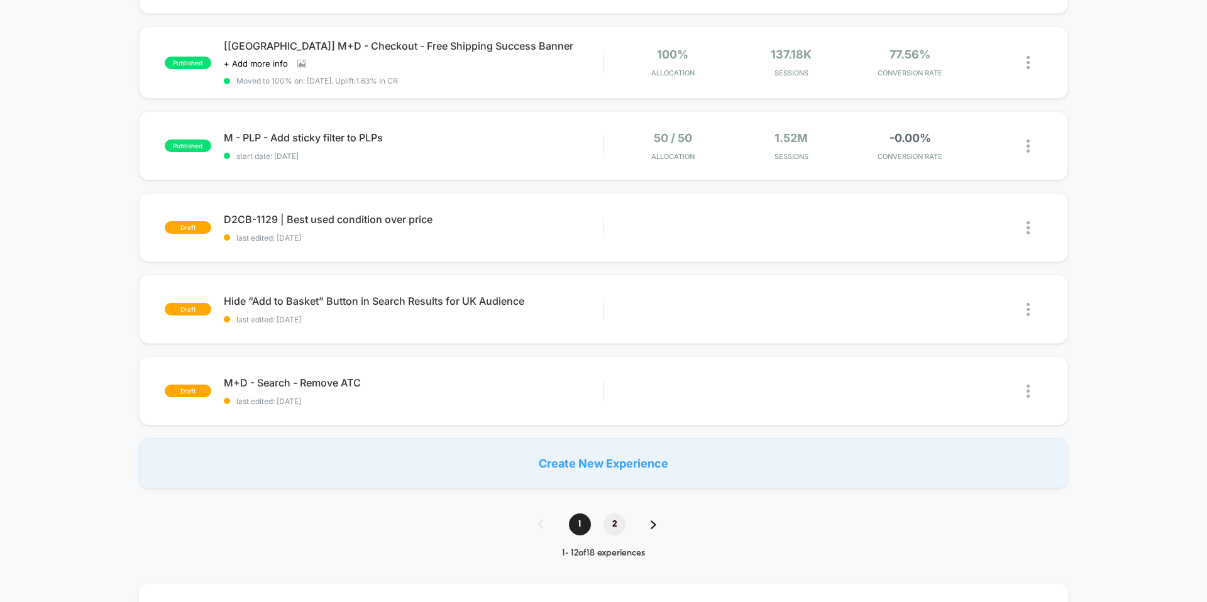
click at [611, 522] on span "2" at bounding box center [614, 524] width 22 height 22
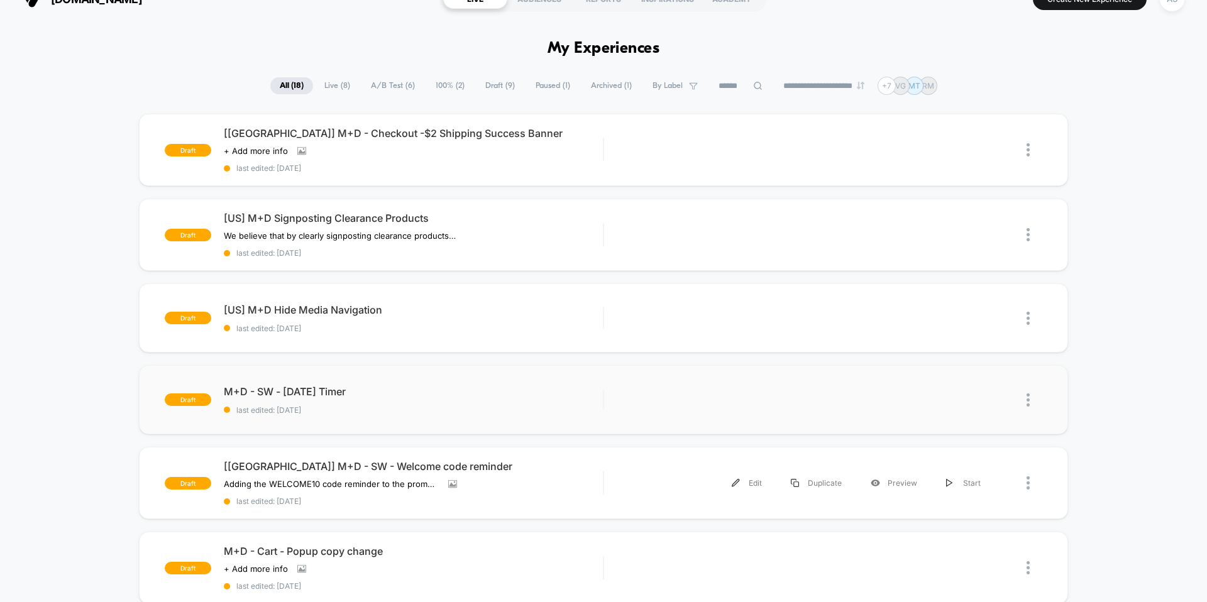
scroll to position [21, 0]
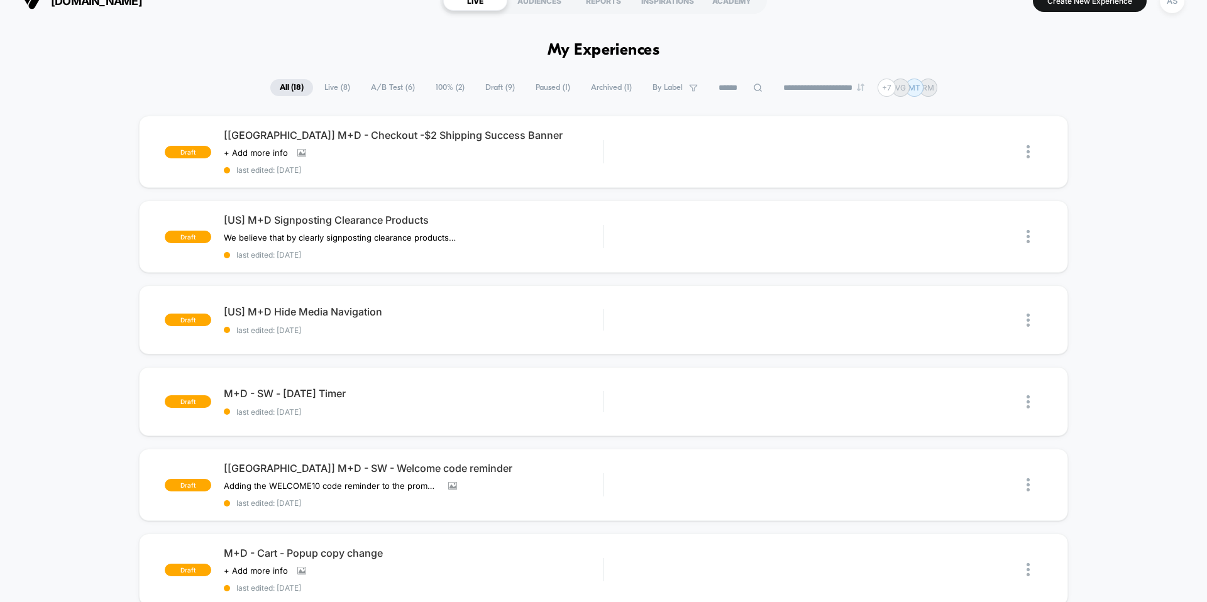
click at [273, 82] on span "All ( 18 )" at bounding box center [291, 87] width 43 height 17
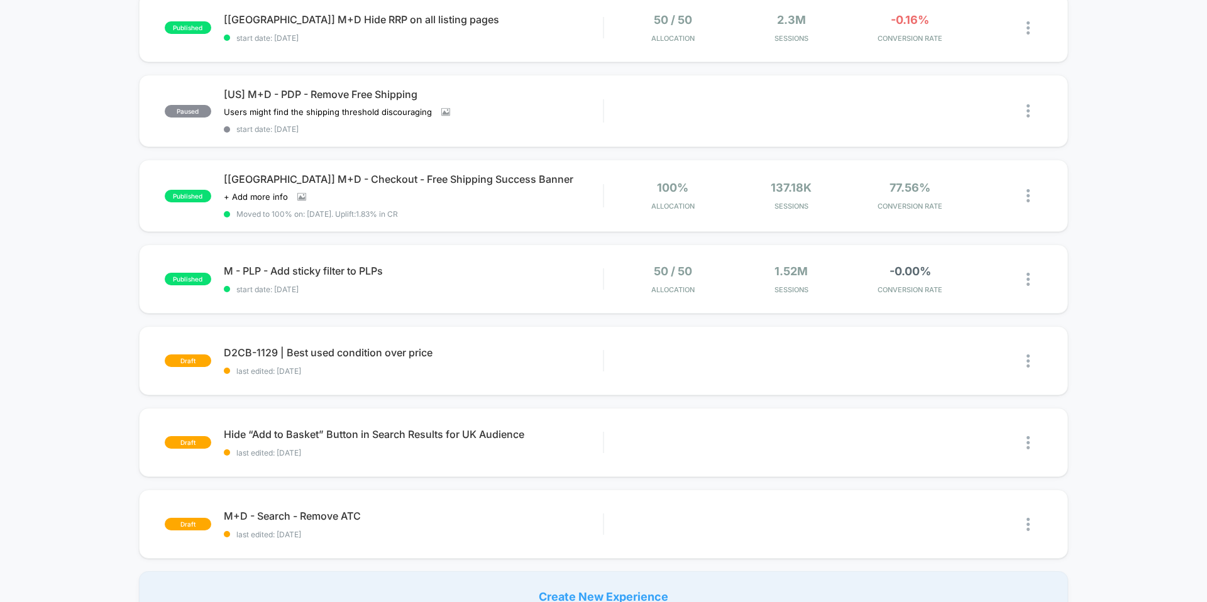
scroll to position [863, 0]
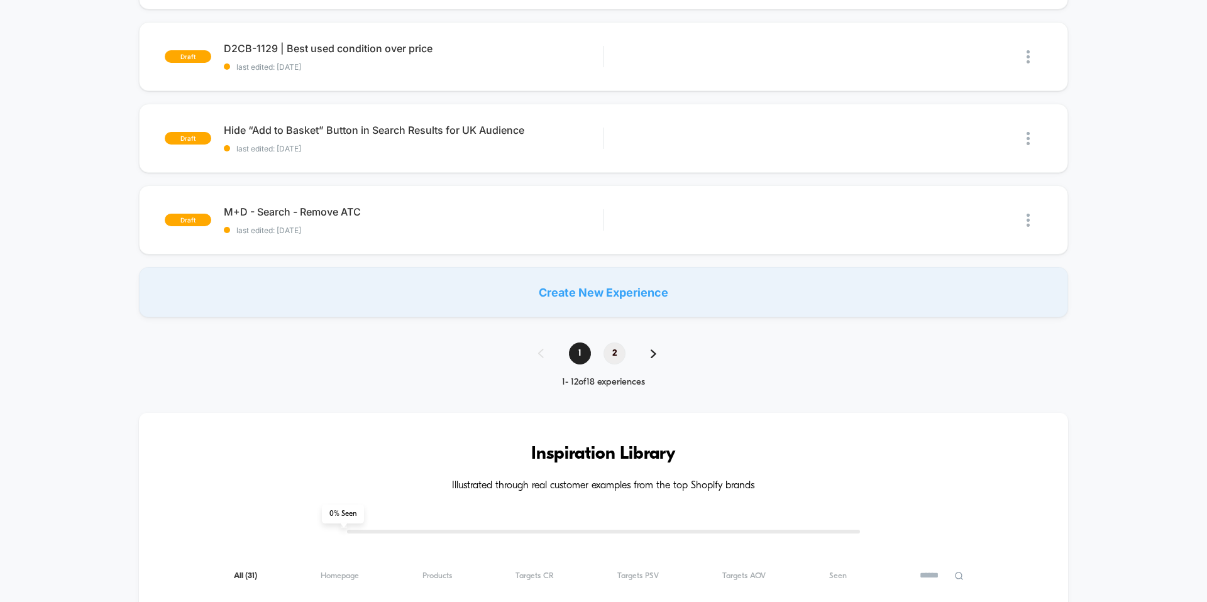
click at [616, 343] on span "2" at bounding box center [614, 354] width 22 height 22
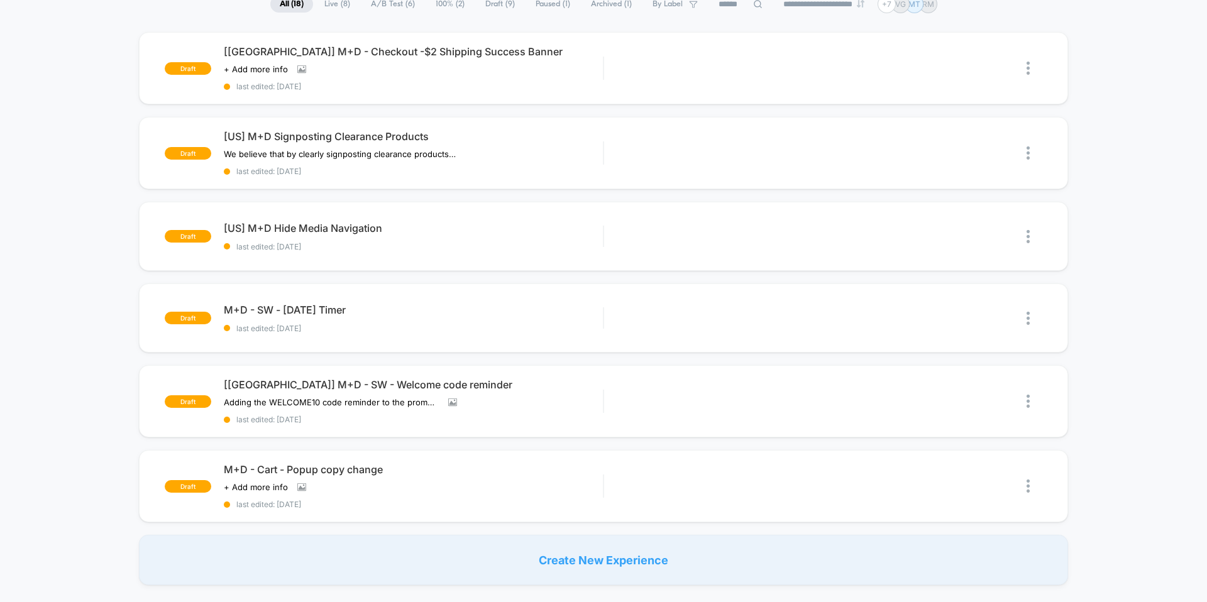
scroll to position [0, 0]
